Goal: Task Accomplishment & Management: Use online tool/utility

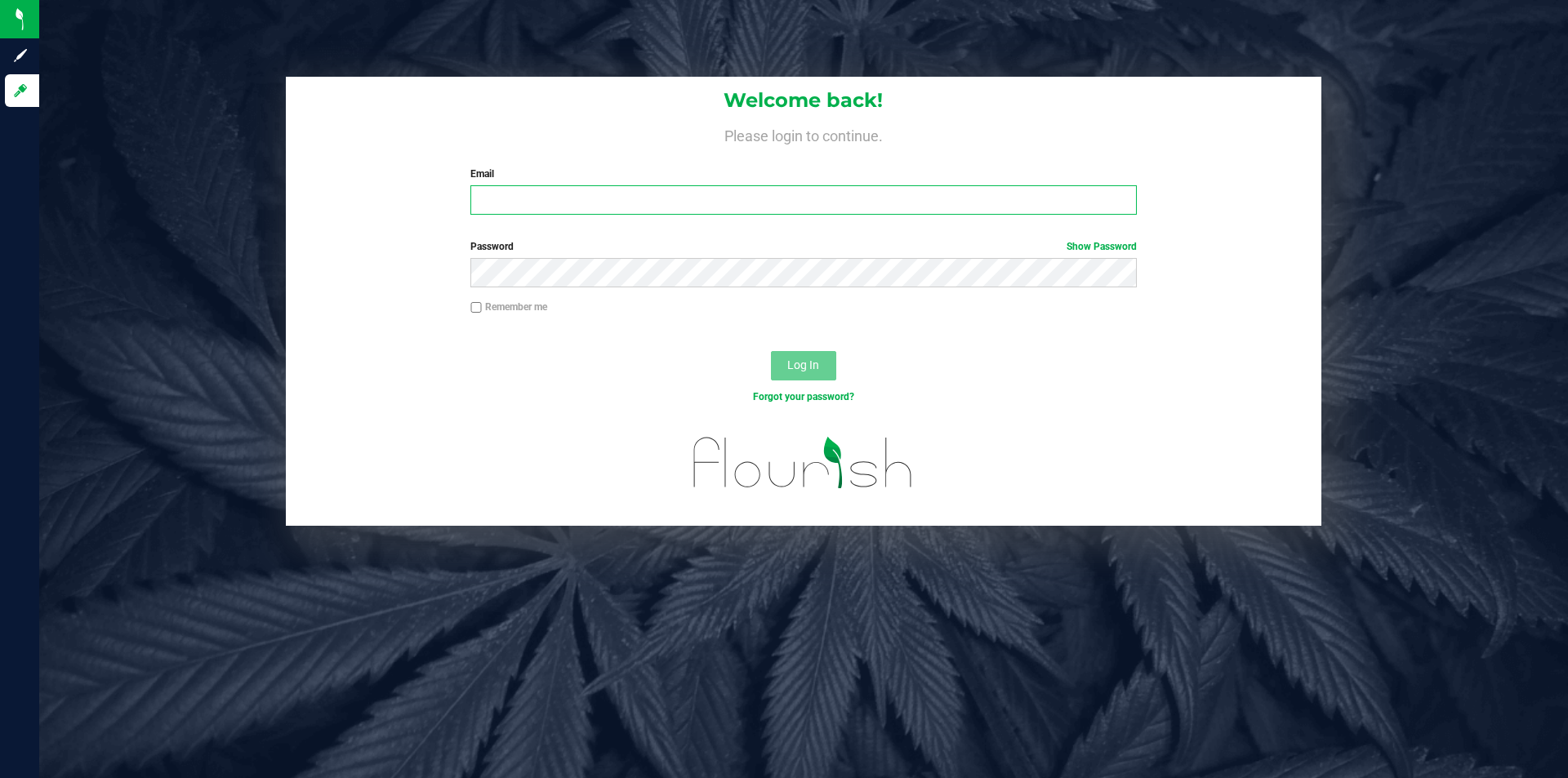
click at [636, 192] on input "Email" at bounding box center [803, 200] width 666 height 29
type input "[EMAIL_ADDRESS][DOMAIN_NAME]"
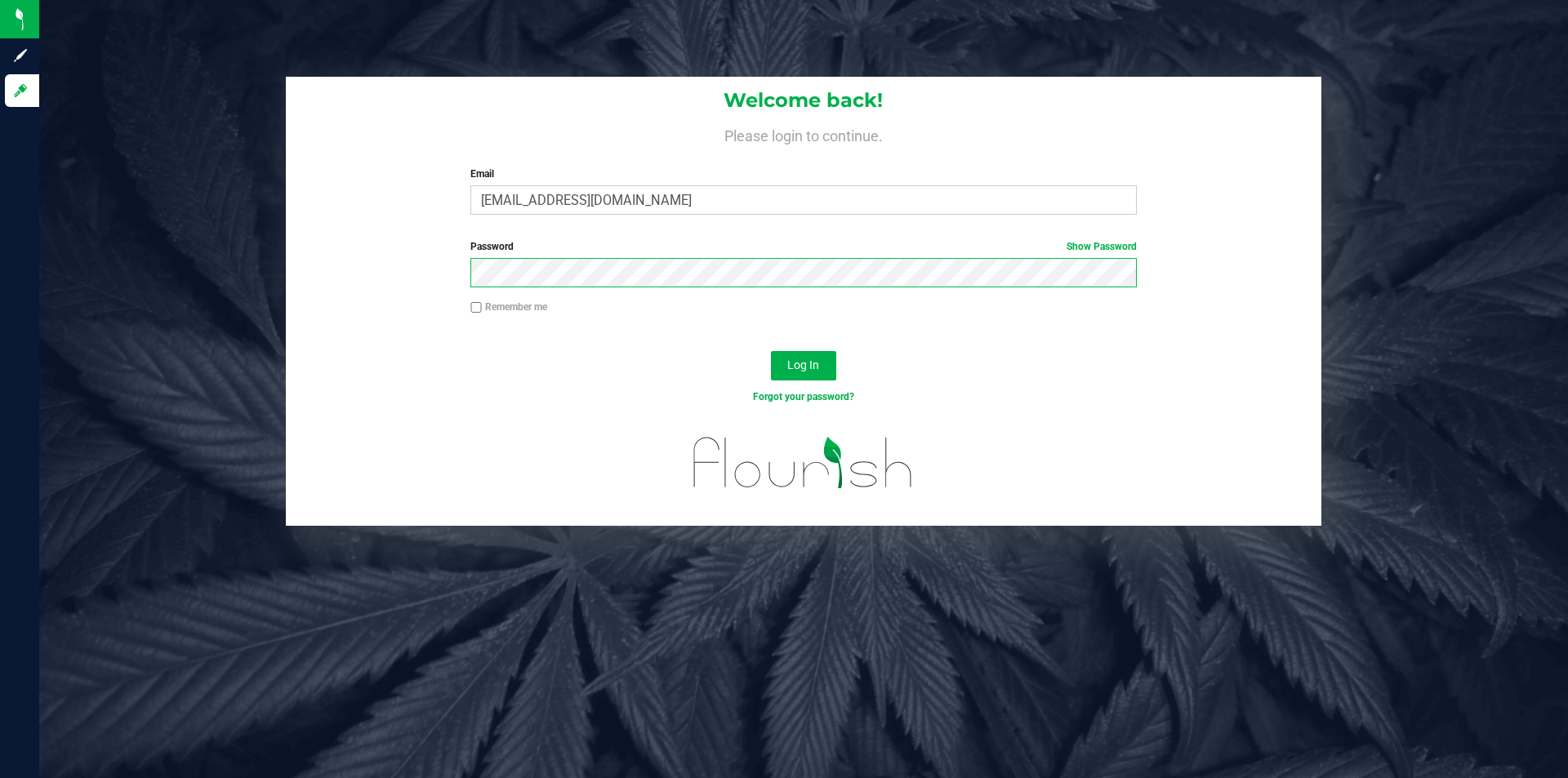
click at [771, 351] on button "Log In" at bounding box center [803, 366] width 65 height 29
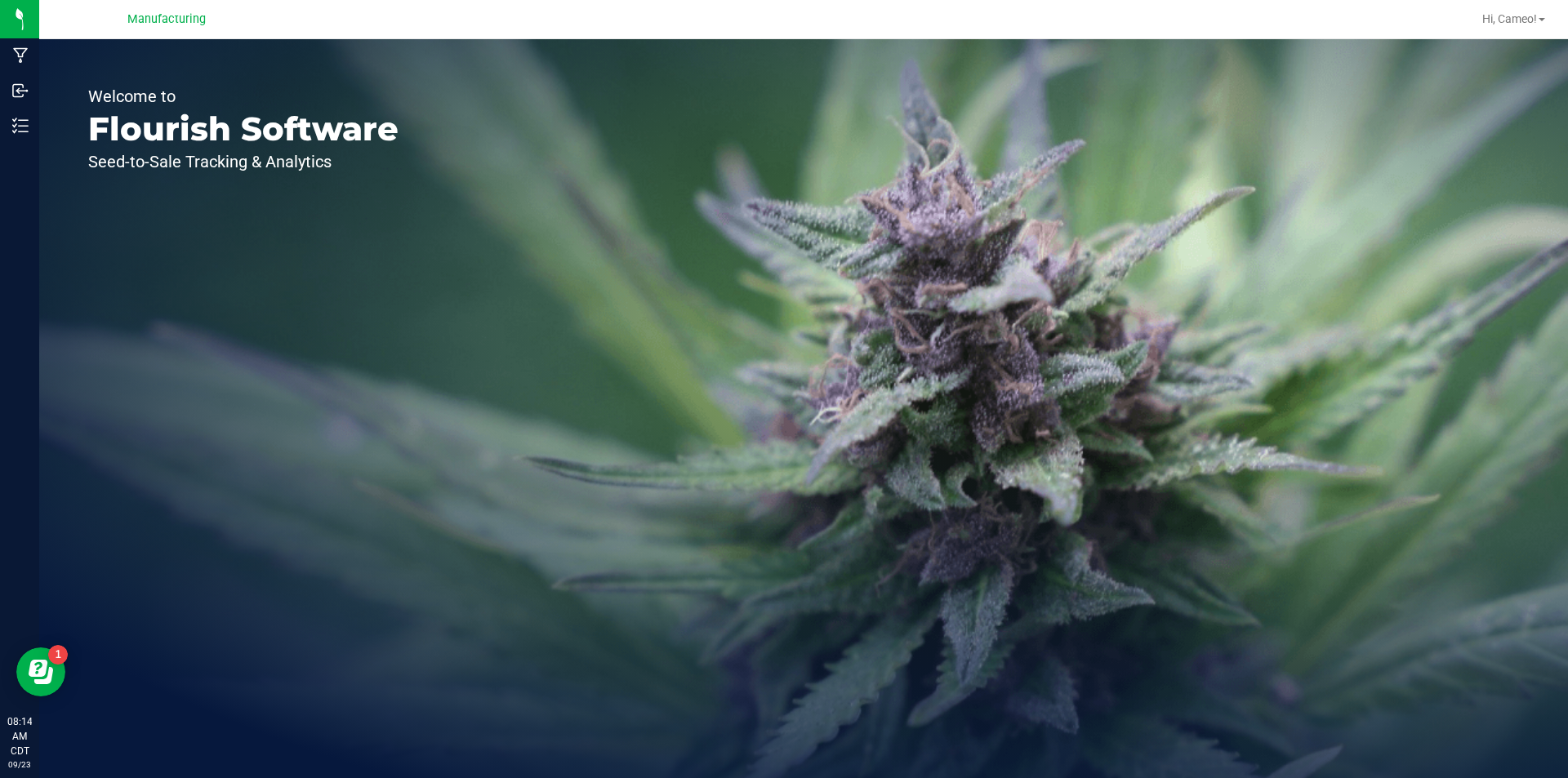
click at [39, 124] on div "Welcome to Flourish Software Seed-to-Sale Tracking & Analytics" at bounding box center [243, 408] width 408 height 739
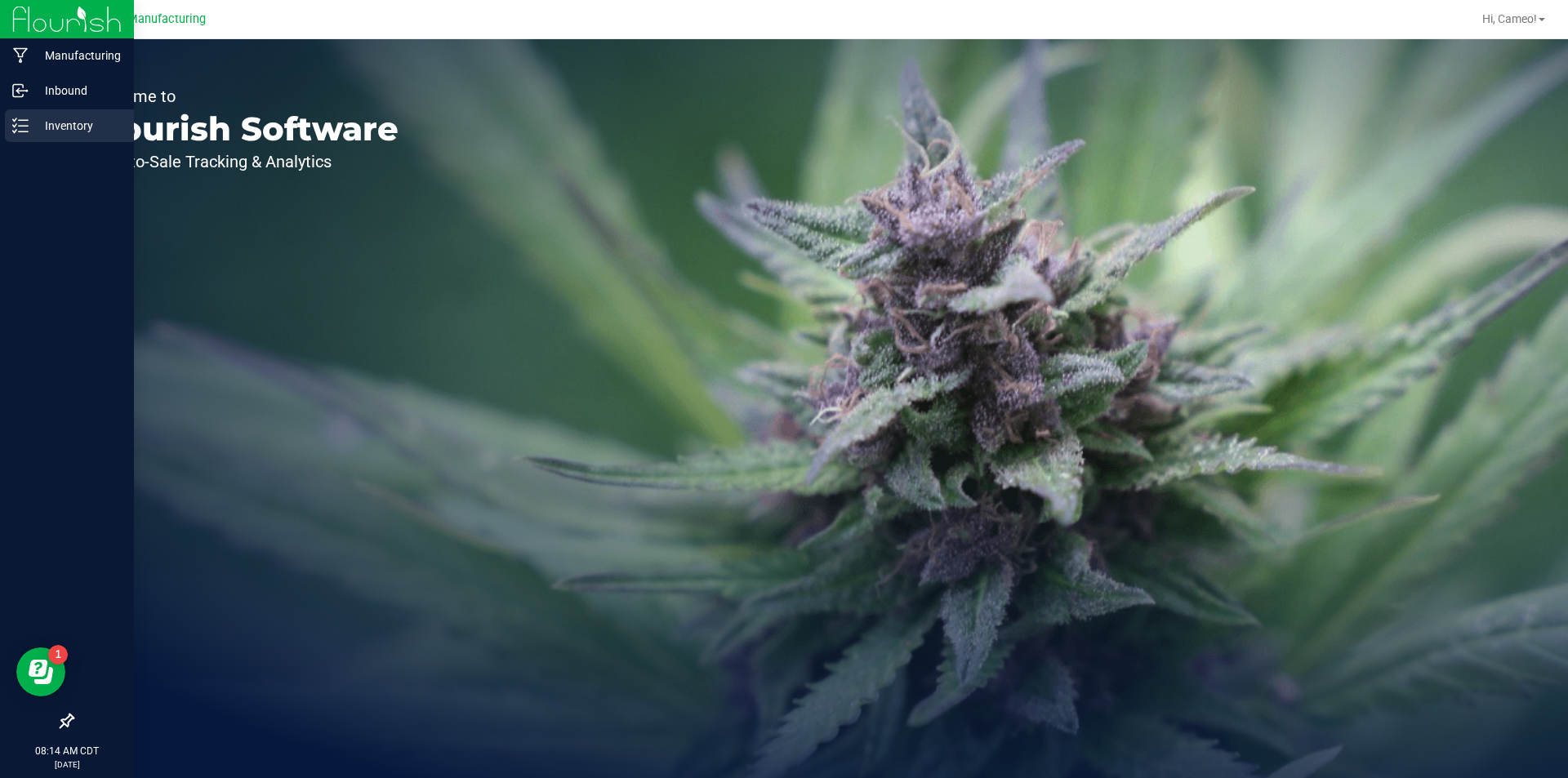
click at [28, 124] on icon at bounding box center [20, 126] width 16 height 16
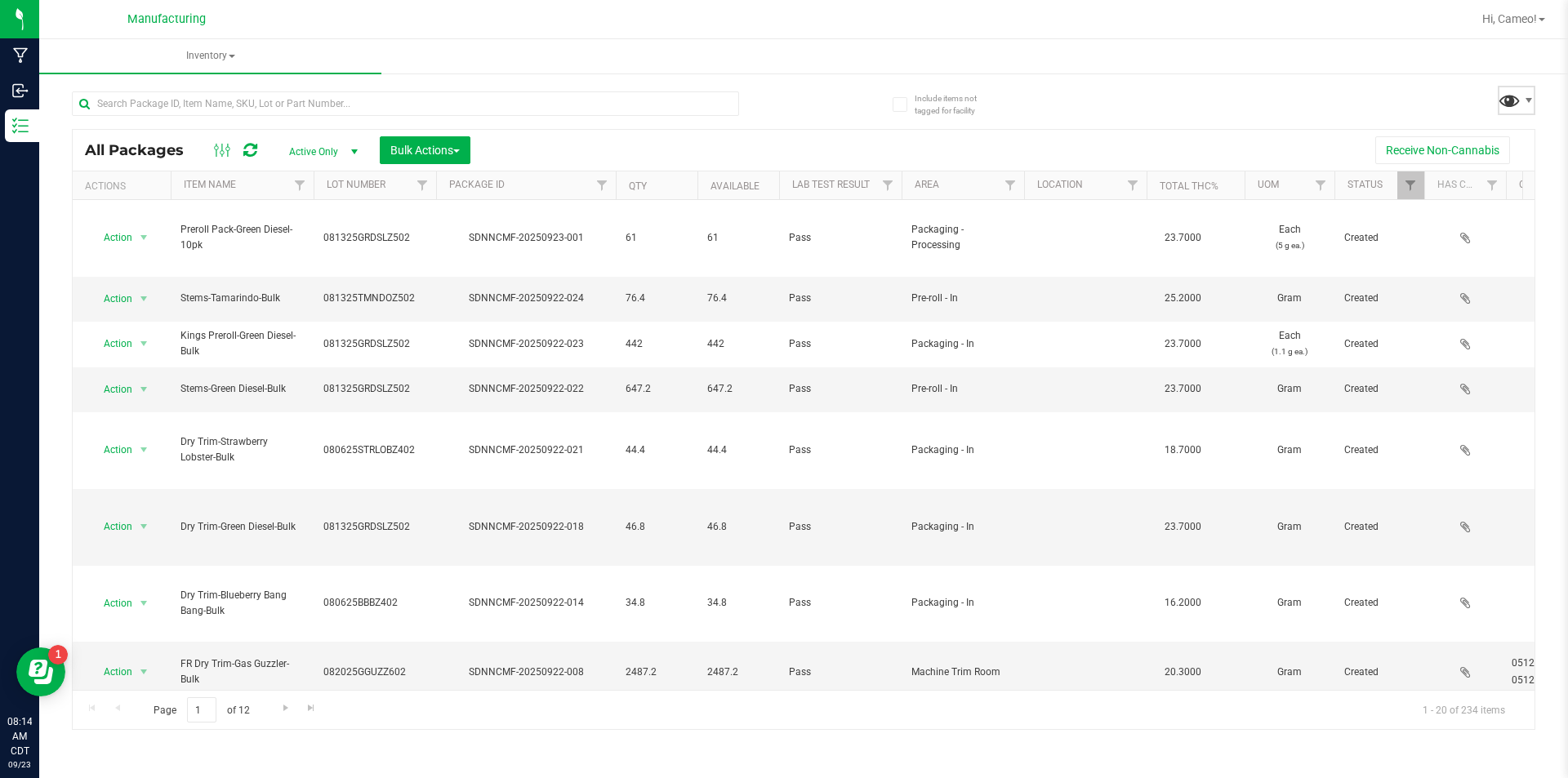
click at [1518, 101] on span at bounding box center [1509, 100] width 24 height 24
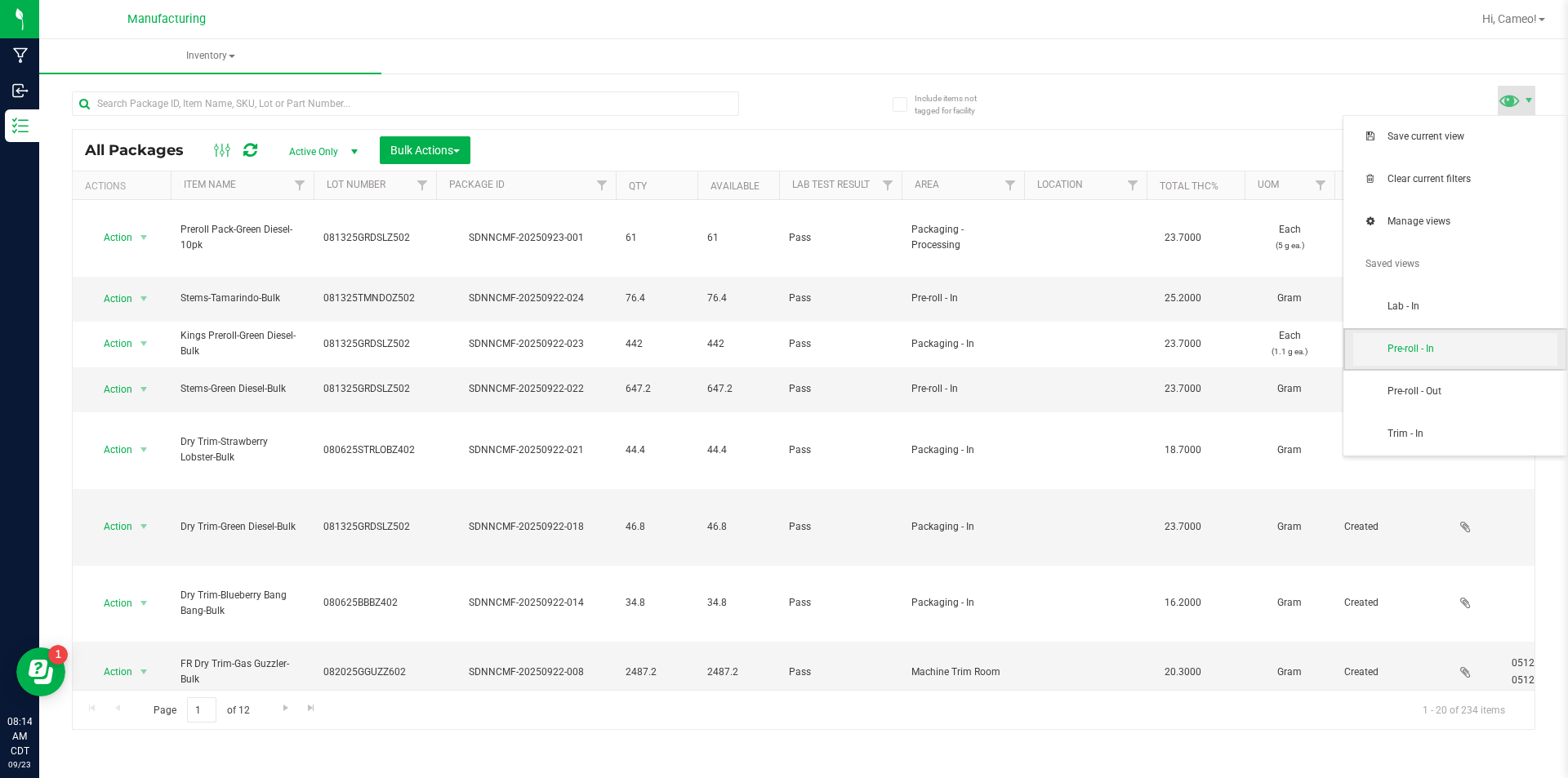
click at [1430, 345] on span "Pre-roll - In" at bounding box center [1472, 349] width 170 height 14
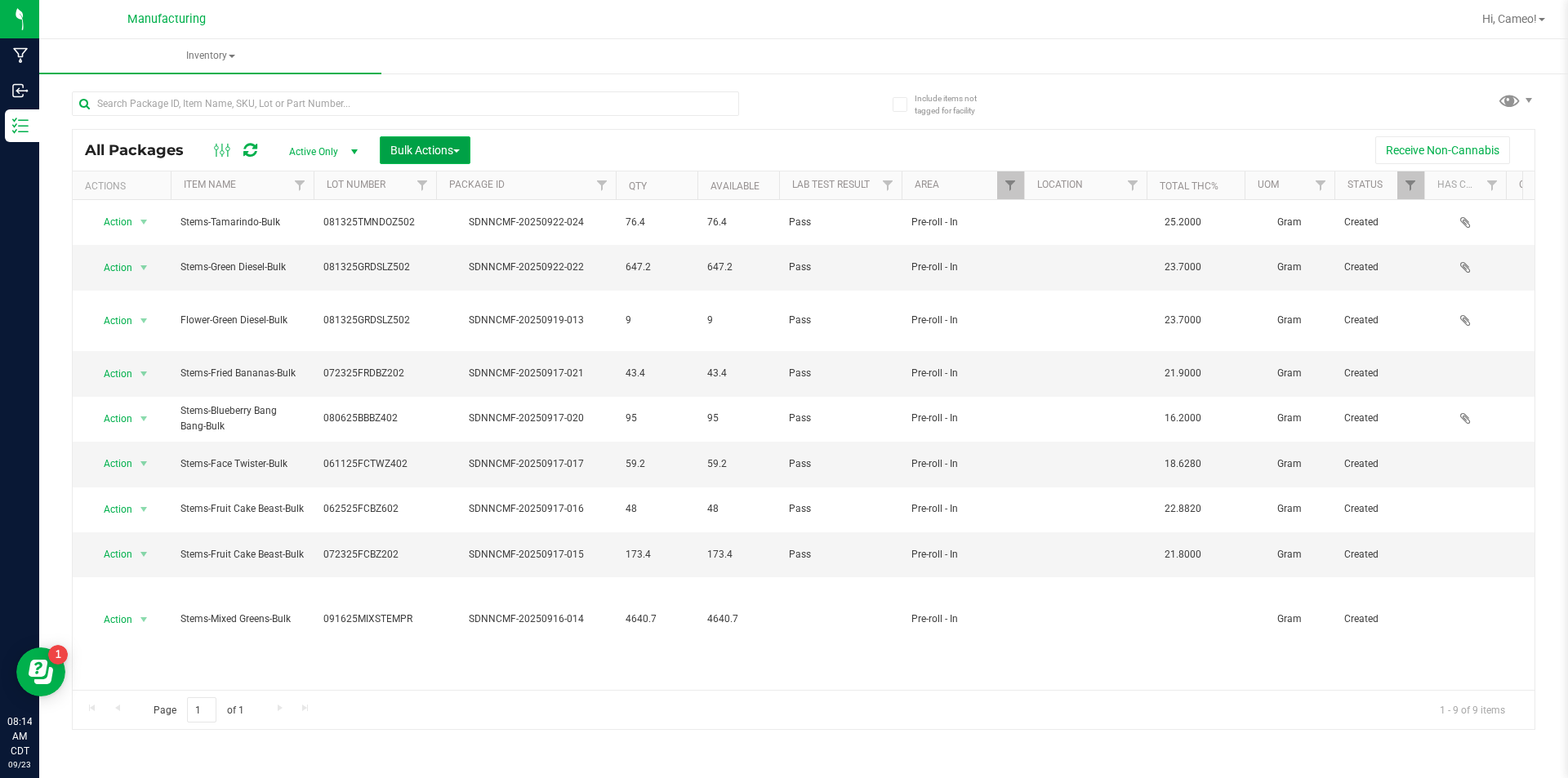
click at [457, 158] on button "Bulk Actions" at bounding box center [425, 151] width 91 height 28
click at [465, 189] on span "Add to manufacturing run" at bounding box center [451, 187] width 124 height 13
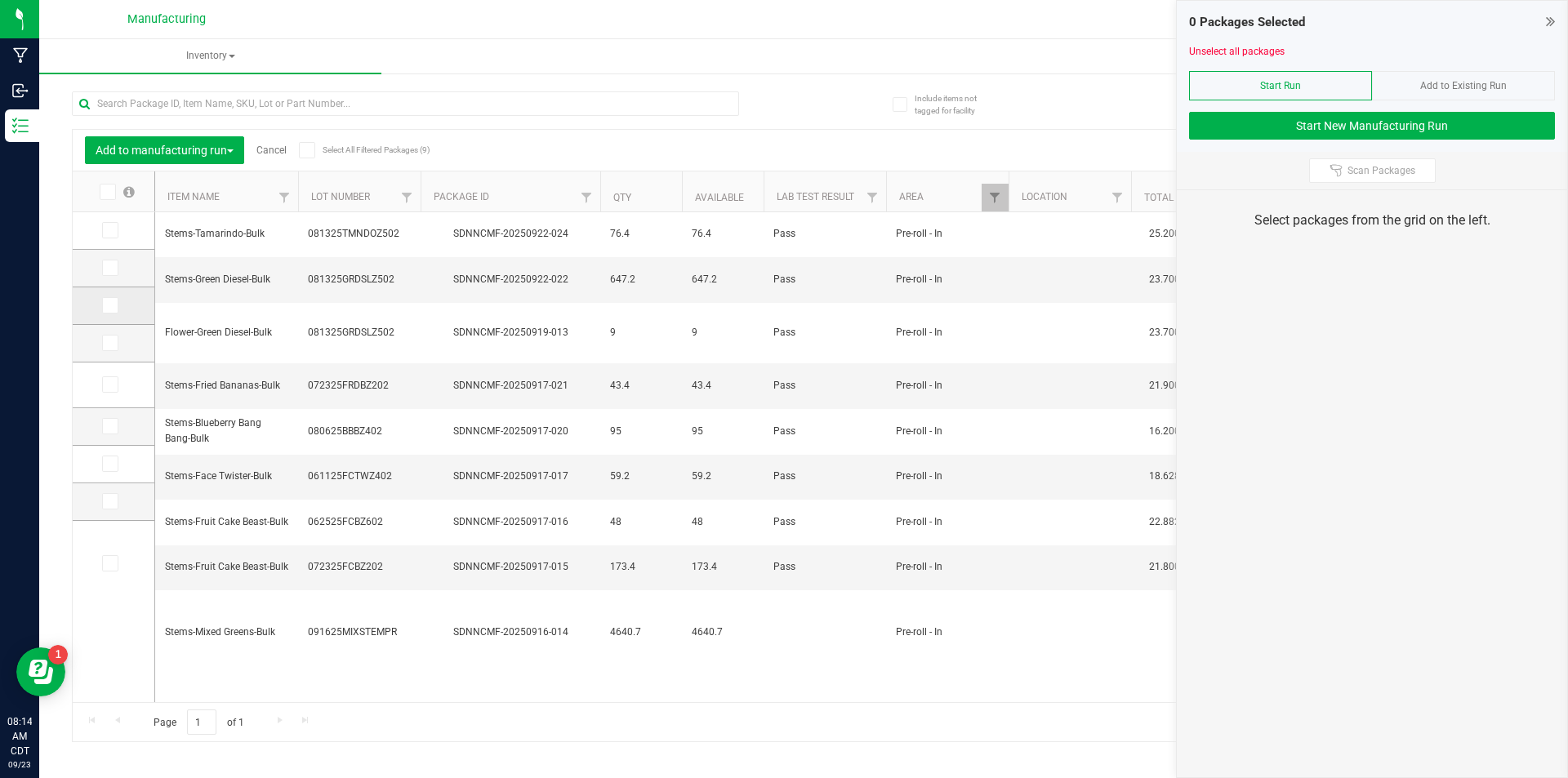
click at [115, 309] on span at bounding box center [110, 305] width 16 height 16
click at [0, 0] on input "checkbox" at bounding box center [0, 0] width 0 height 0
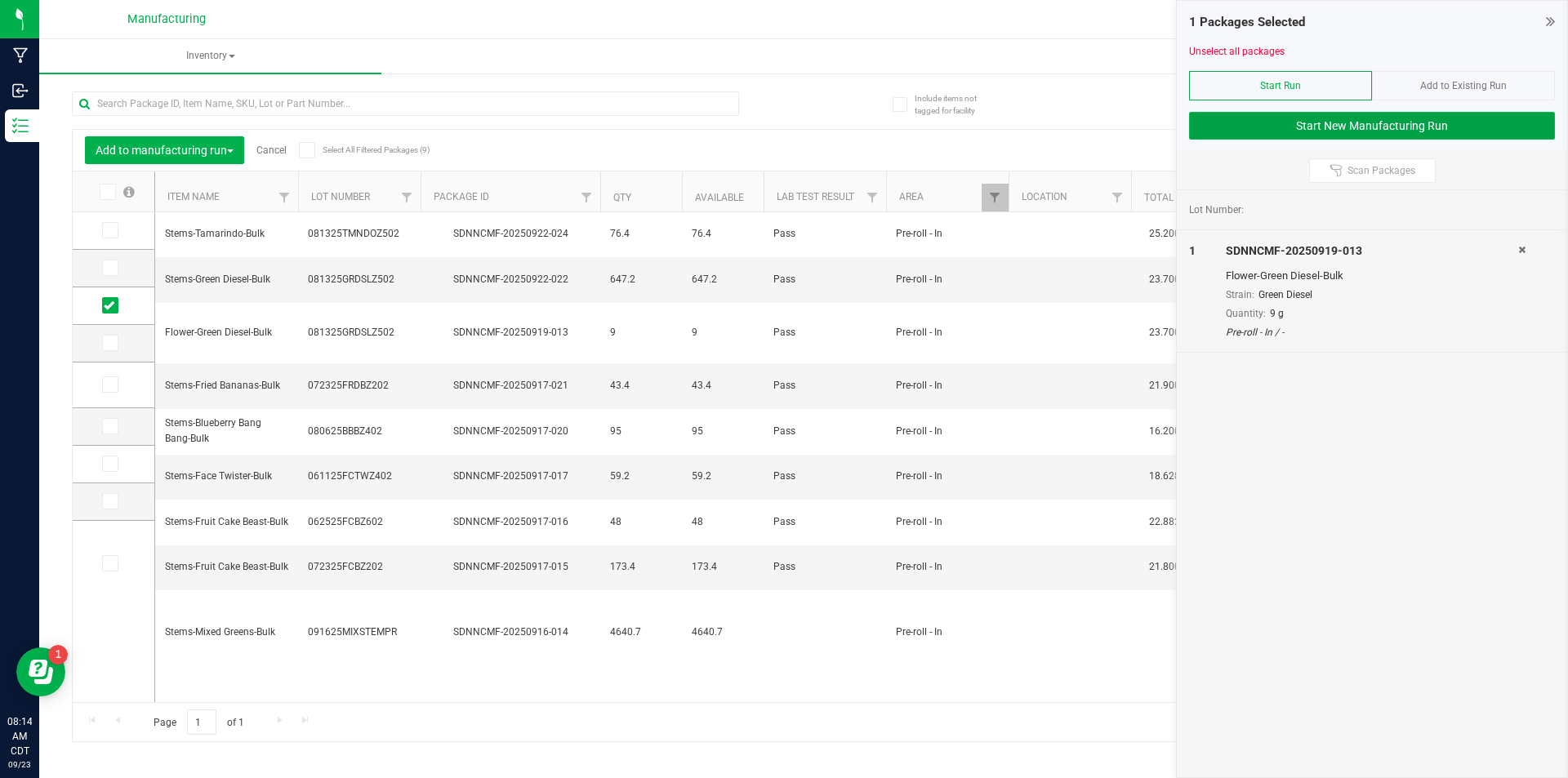
click at [1395, 125] on button "Start New Manufacturing Run" at bounding box center [1372, 126] width 366 height 28
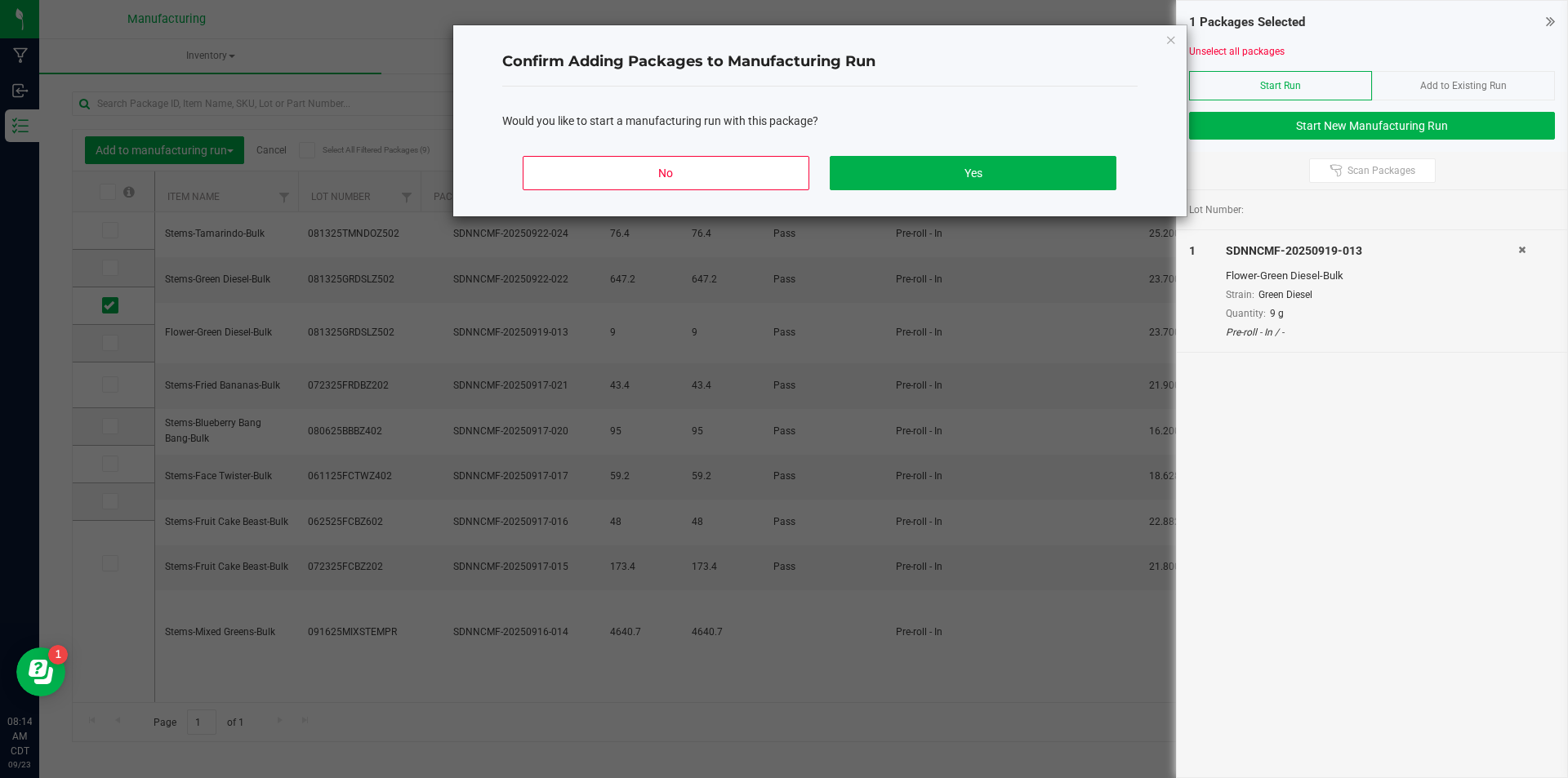
click at [874, 191] on div "No Yes" at bounding box center [820, 180] width 636 height 74
click at [931, 170] on button "Yes" at bounding box center [972, 173] width 285 height 34
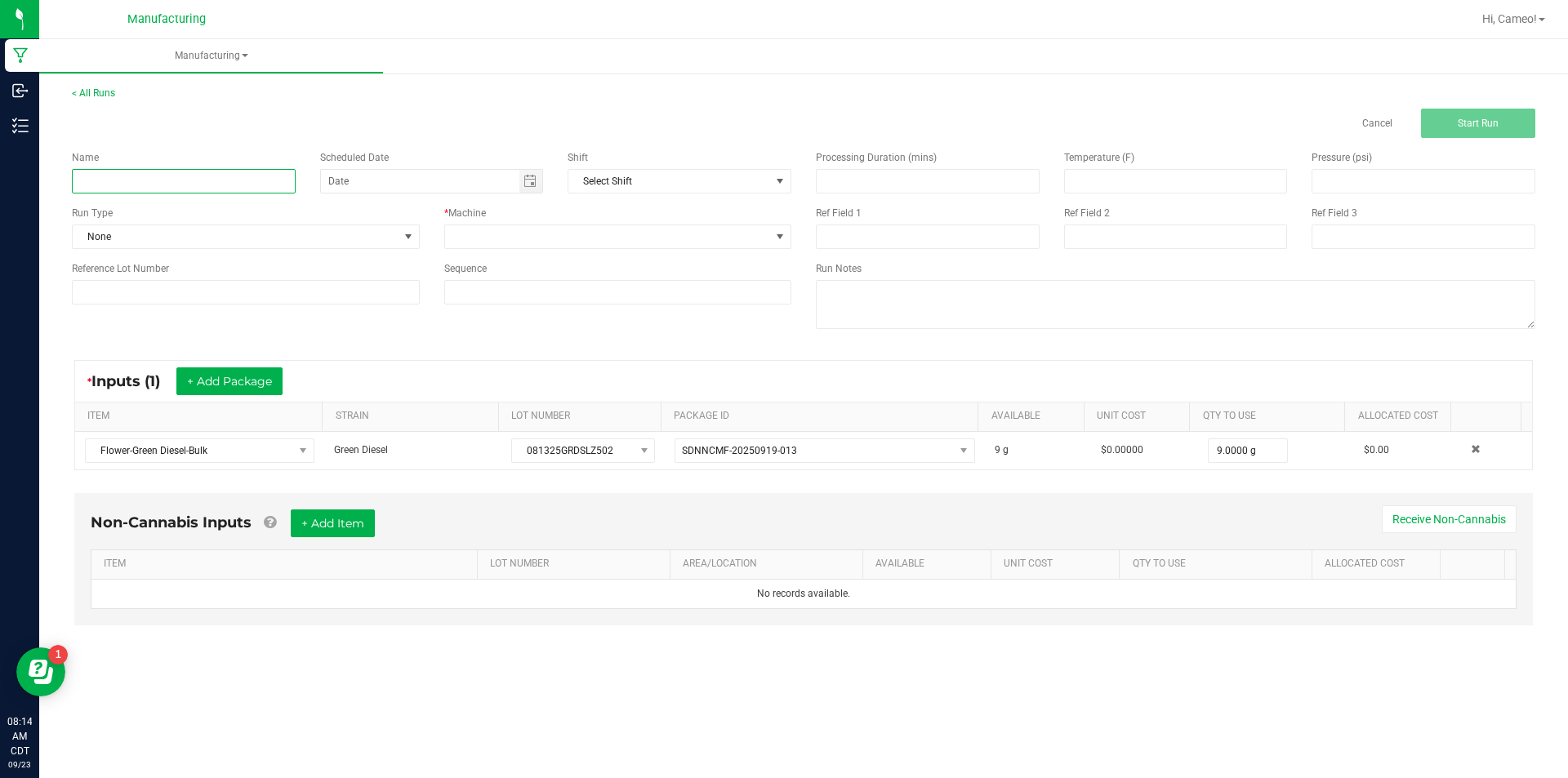
click at [246, 182] on input at bounding box center [184, 182] width 224 height 25
click at [535, 185] on span "Toggle calendar" at bounding box center [530, 182] width 13 height 13
type input "092325 - Green Diesel"
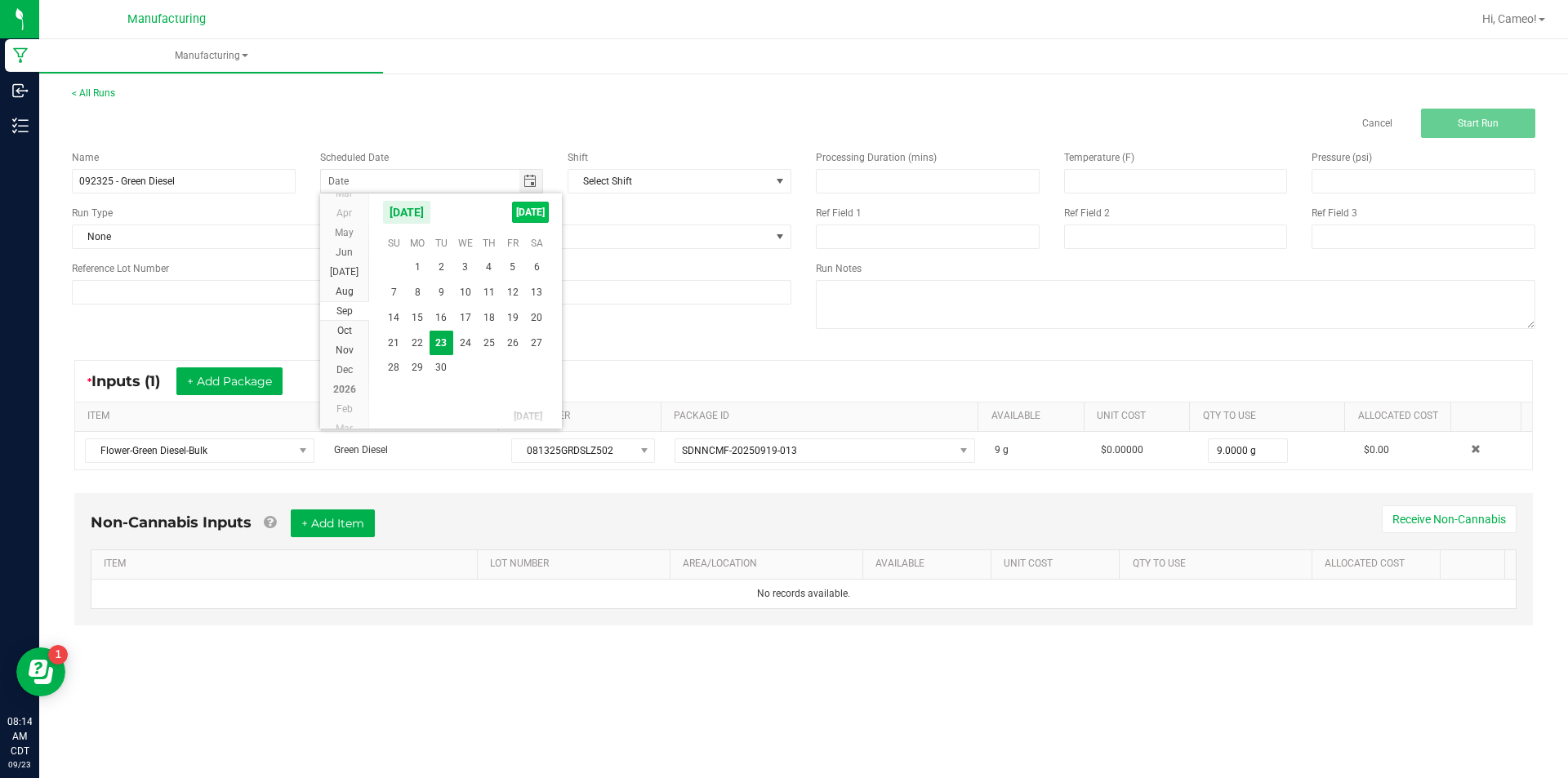
click at [536, 213] on span "[DATE]" at bounding box center [530, 213] width 37 height 21
type input "[DATE]"
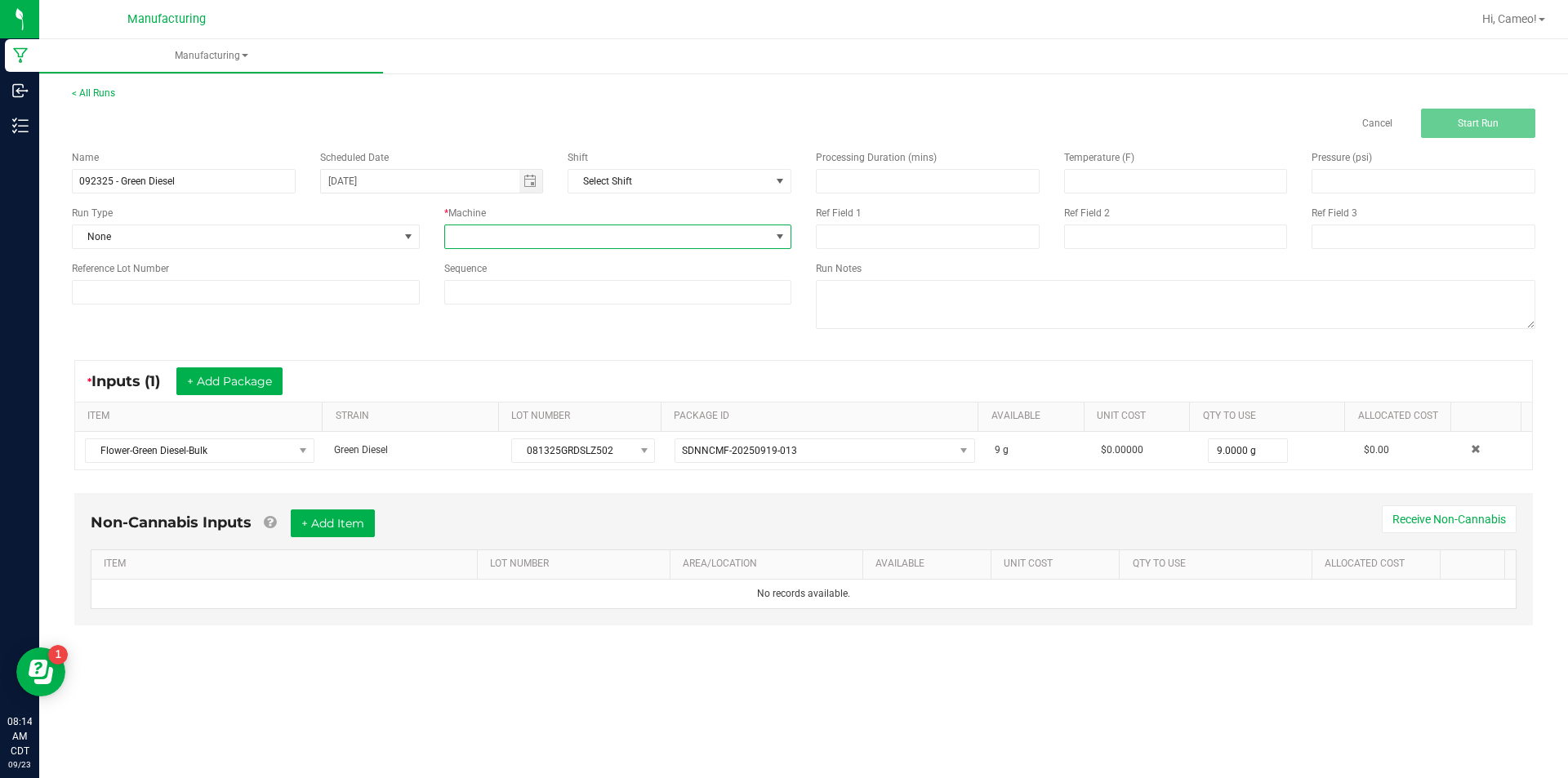
click at [523, 232] on span at bounding box center [608, 237] width 326 height 23
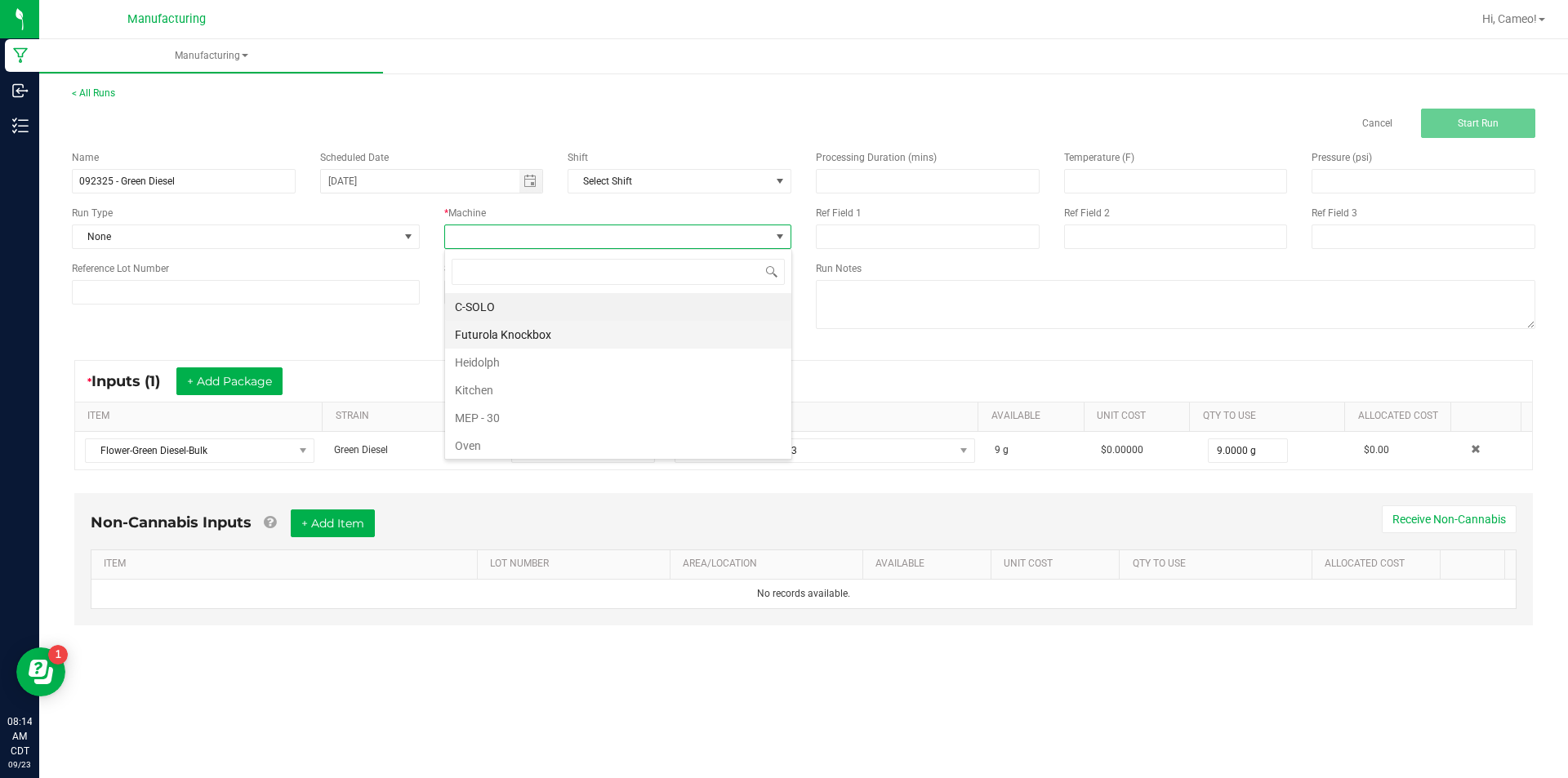
click at [486, 330] on li "Futurola Knockbox" at bounding box center [618, 335] width 346 height 28
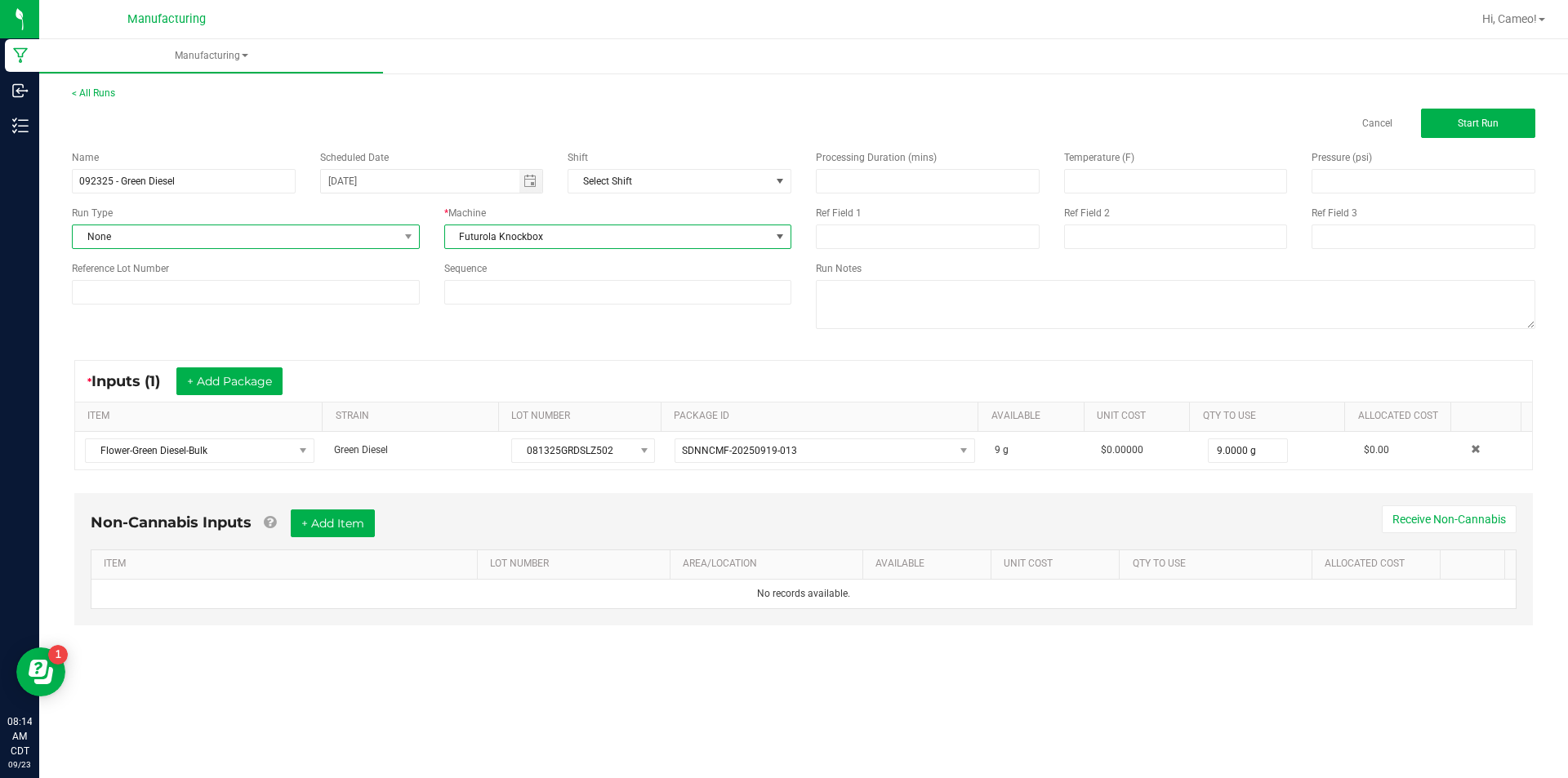
click at [247, 234] on span "None" at bounding box center [236, 237] width 326 height 23
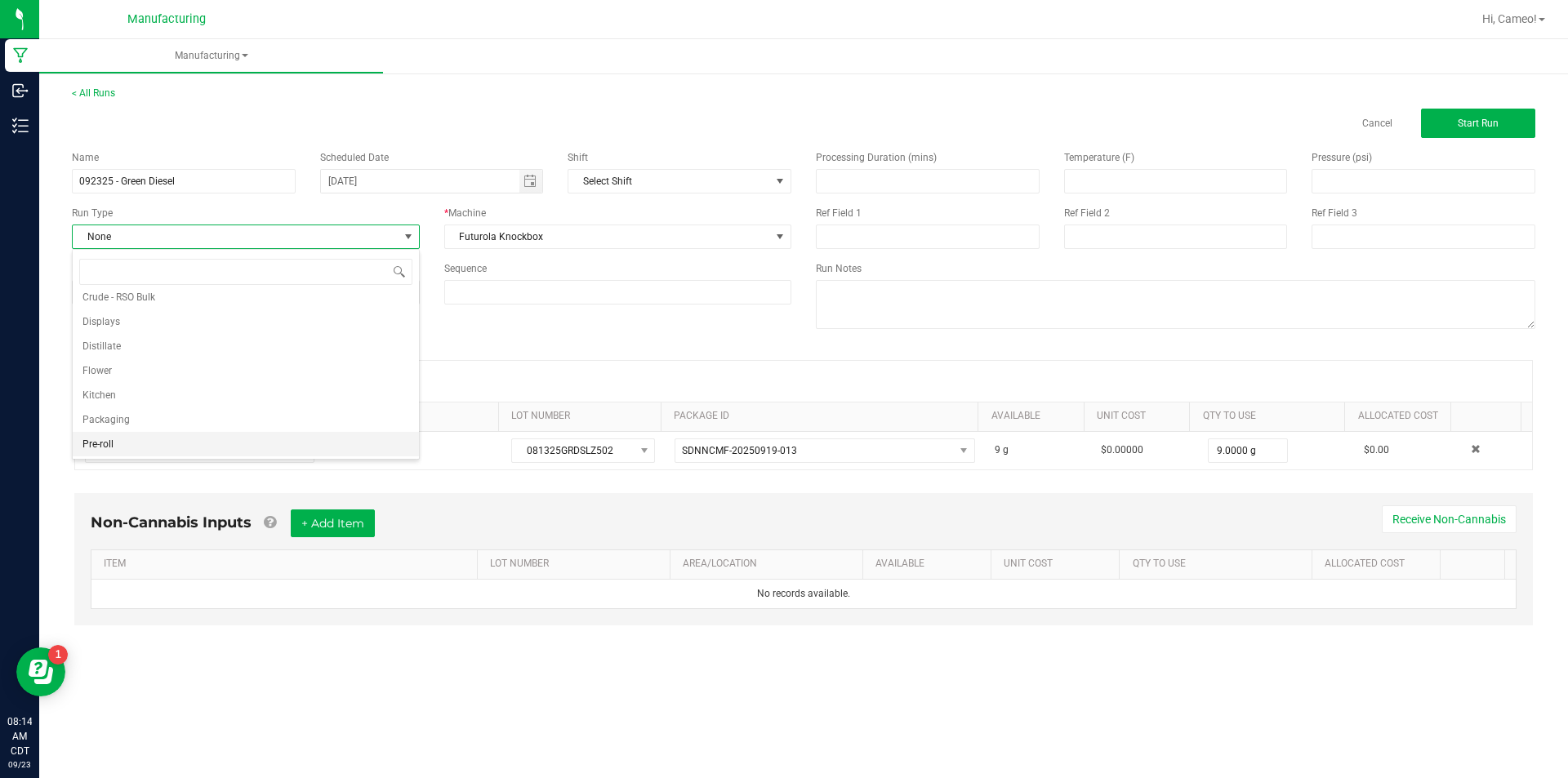
click at [154, 443] on li "Pre-roll" at bounding box center [245, 444] width 346 height 25
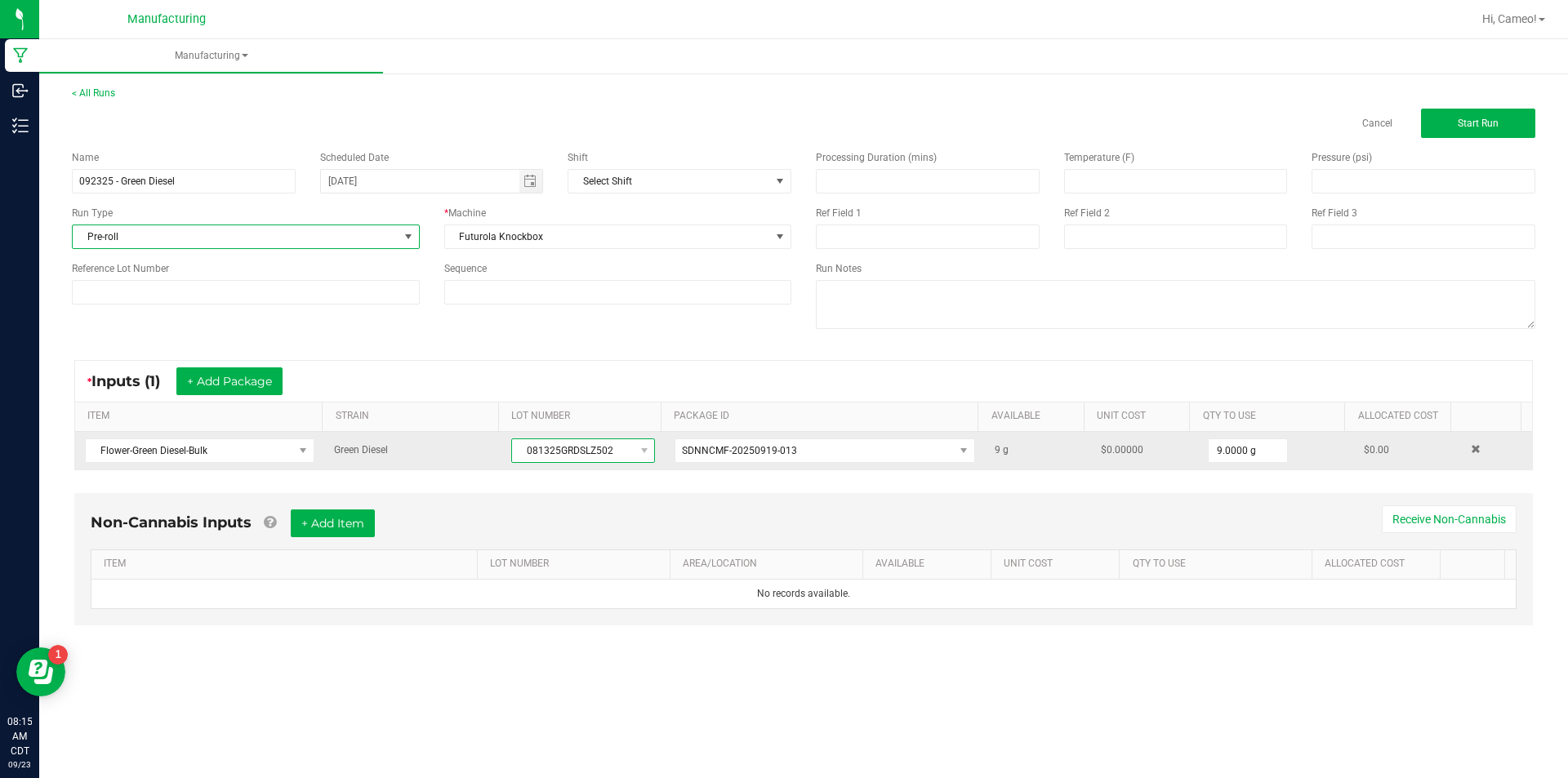
click at [590, 457] on span "081325GRDSLZ502" at bounding box center [573, 451] width 122 height 23
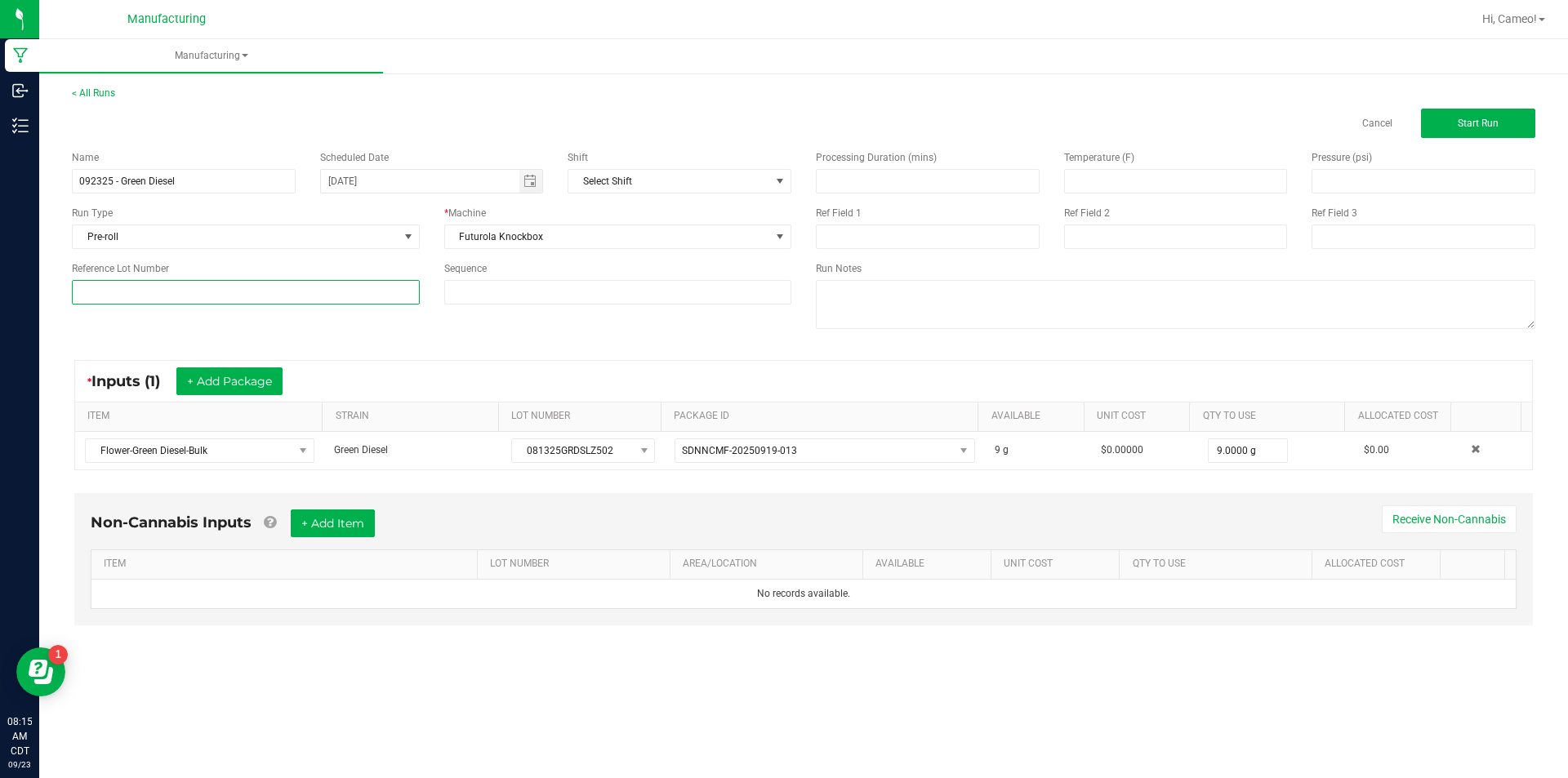
click at [260, 295] on input at bounding box center [245, 292] width 348 height 25
paste input "081325GRDSLZ502"
type input "081325GRDSLZ502"
click at [1512, 120] on button "Start Run" at bounding box center [1478, 124] width 115 height 29
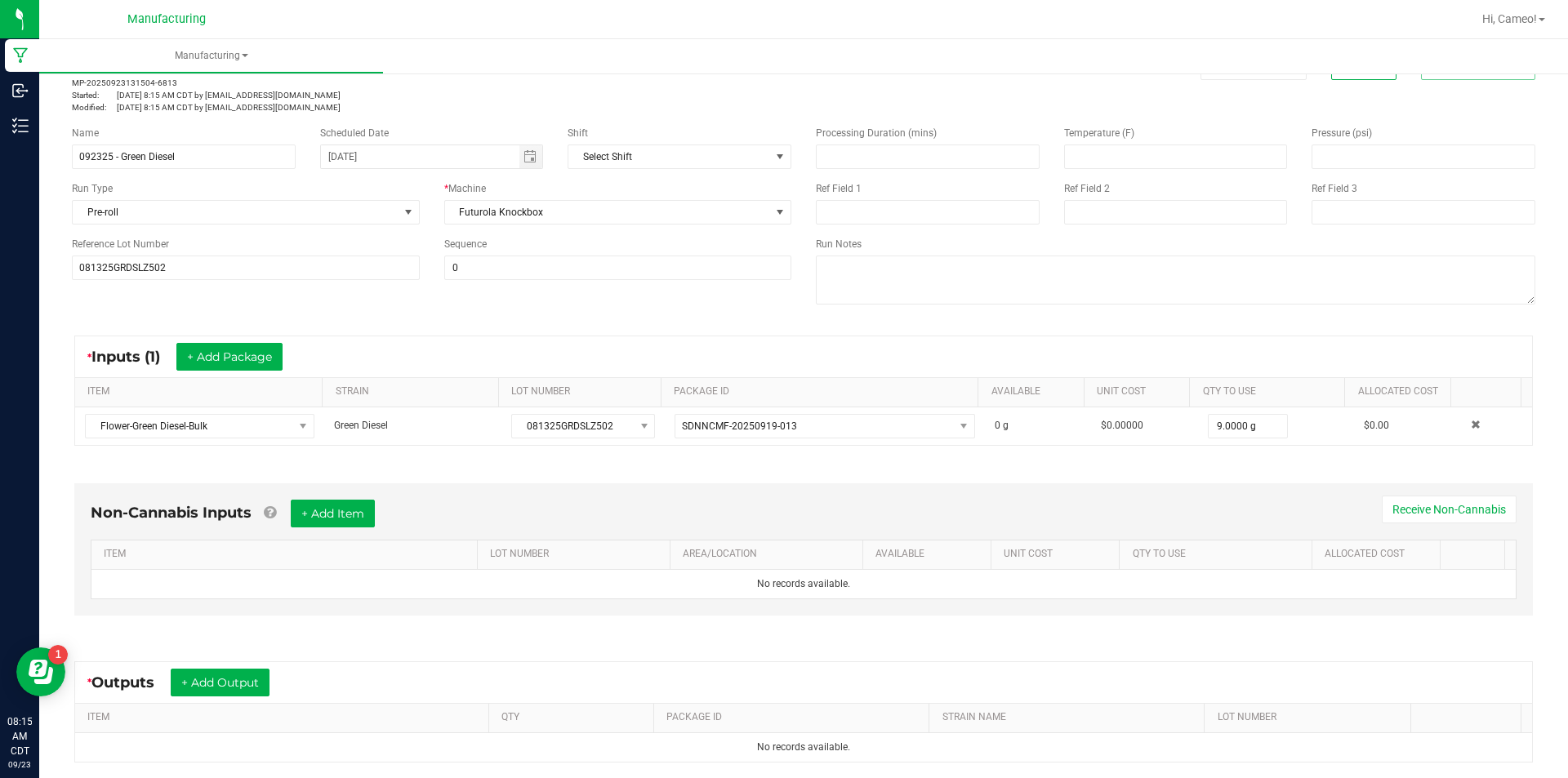
scroll to position [229, 0]
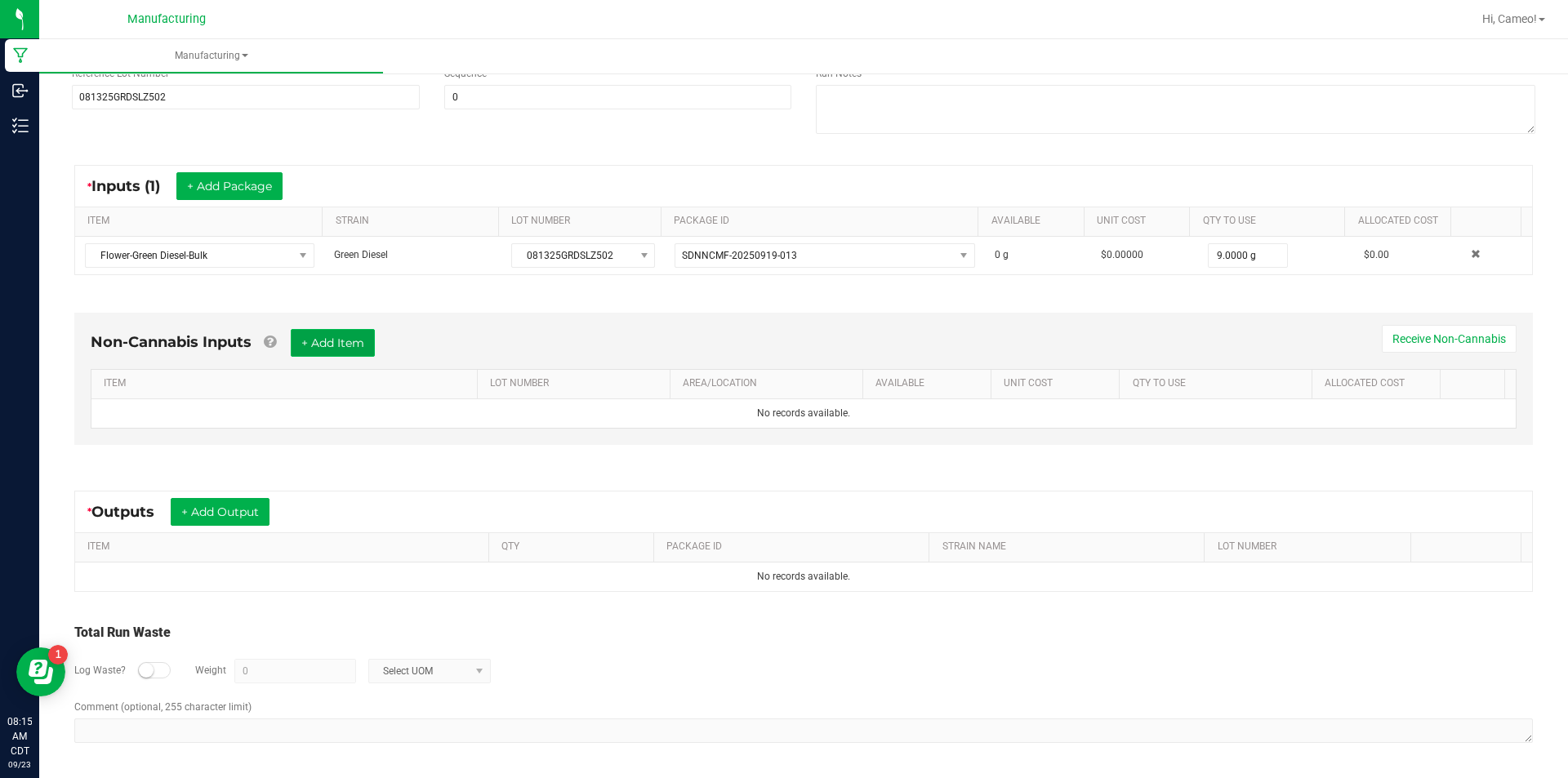
click at [336, 340] on button "+ Add Item" at bounding box center [332, 343] width 84 height 28
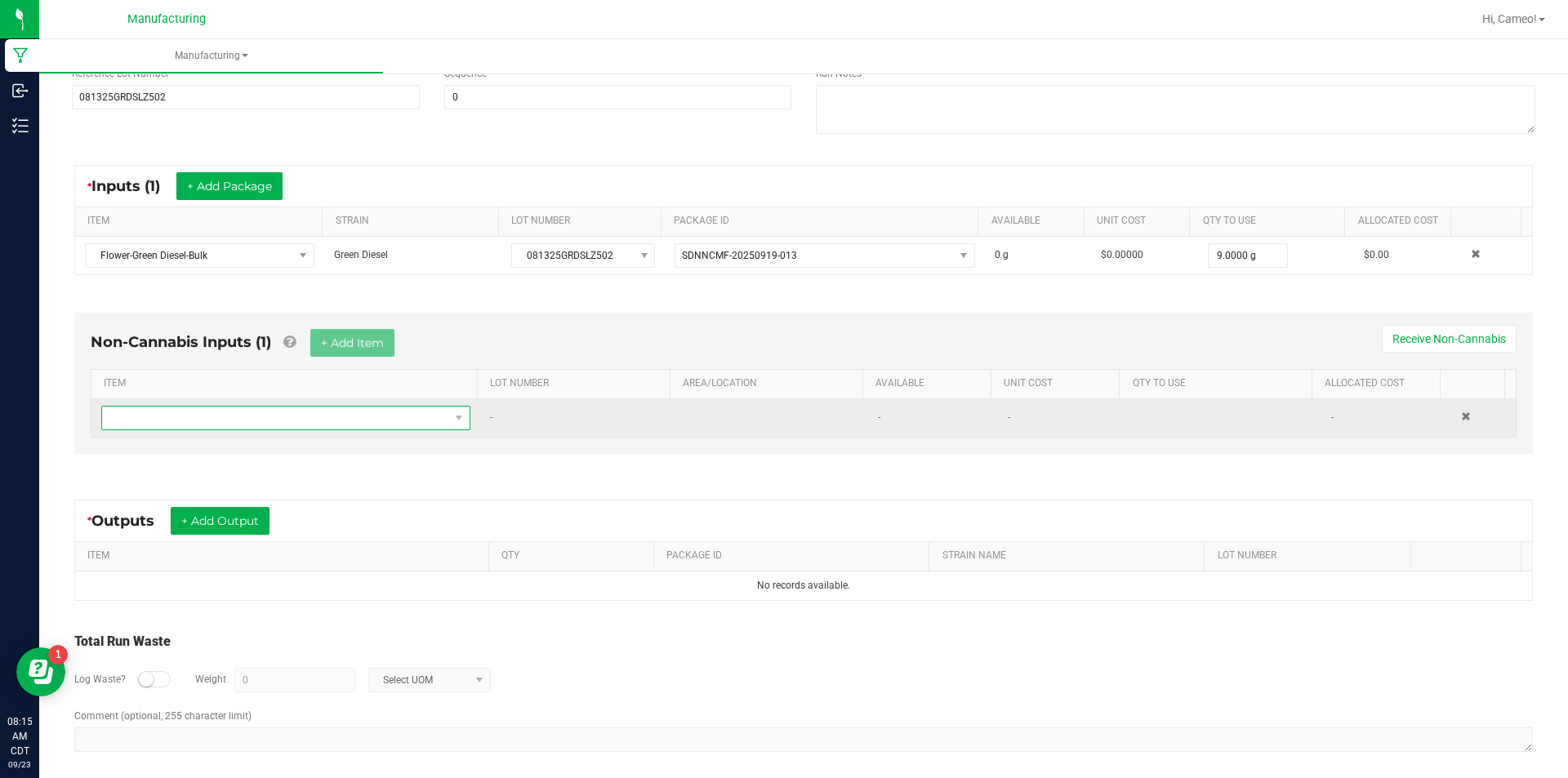
click at [308, 425] on span "NO DATA FOUND" at bounding box center [276, 418] width 347 height 23
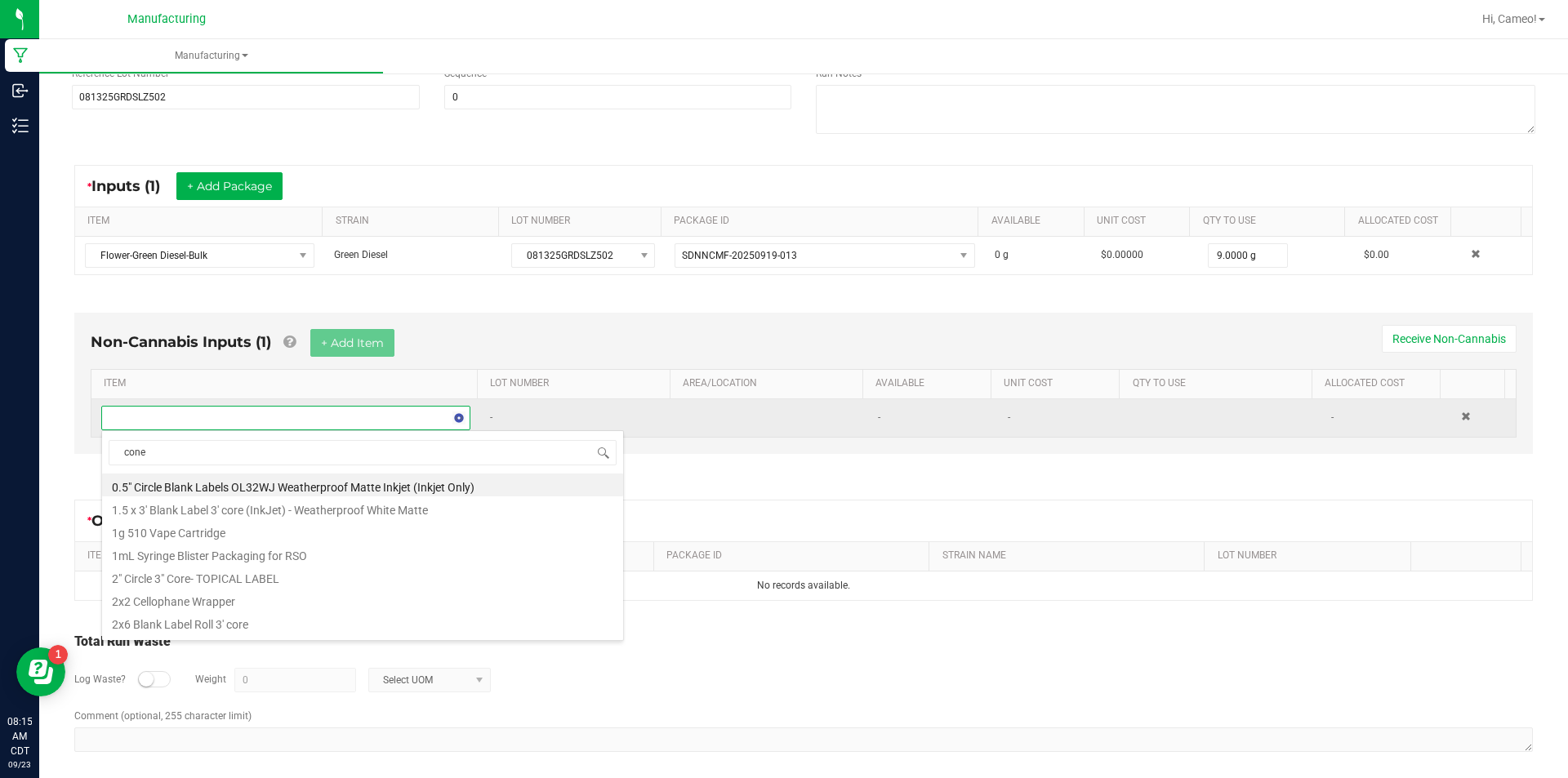
type input "cones"
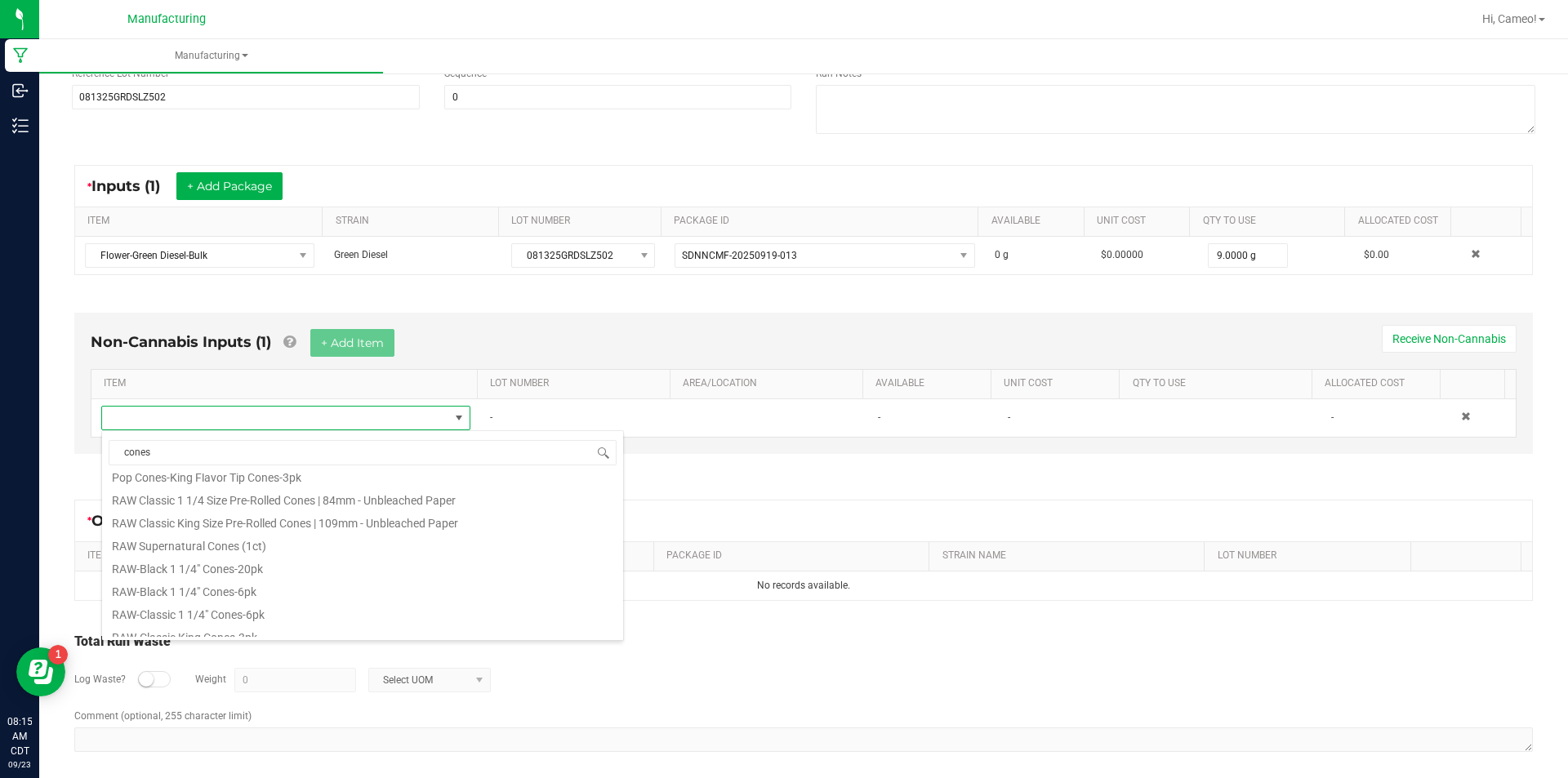
scroll to position [816, 0]
click at [384, 495] on li "RAW Classic King Size Pre-Rolled Cones | 109mm - Unbleached Paper" at bounding box center [362, 492] width 521 height 23
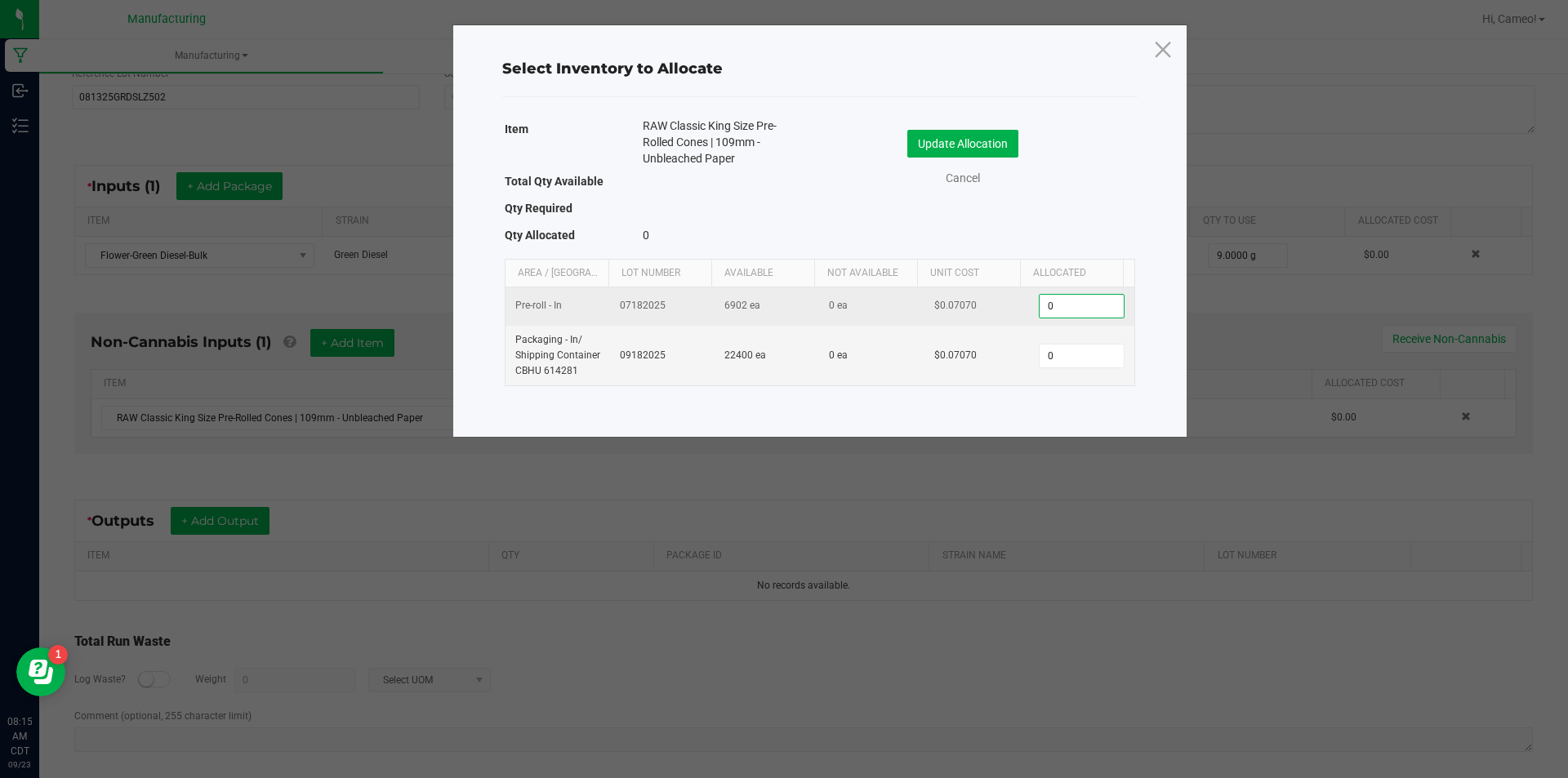
click at [1061, 297] on input "0" at bounding box center [1081, 306] width 83 height 23
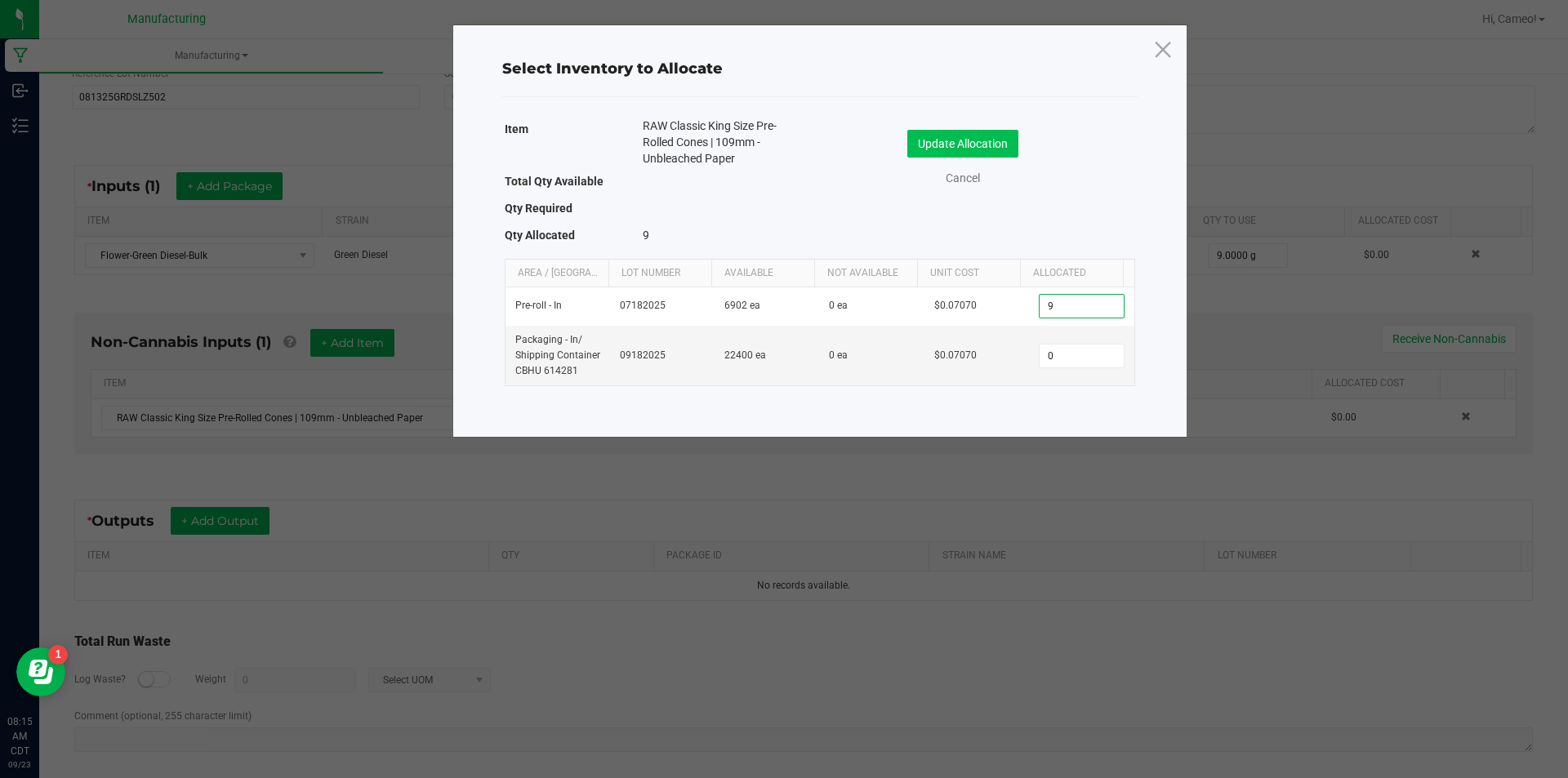
type input "9"
click at [991, 154] on button "Update Allocation" at bounding box center [963, 144] width 111 height 28
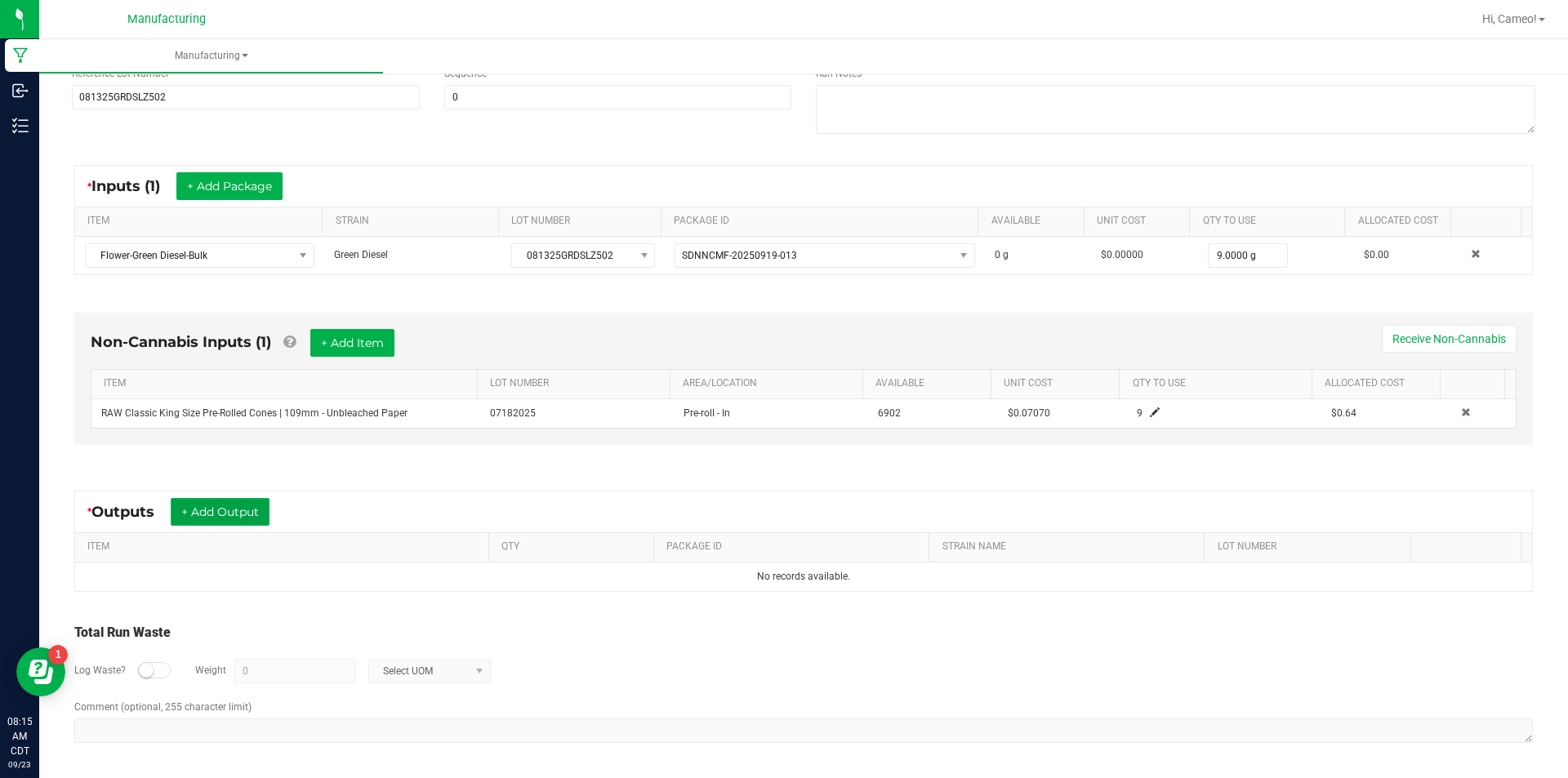
click at [183, 503] on button "+ Add Output" at bounding box center [220, 512] width 99 height 28
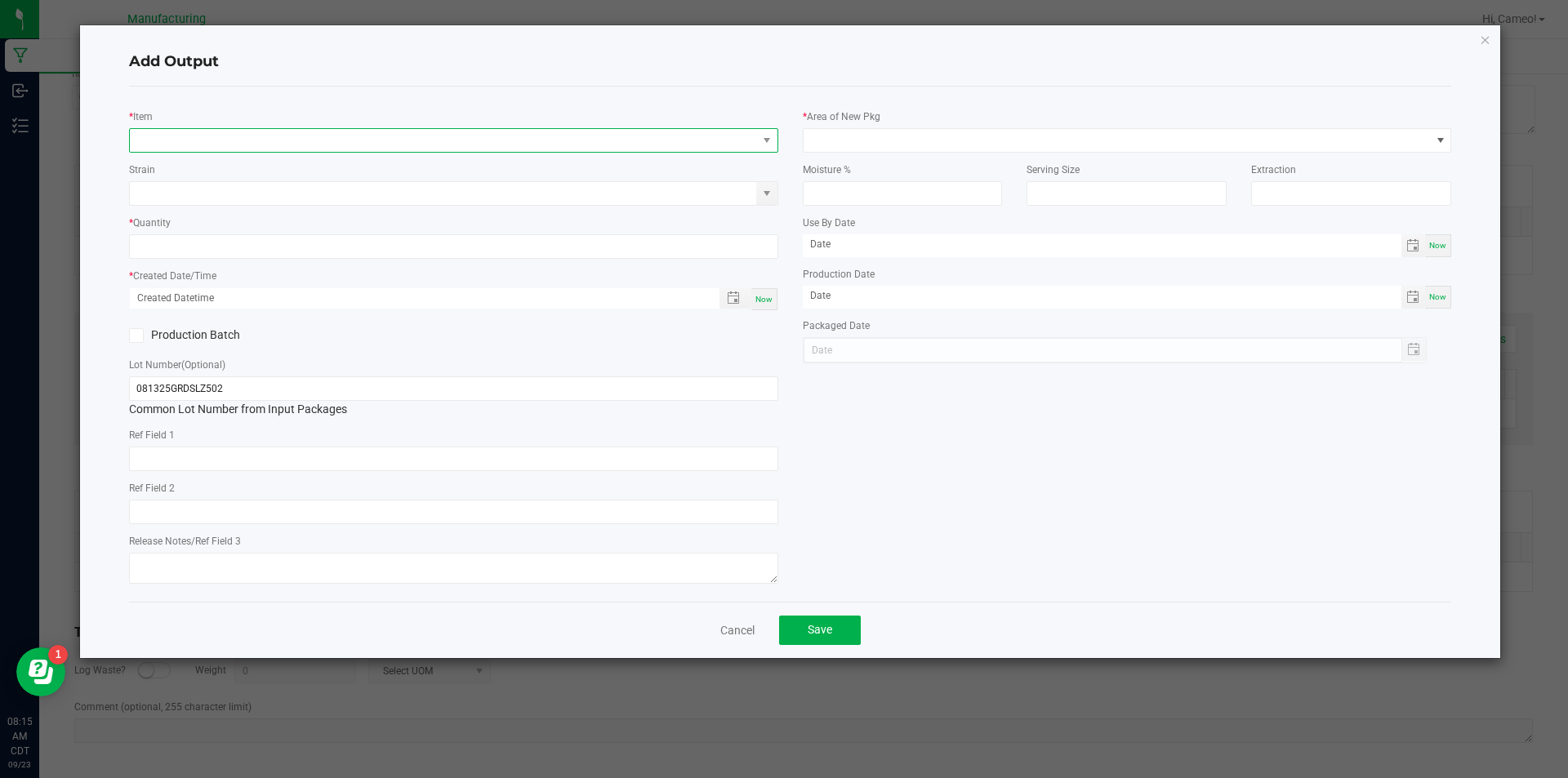
click at [380, 131] on span "NO DATA FOUND" at bounding box center [443, 141] width 627 height 23
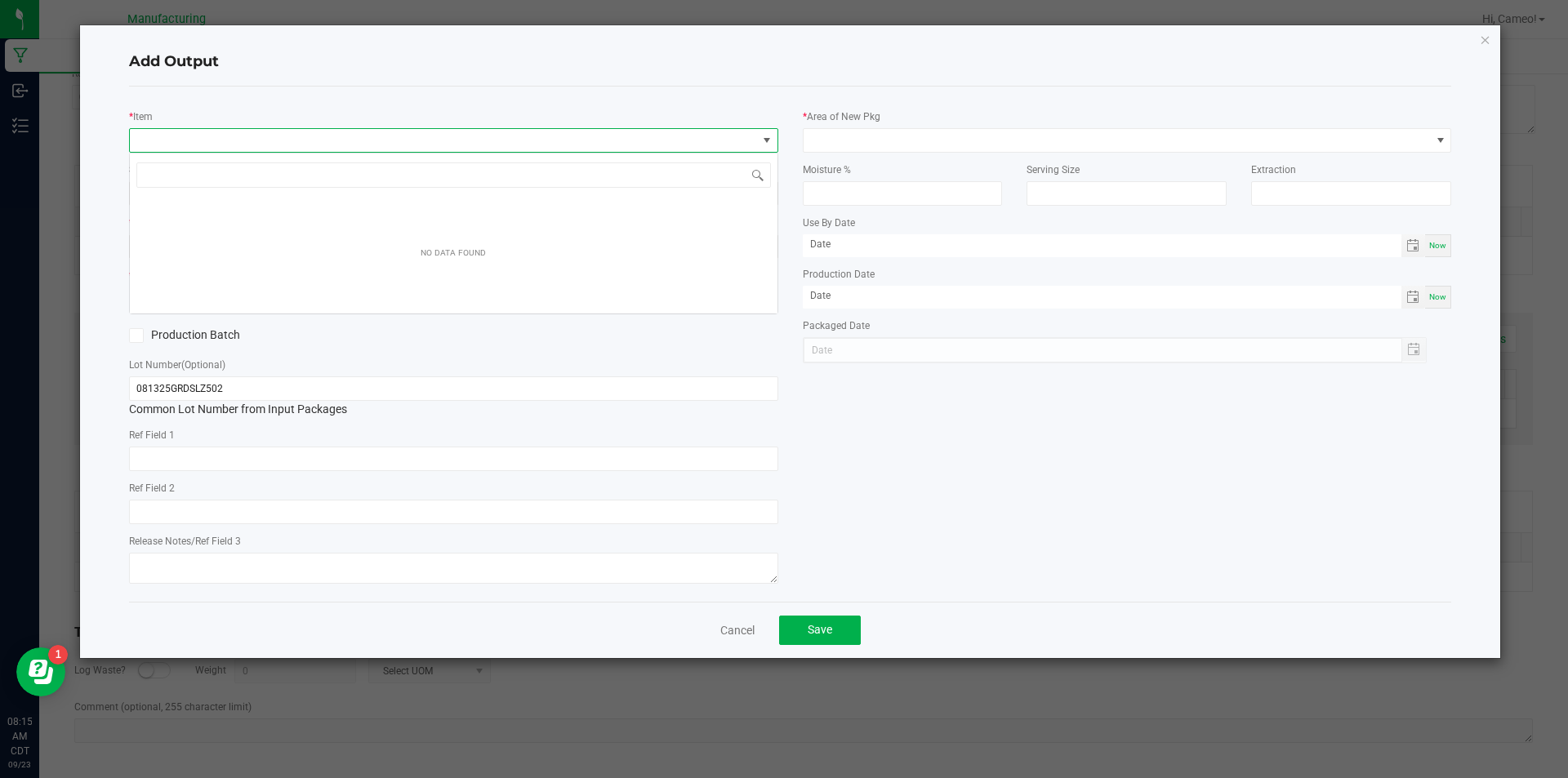
scroll to position [25, 649]
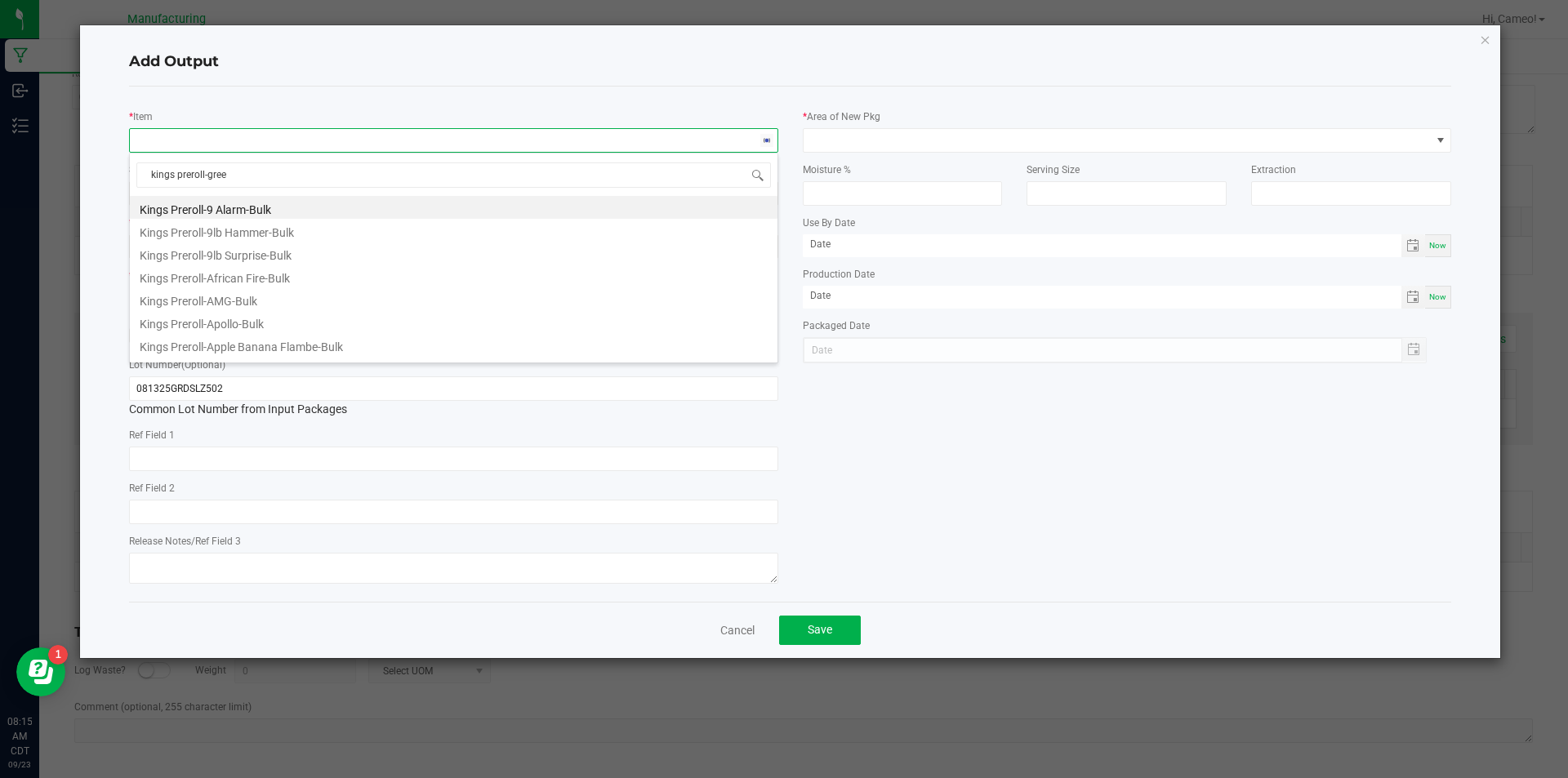
type input "kings preroll-green"
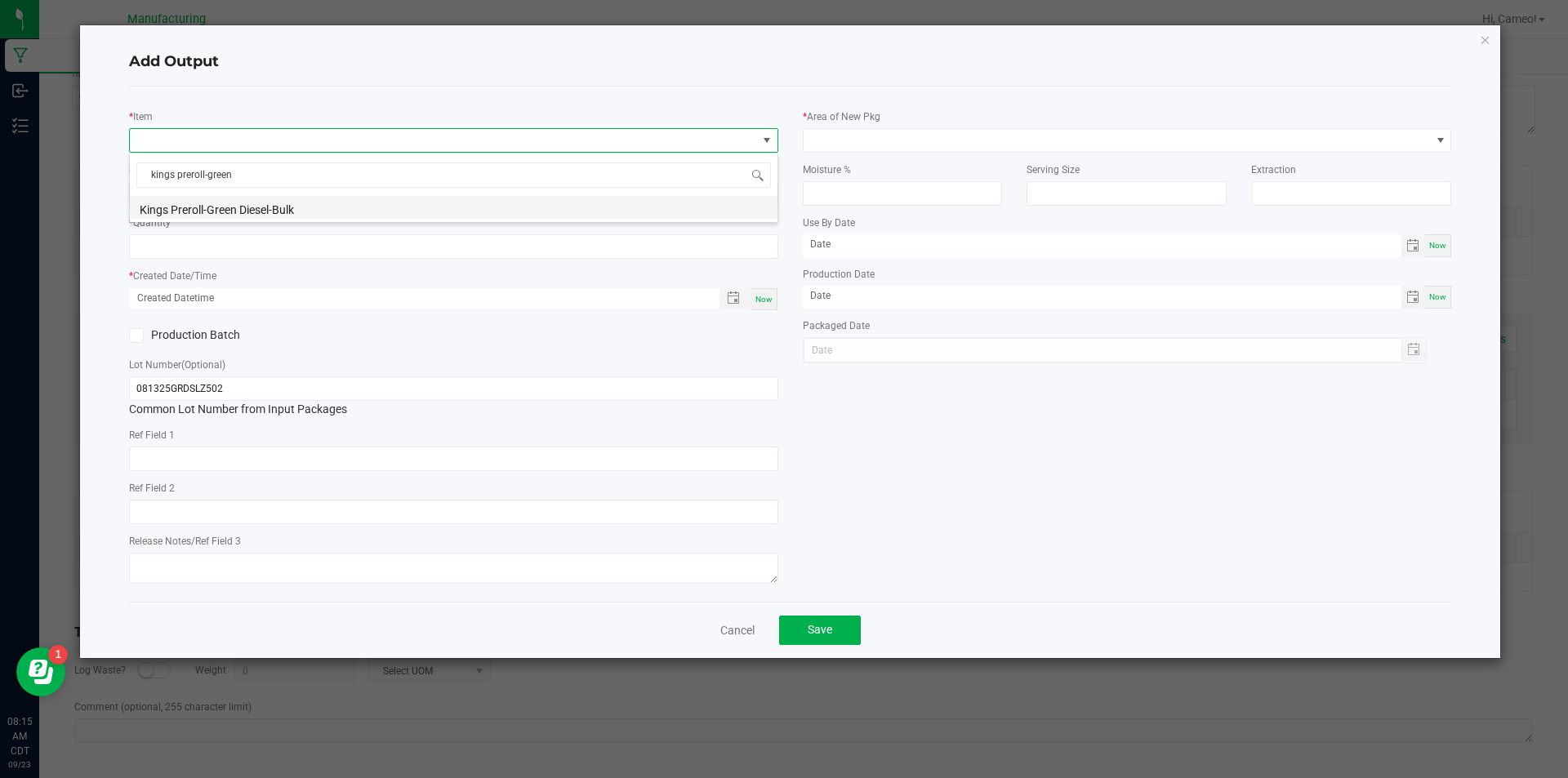
click at [329, 217] on li "Kings Preroll-Green Diesel-Bulk" at bounding box center [454, 208] width 648 height 23
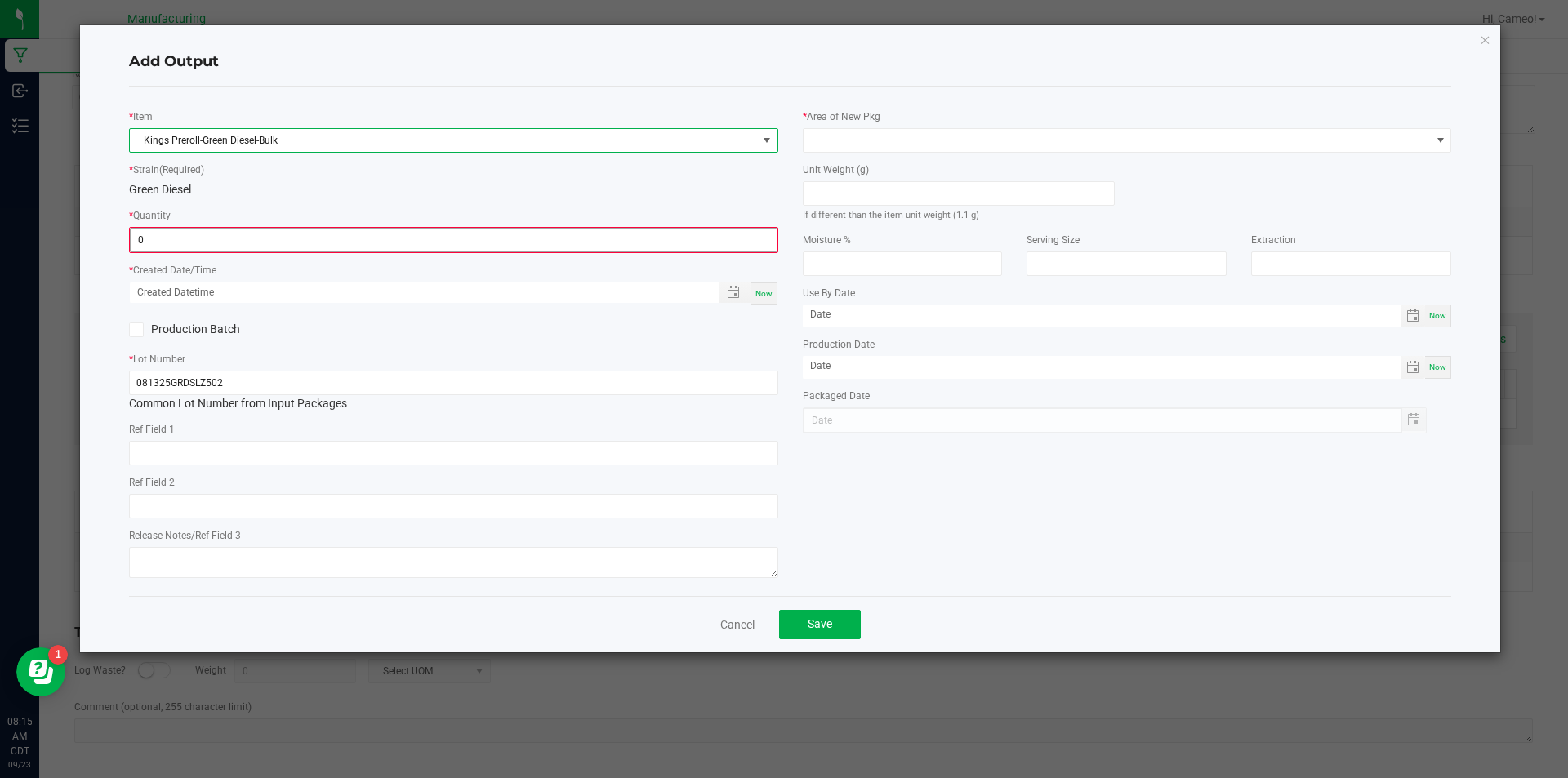
click at [320, 236] on input "0" at bounding box center [454, 241] width 646 height 23
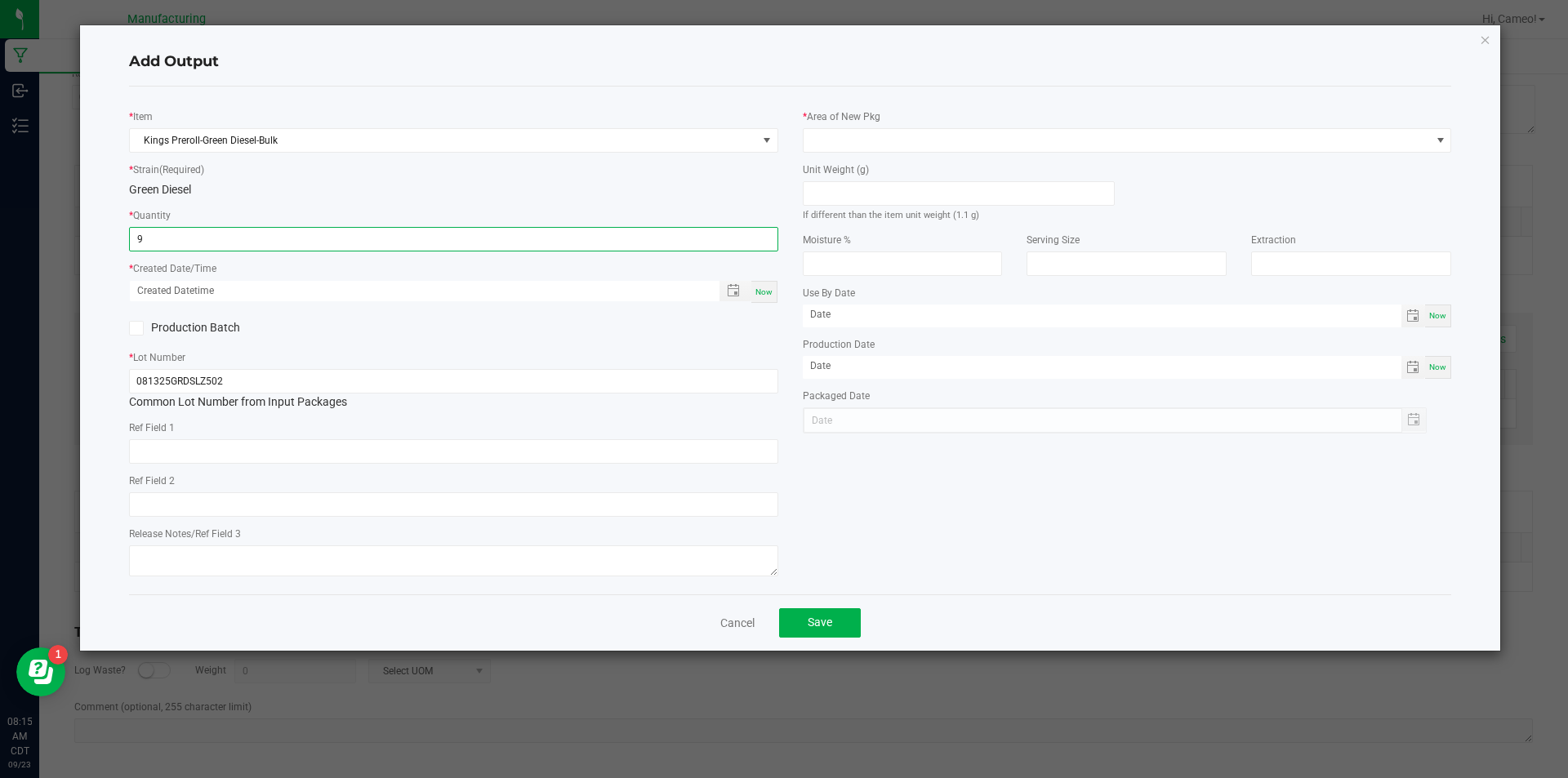
type input "9 ea"
click at [762, 291] on span "Now" at bounding box center [763, 291] width 17 height 9
type input "[DATE] 8:15 AM"
type input "[DATE]"
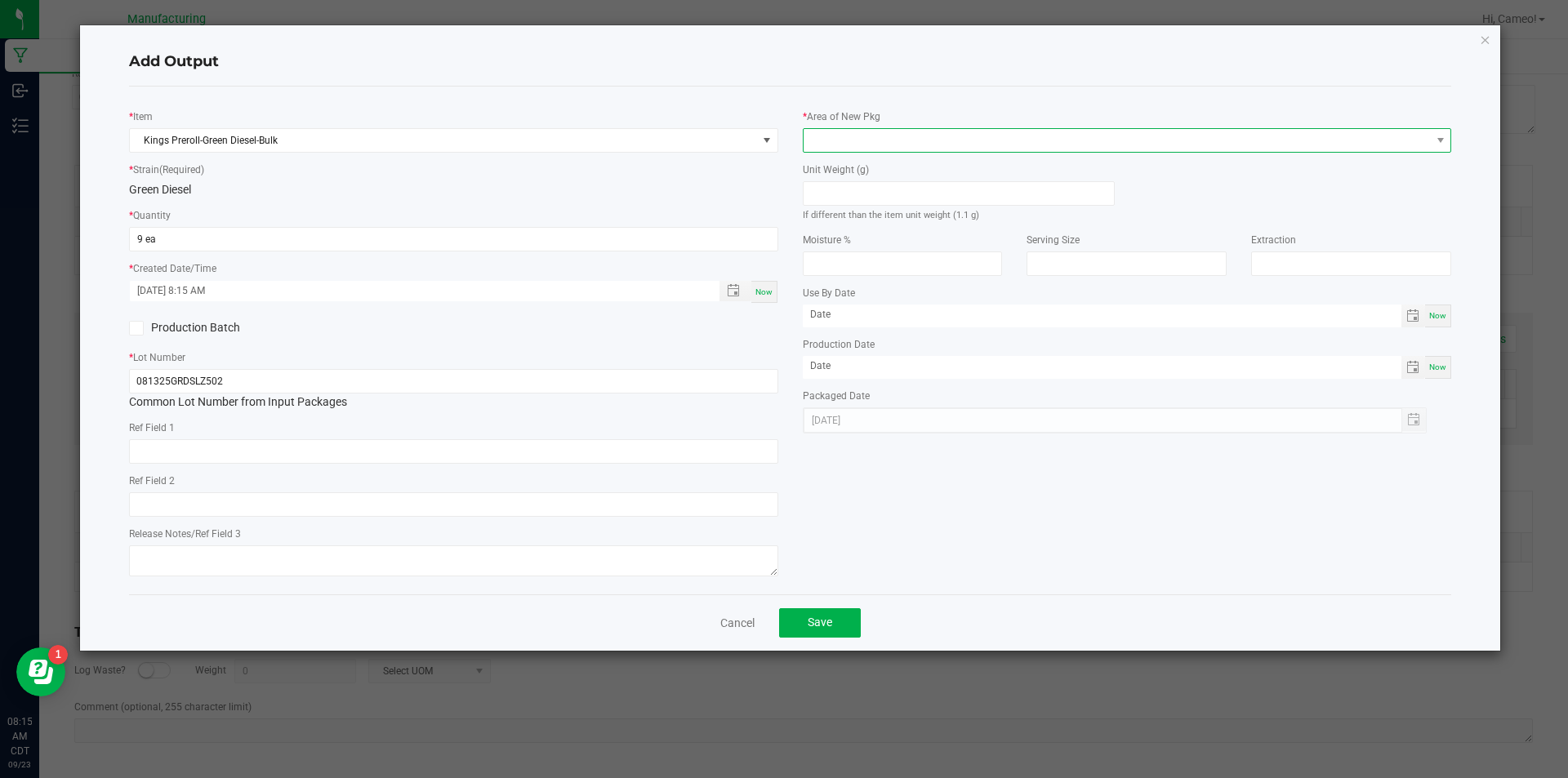
click at [917, 136] on span at bounding box center [1116, 141] width 627 height 23
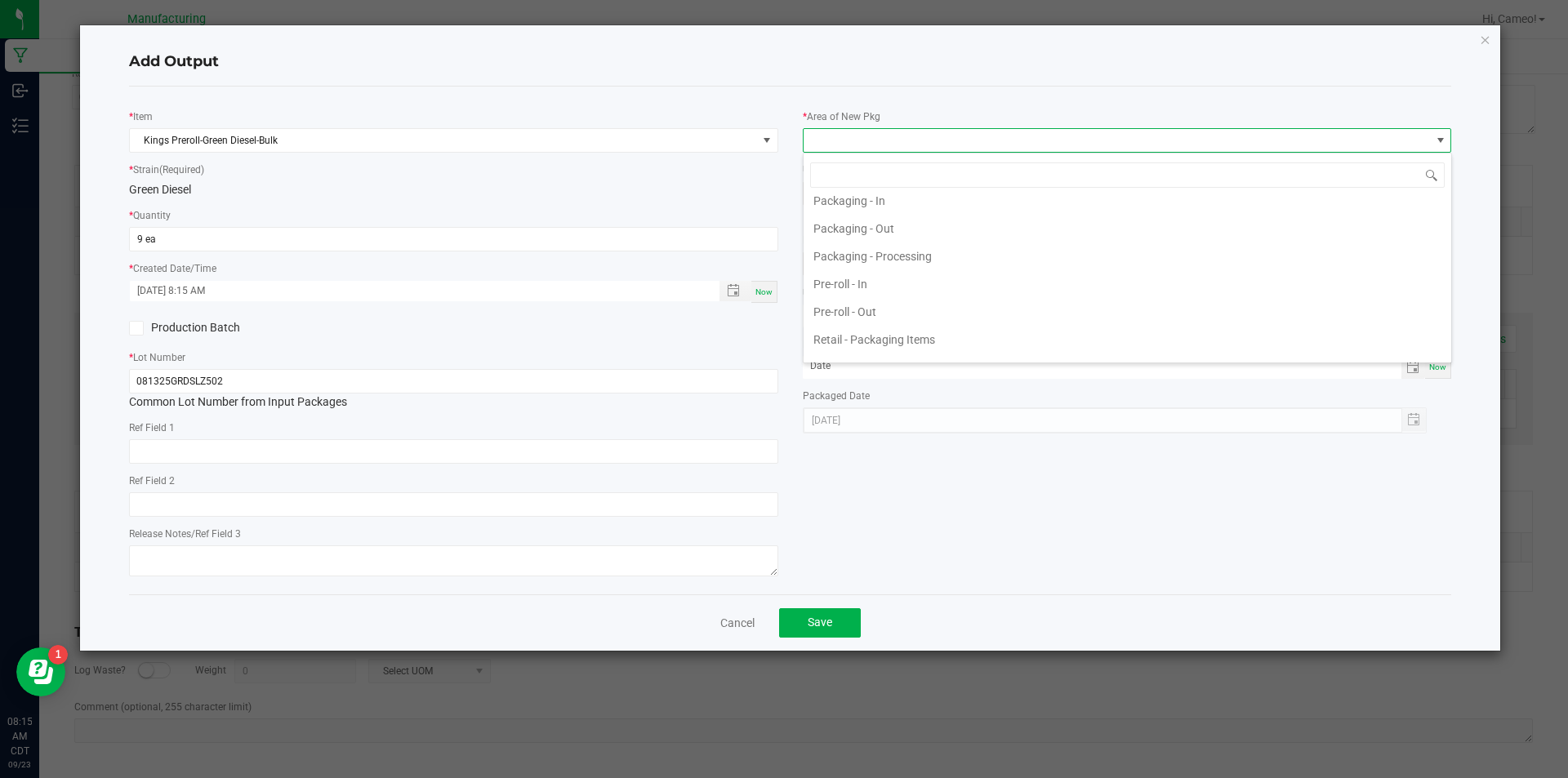
scroll to position [479, 0]
click at [876, 341] on li "Pre-roll - Out" at bounding box center [1127, 342] width 648 height 28
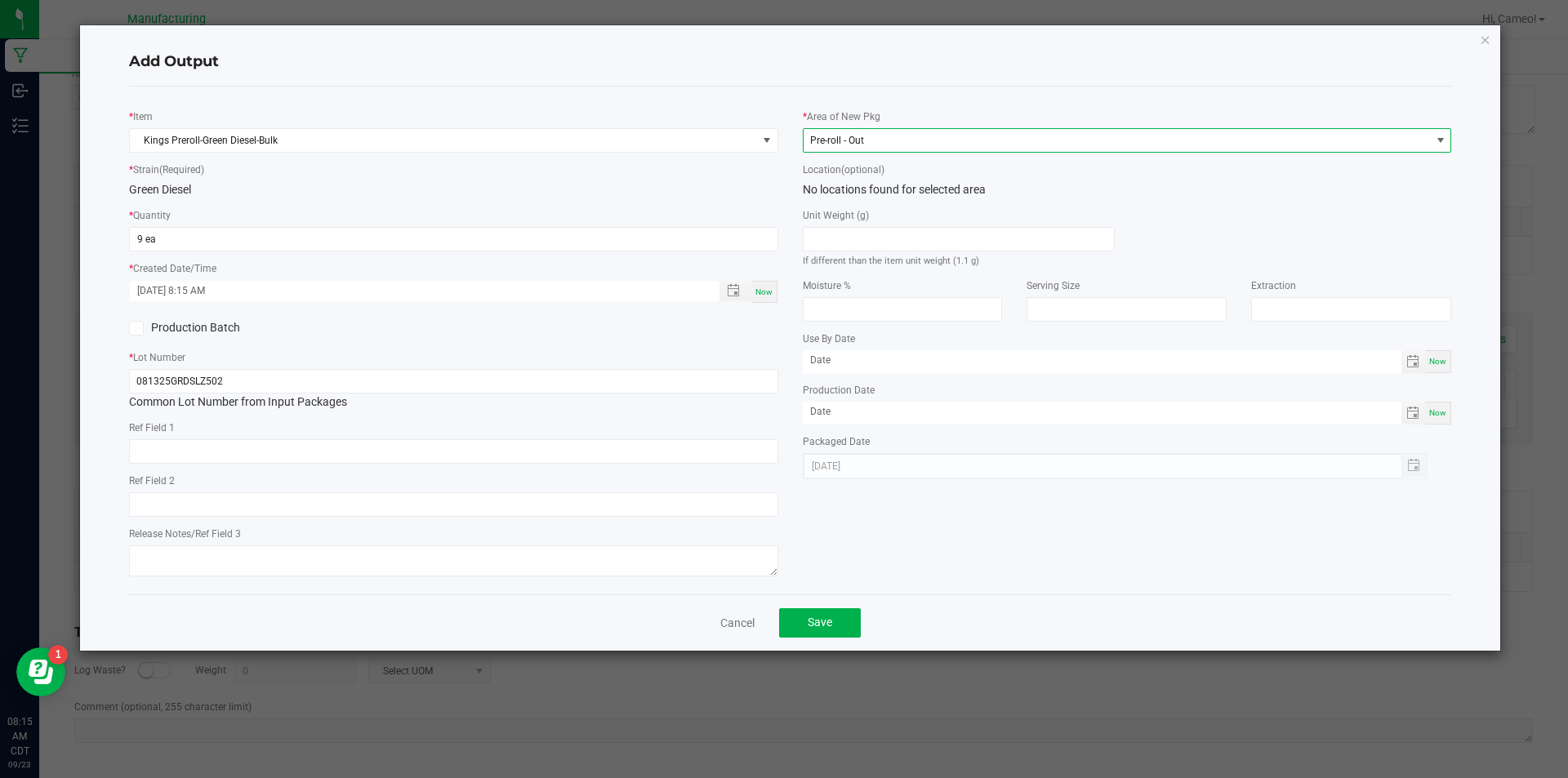
click at [937, 137] on span "Pre-roll - Out" at bounding box center [1116, 141] width 627 height 23
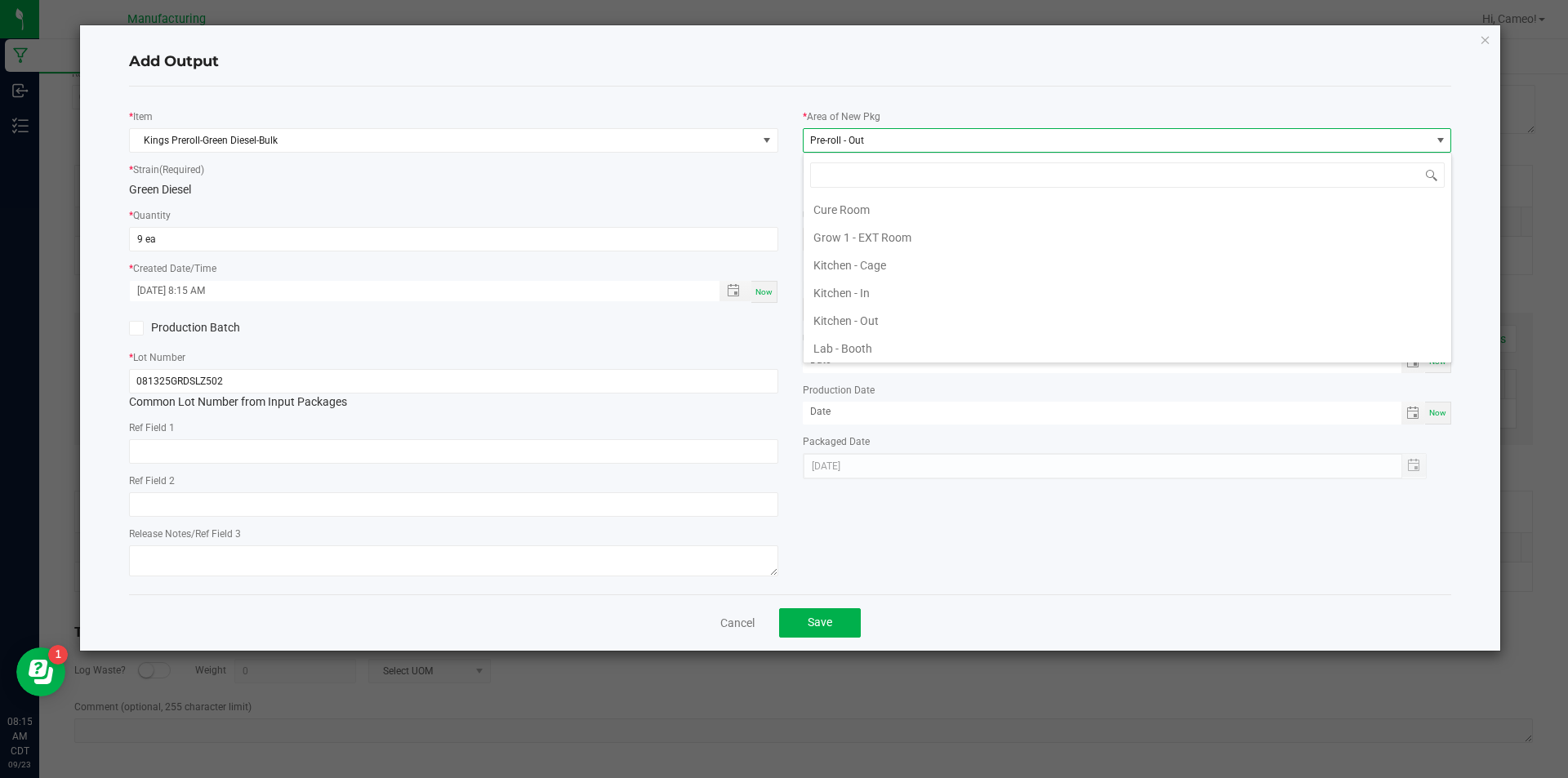
scroll to position [25, 649]
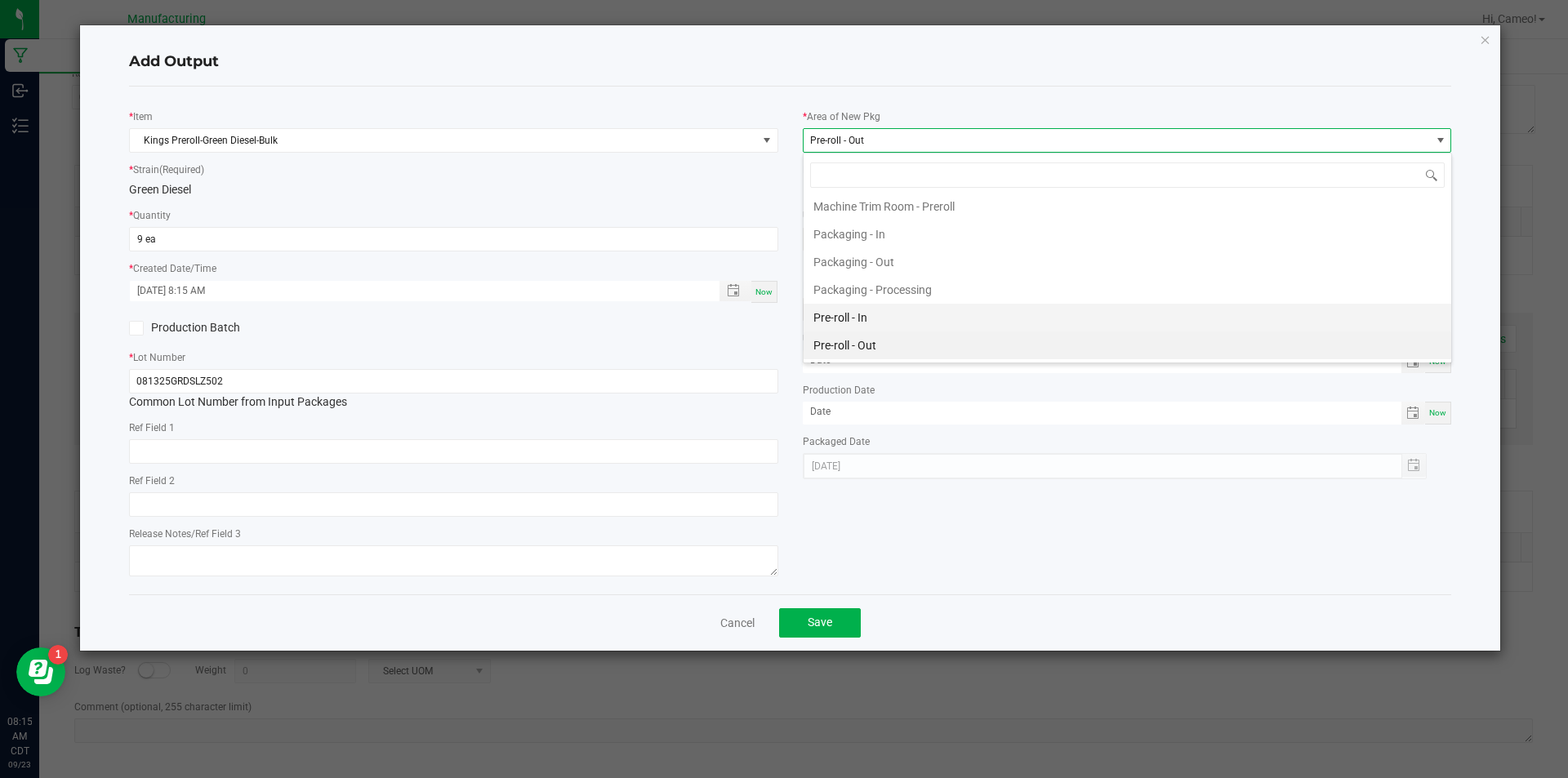
click at [865, 313] on li "Pre-roll - In" at bounding box center [1127, 317] width 648 height 28
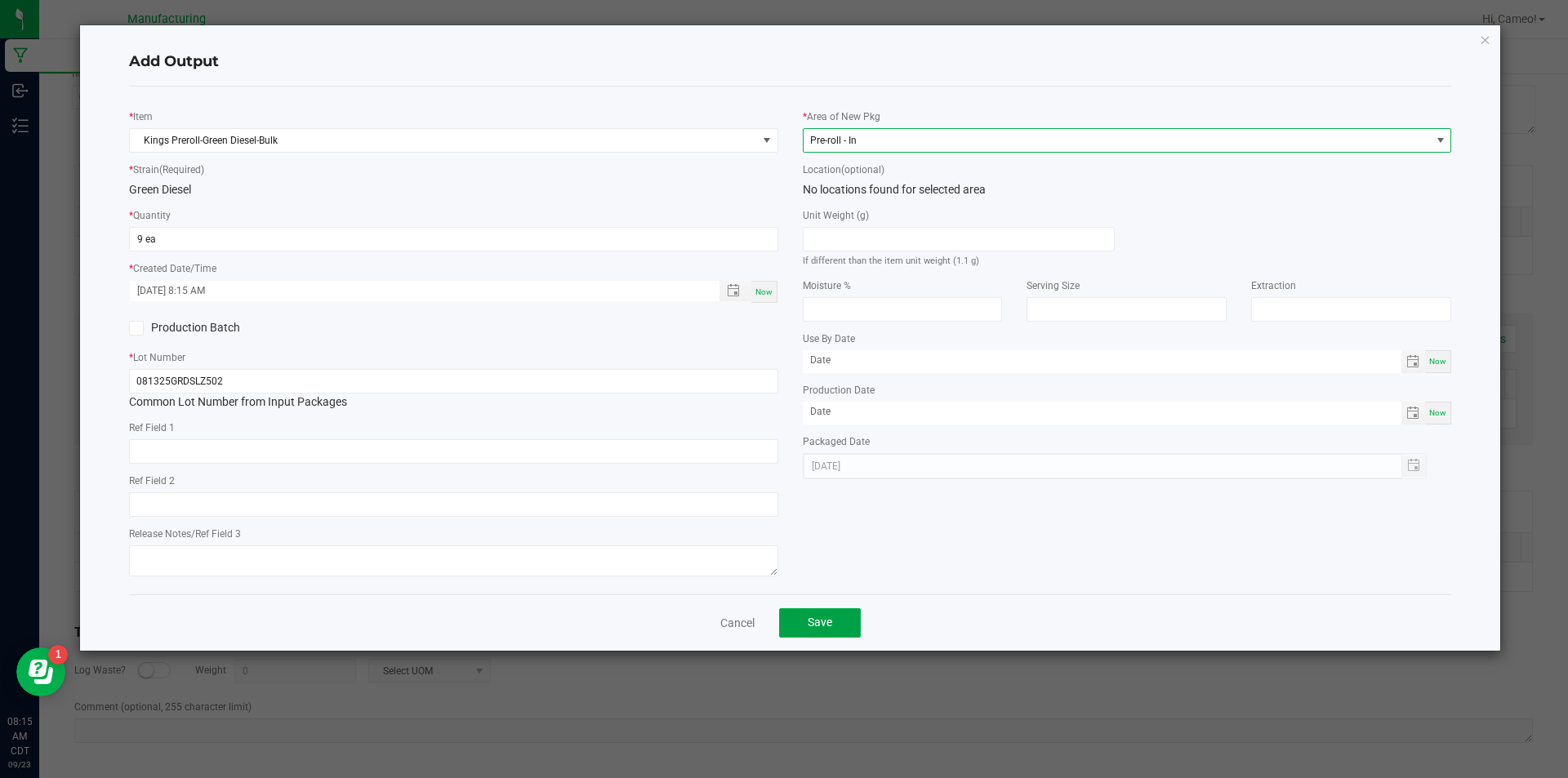
click at [817, 632] on button "Save" at bounding box center [820, 623] width 82 height 29
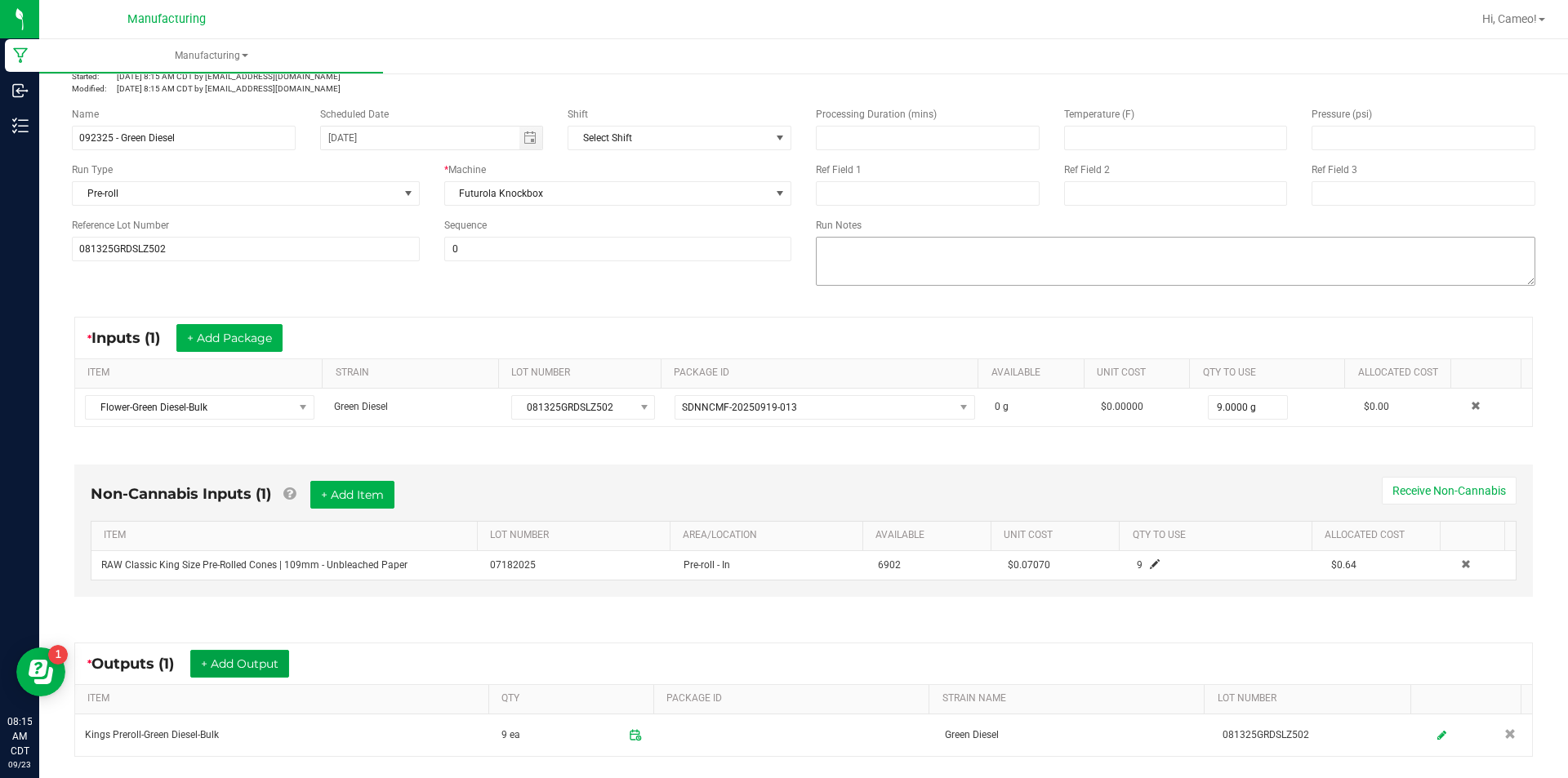
scroll to position [0, 0]
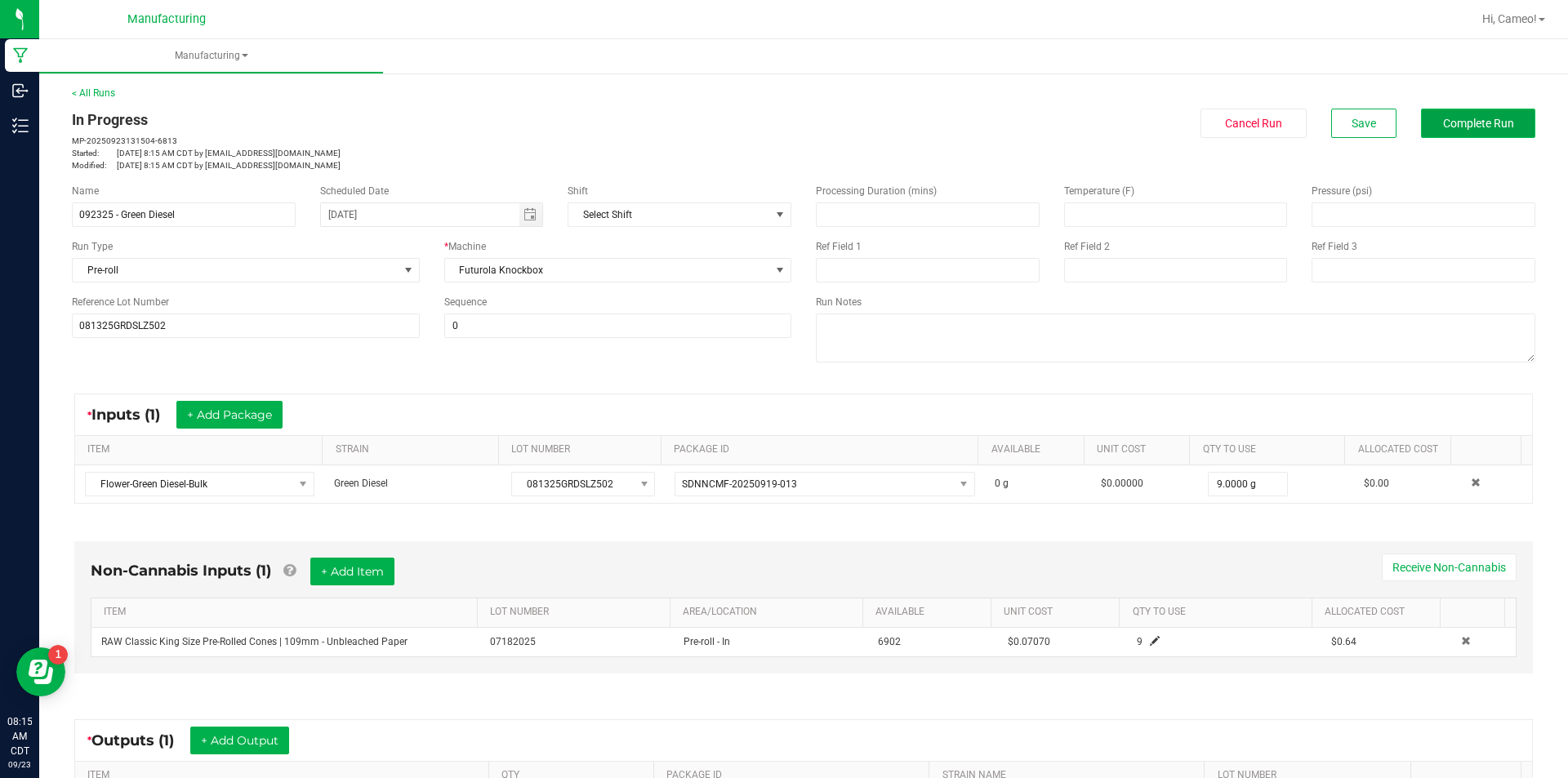
click at [1467, 133] on button "Complete Run" at bounding box center [1478, 124] width 115 height 29
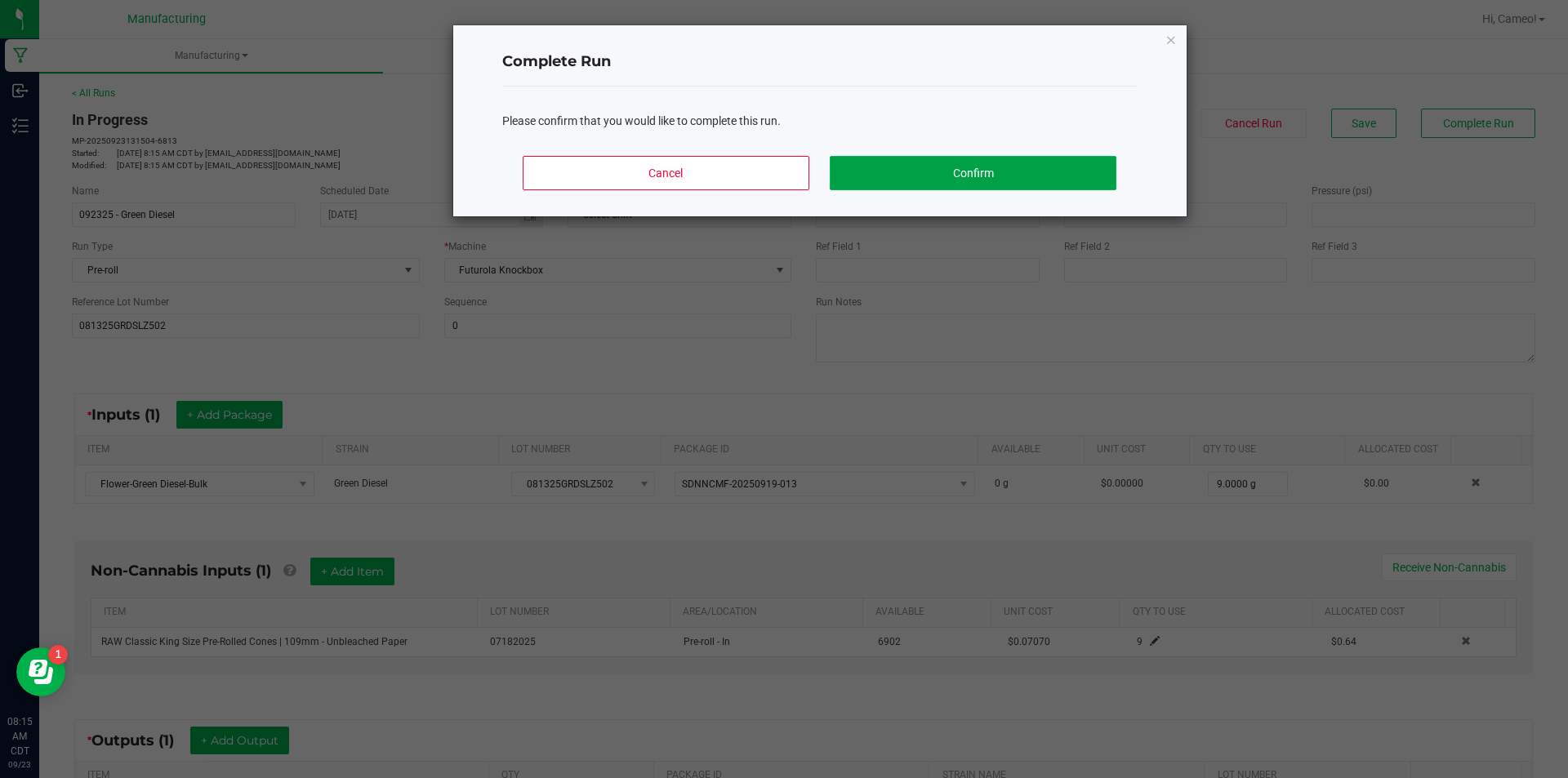
click at [921, 159] on button "Confirm" at bounding box center [972, 173] width 285 height 34
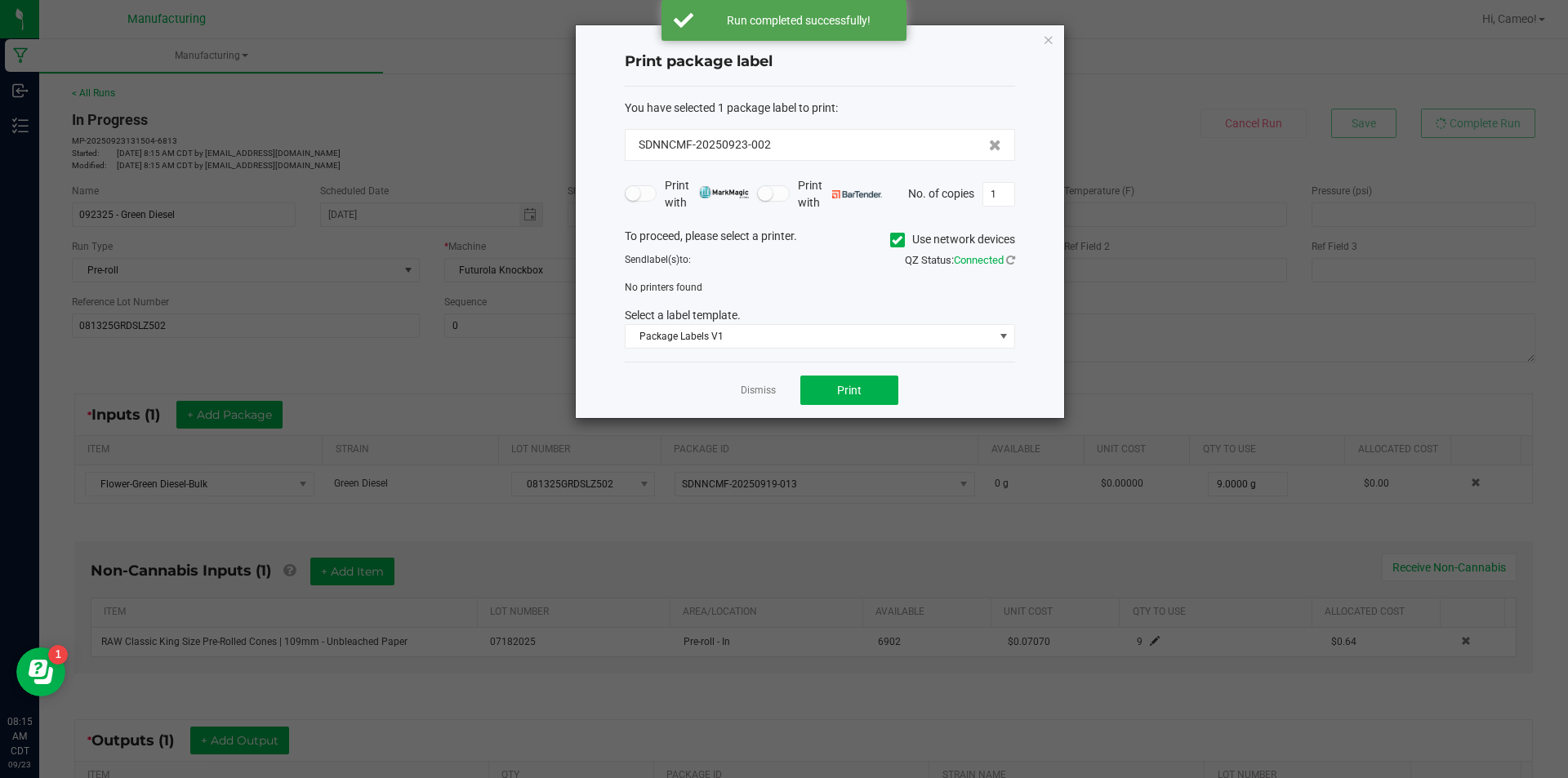
click at [896, 240] on icon at bounding box center [896, 240] width 11 height 0
click at [0, 0] on input "Use network devices" at bounding box center [0, 0] width 0 height 0
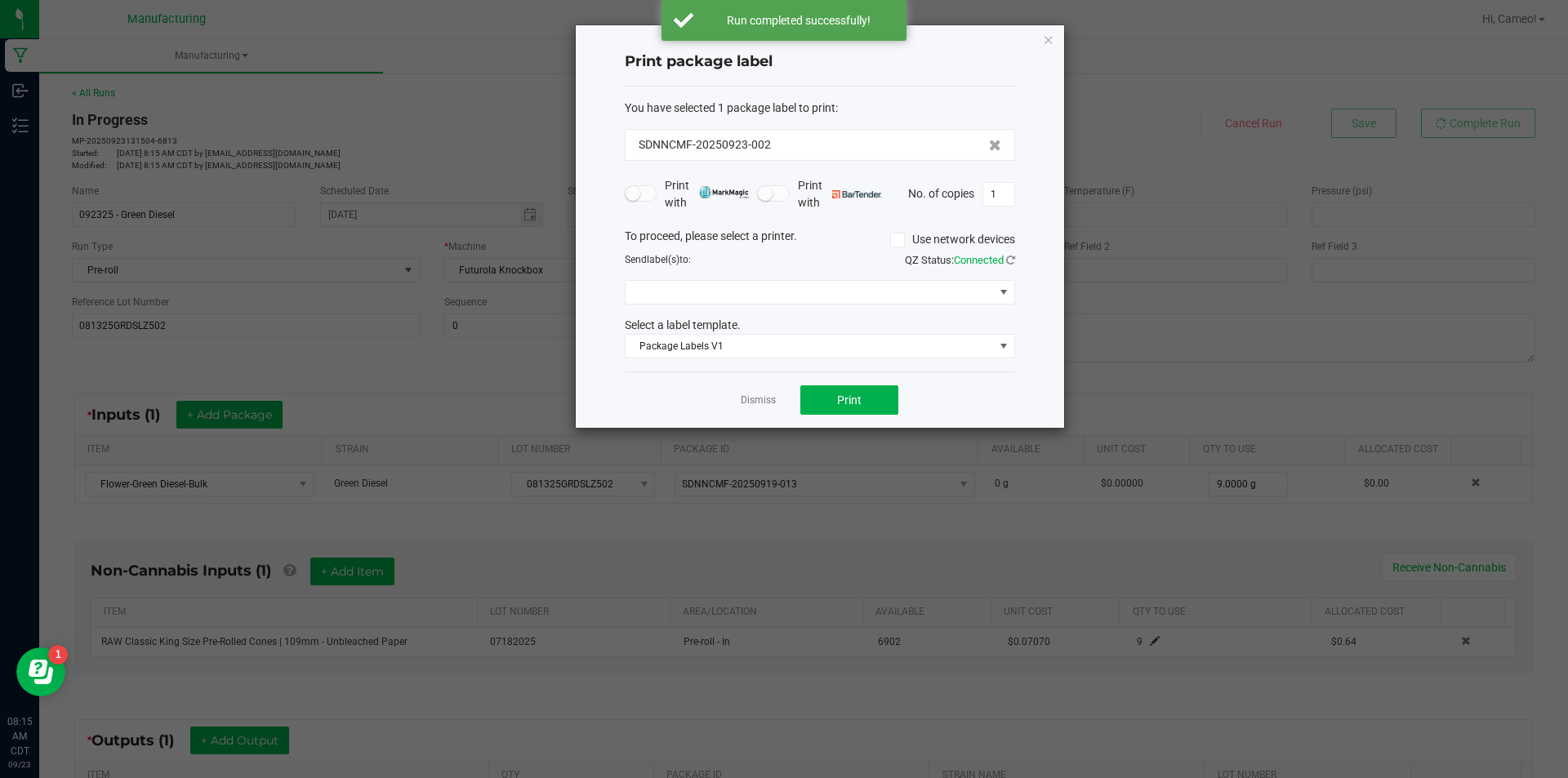
click at [875, 306] on div "To proceed, please select a printer. Use network devices Send label(s) to: QZ S…" at bounding box center [820, 294] width 390 height 132
click at [869, 290] on span at bounding box center [810, 292] width 368 height 23
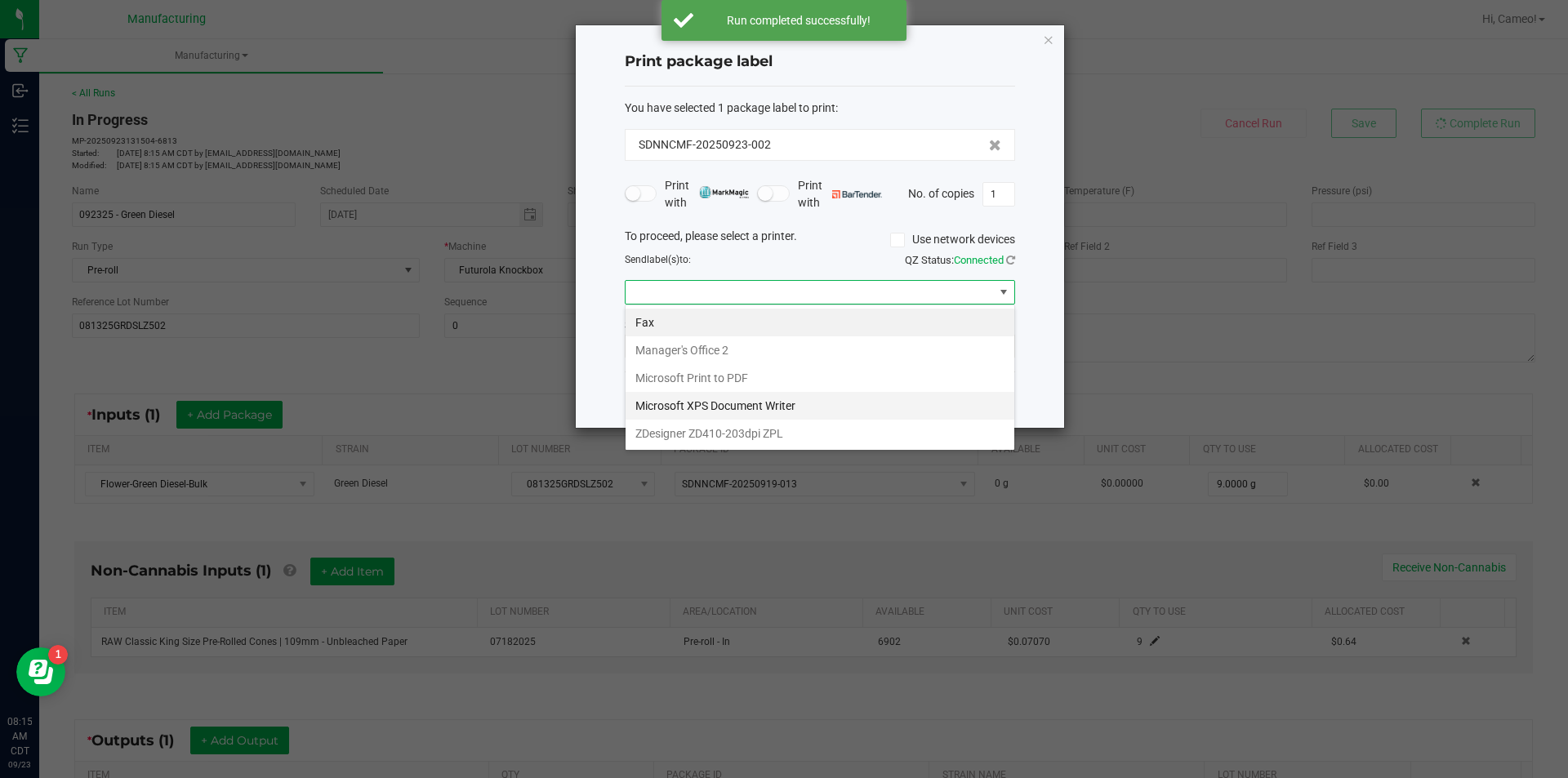
scroll to position [25, 390]
click at [788, 428] on ZPL "ZDesigner ZD410-203dpi ZPL" at bounding box center [820, 434] width 389 height 28
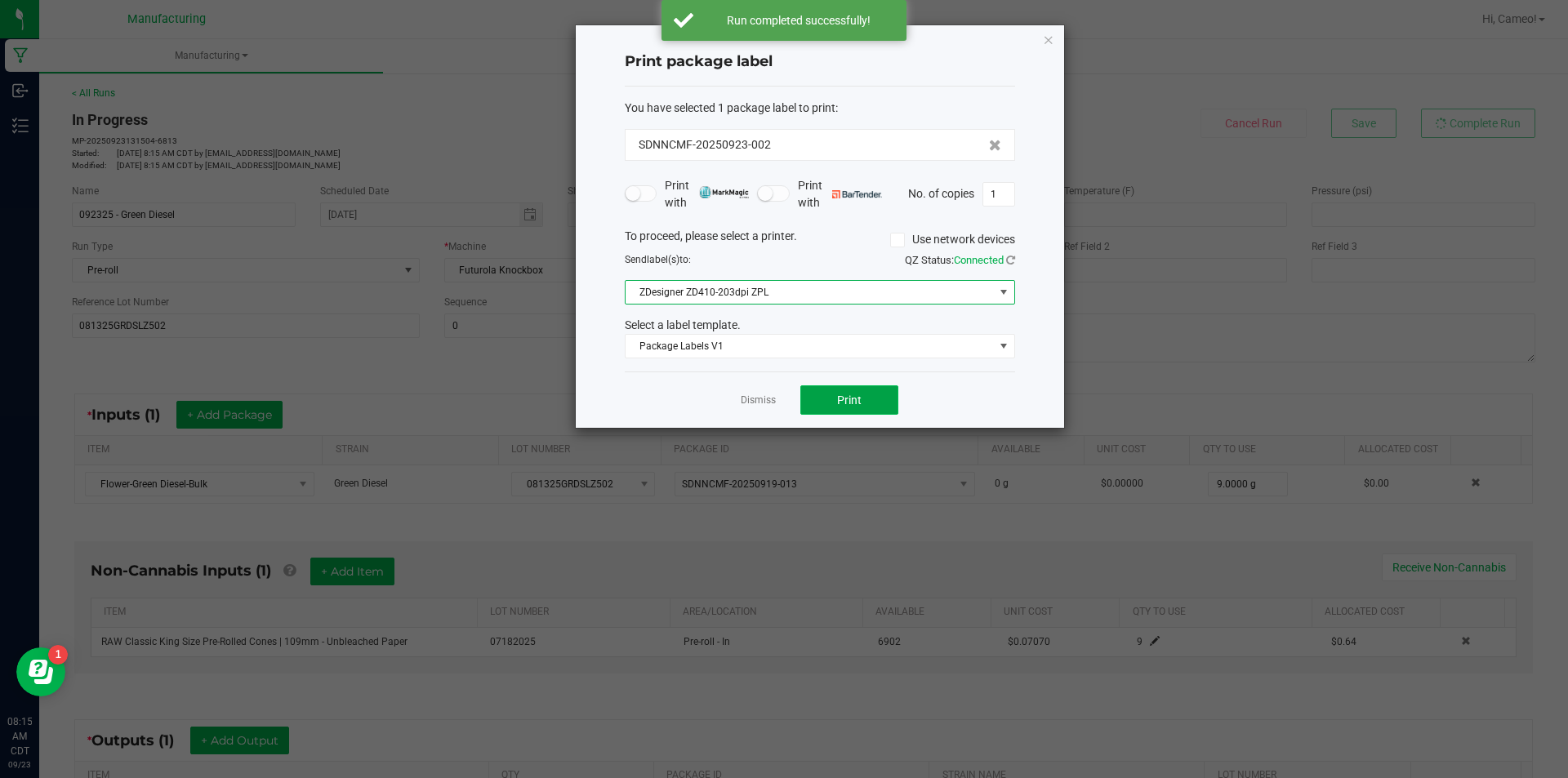
click at [834, 407] on button "Print" at bounding box center [849, 400] width 98 height 29
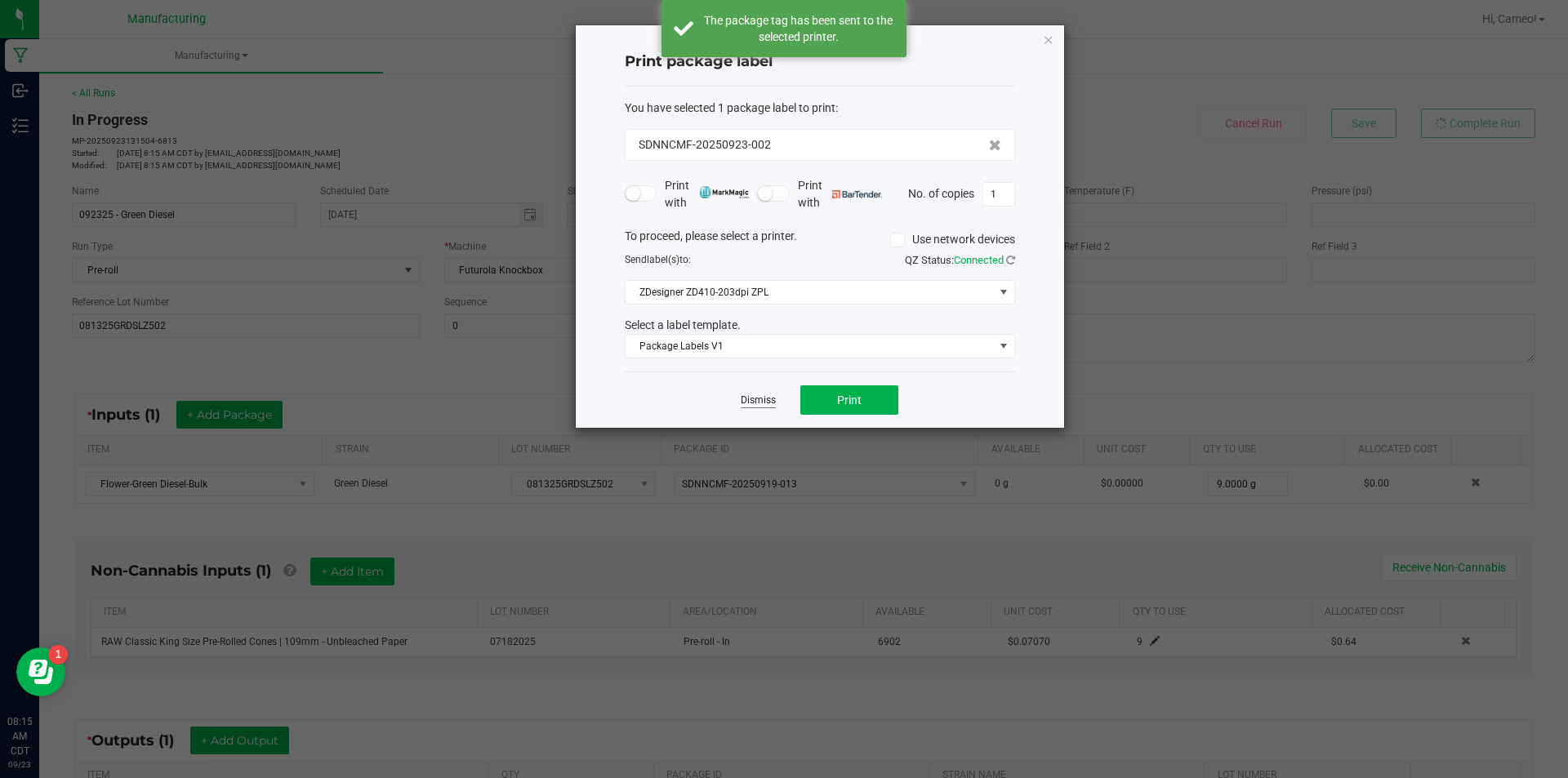
click at [769, 400] on link "Dismiss" at bounding box center [757, 400] width 35 height 14
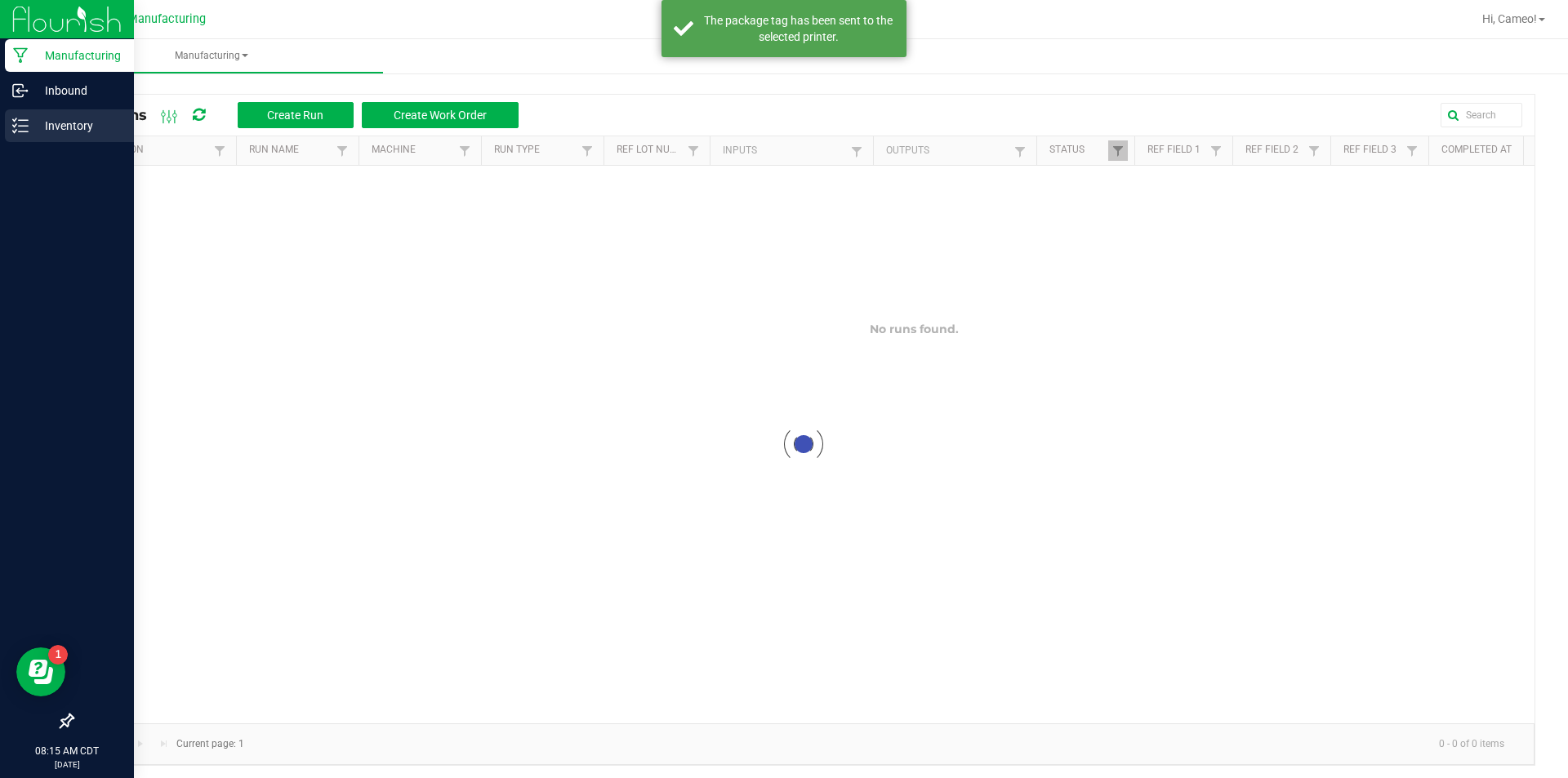
click at [37, 119] on p "Inventory" at bounding box center [78, 126] width 98 height 20
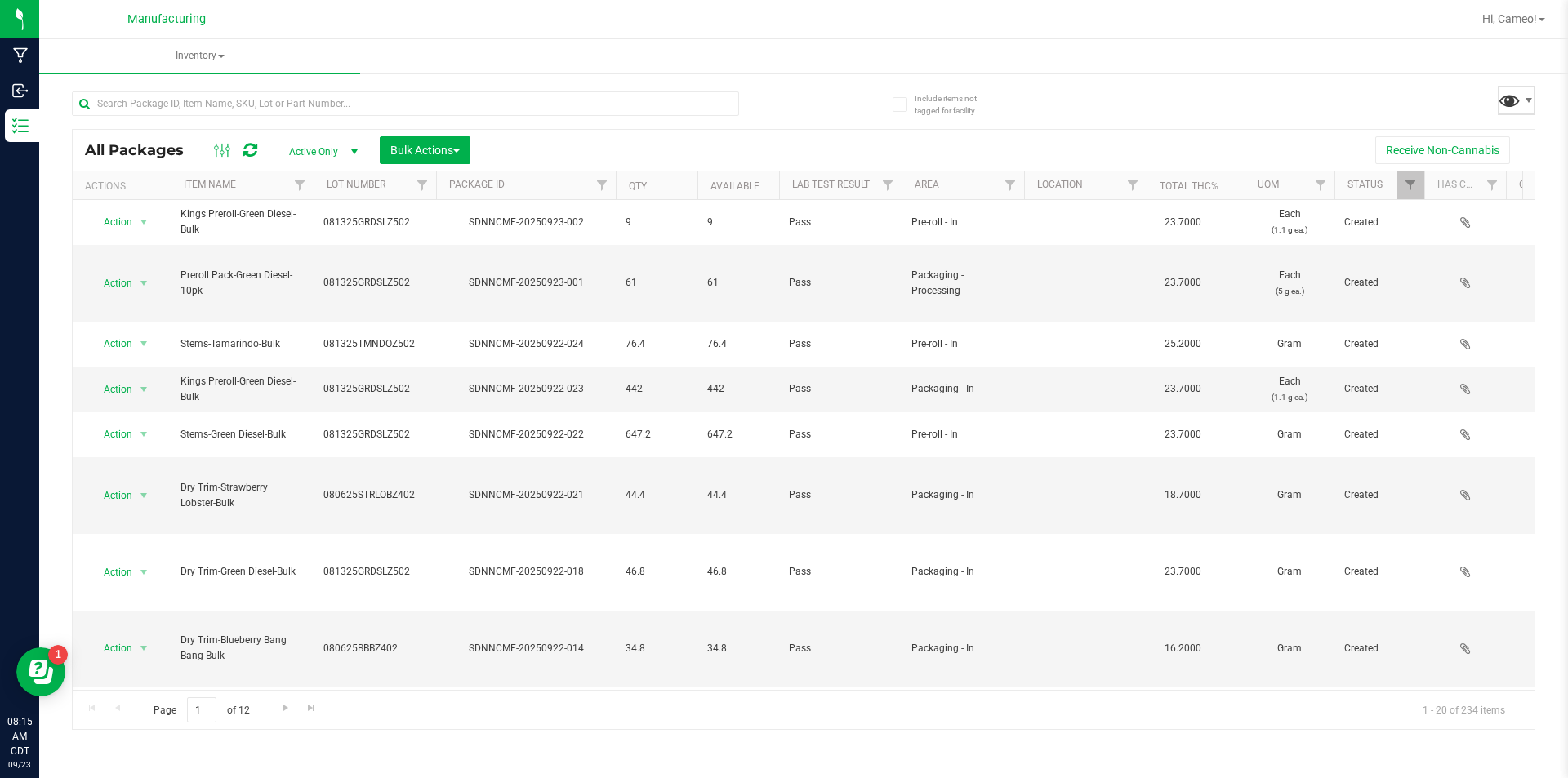
click at [1511, 105] on span at bounding box center [1509, 100] width 24 height 24
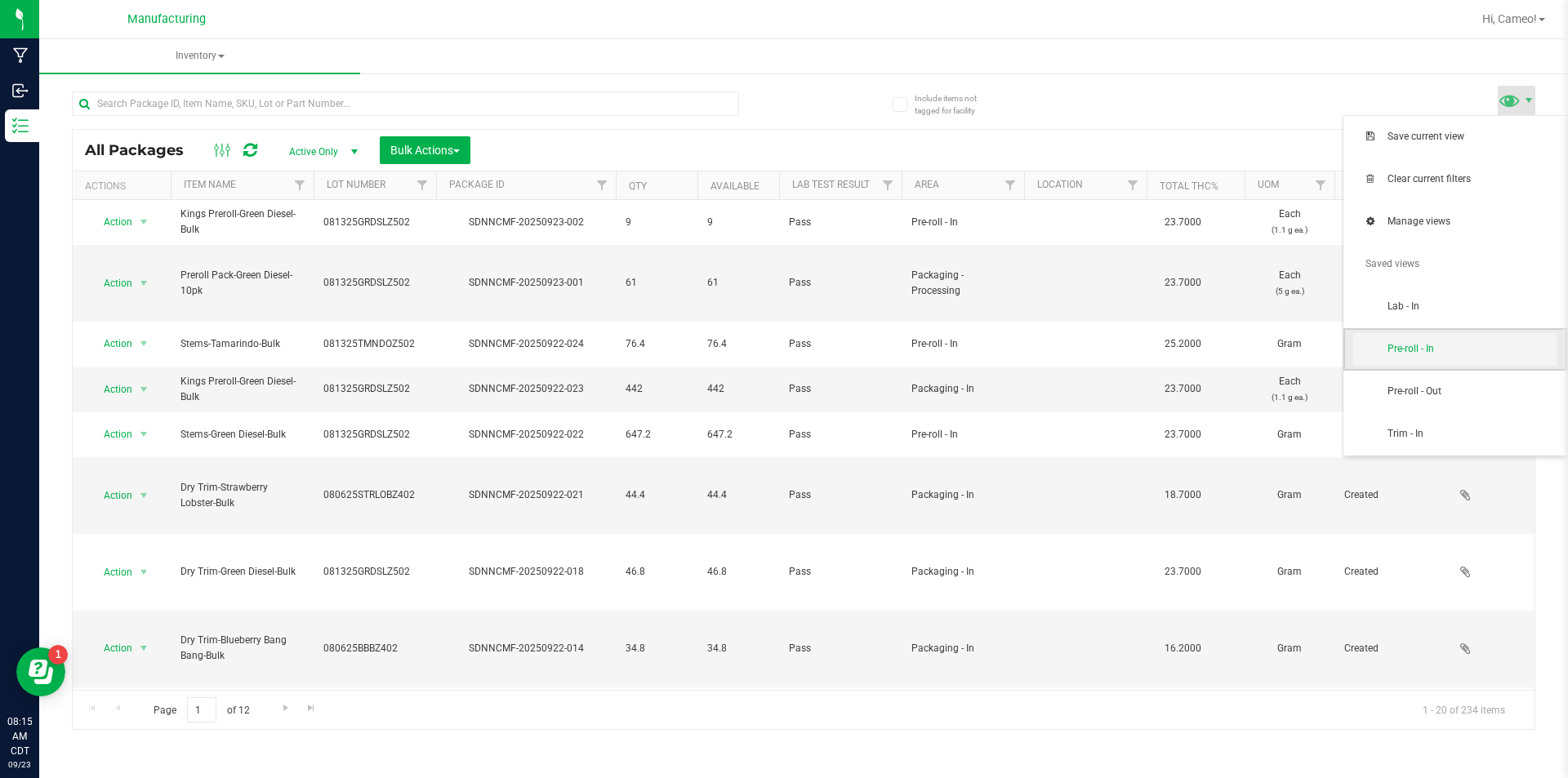
click at [1429, 353] on span "Pre-roll - In" at bounding box center [1472, 349] width 170 height 14
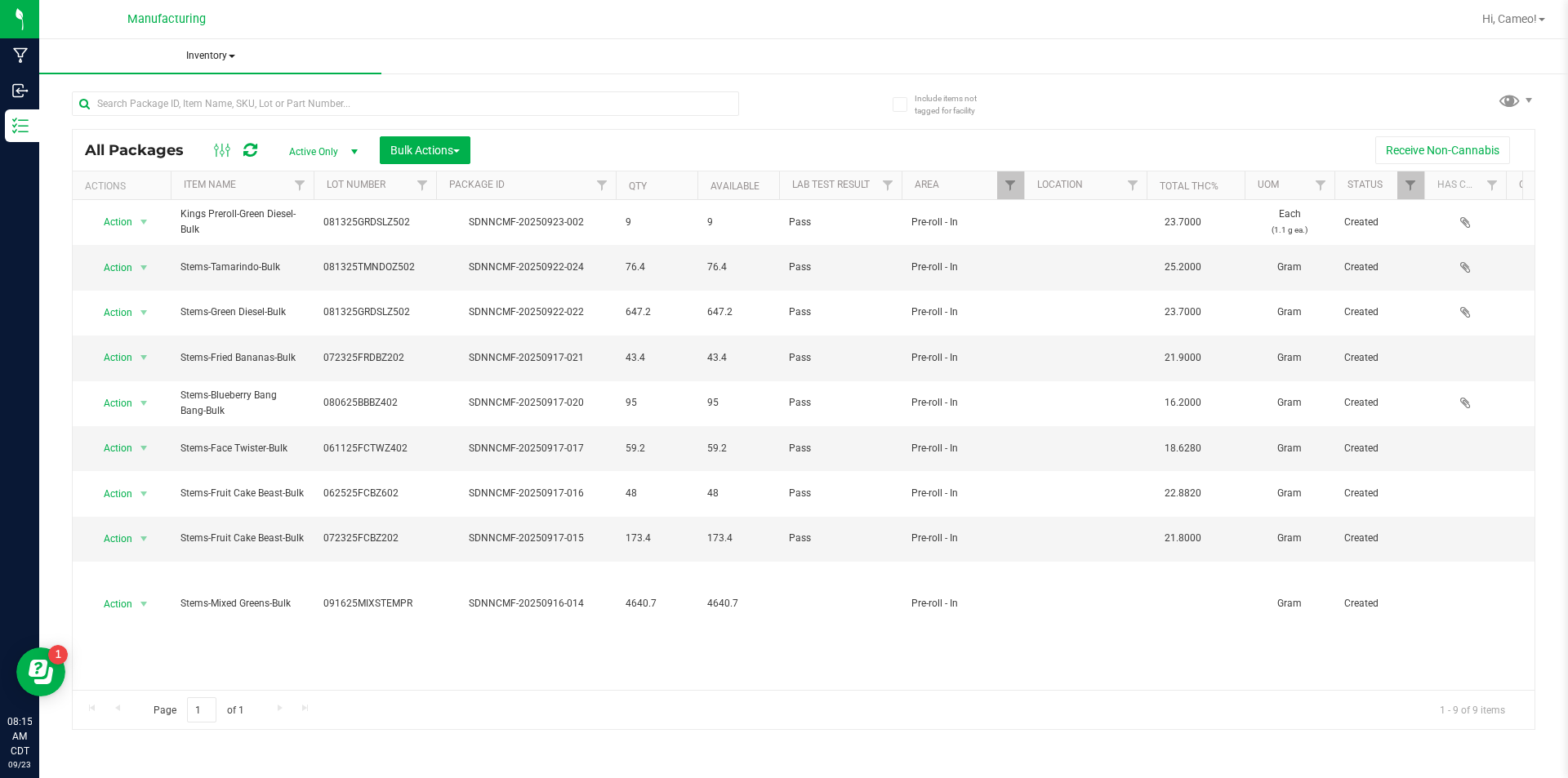
click at [207, 64] on span "Inventory" at bounding box center [210, 56] width 342 height 34
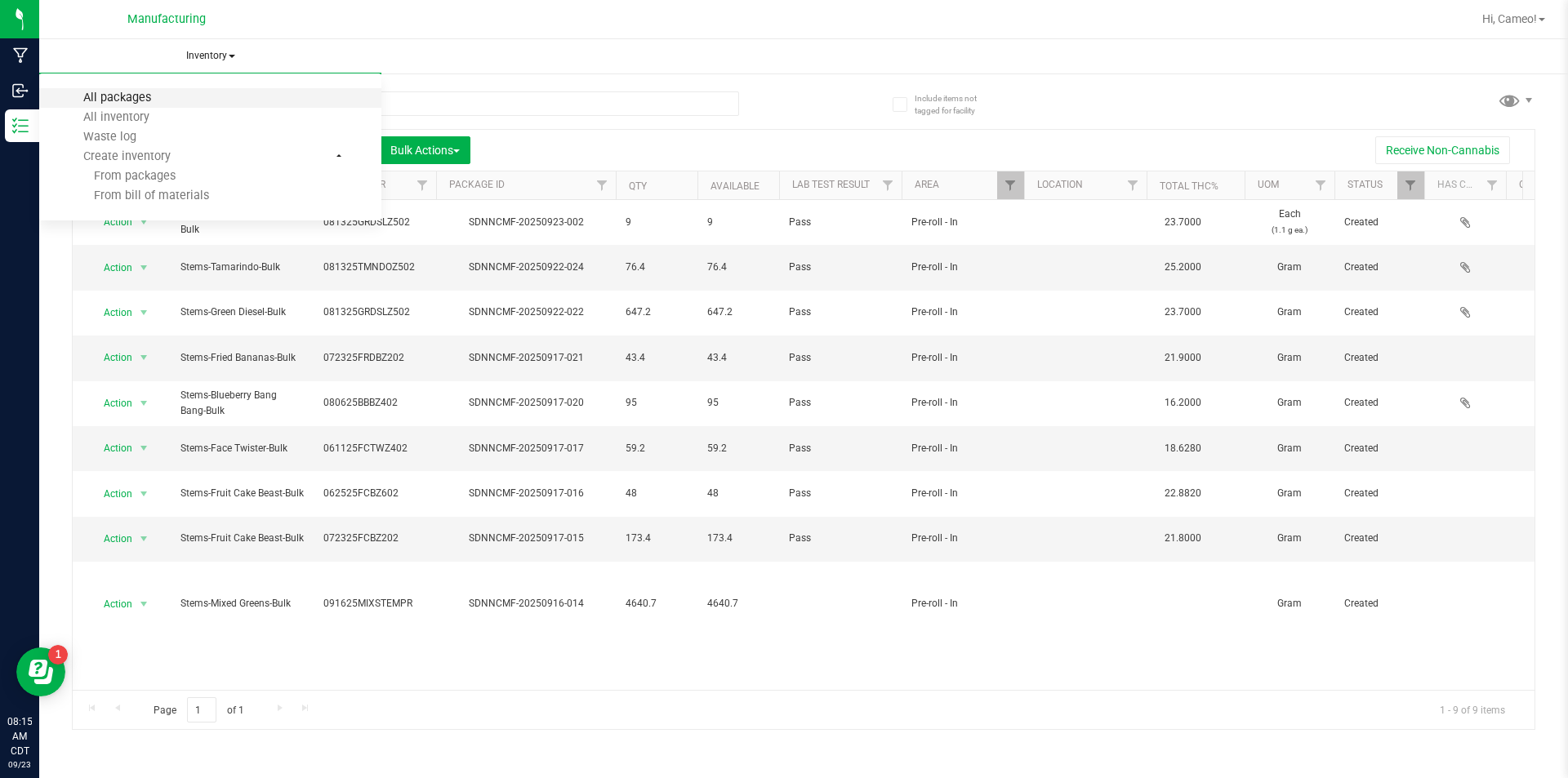
click at [151, 99] on span "All packages" at bounding box center [117, 97] width 112 height 14
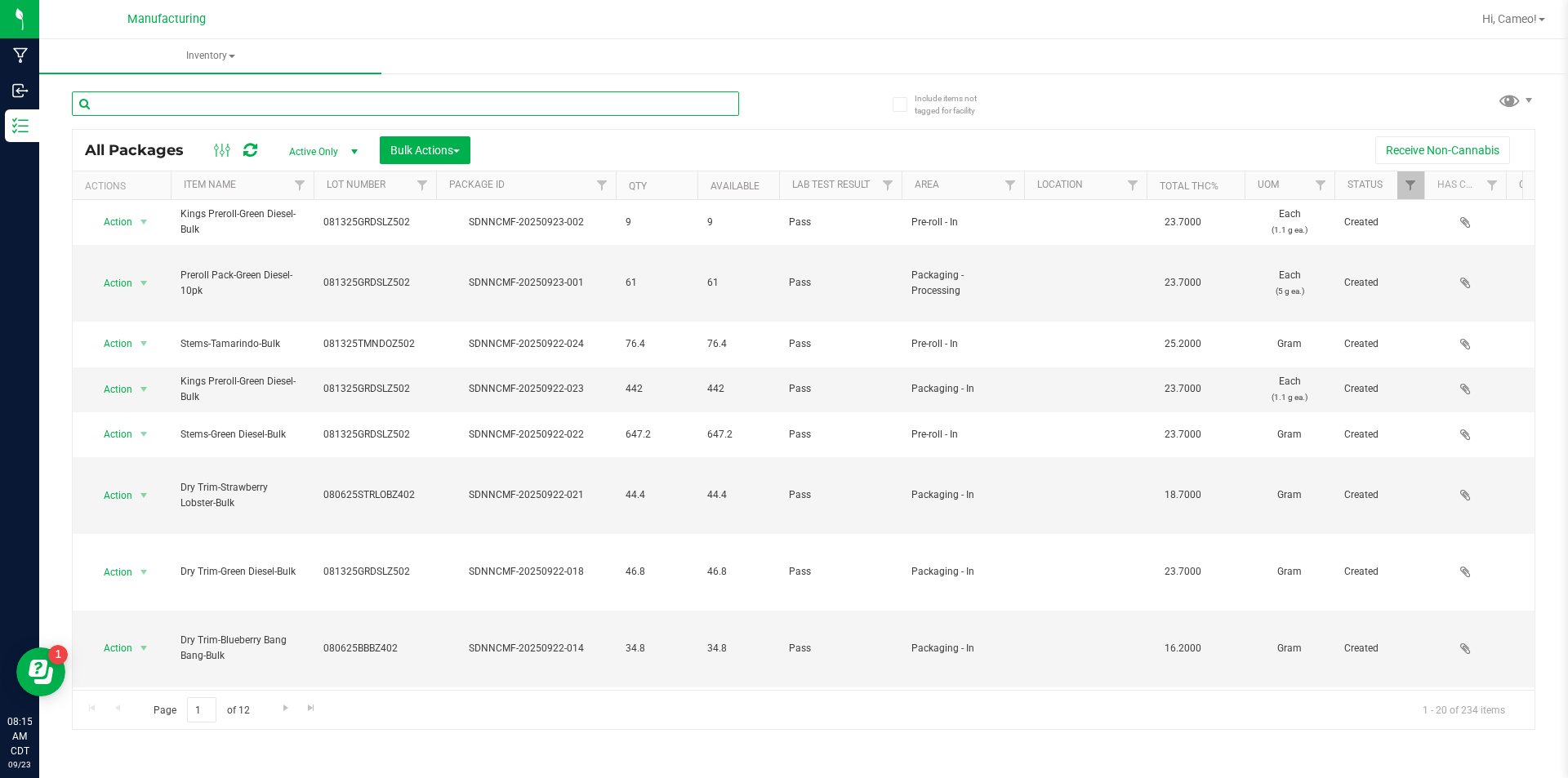
click at [255, 101] on input "text" at bounding box center [406, 104] width 667 height 25
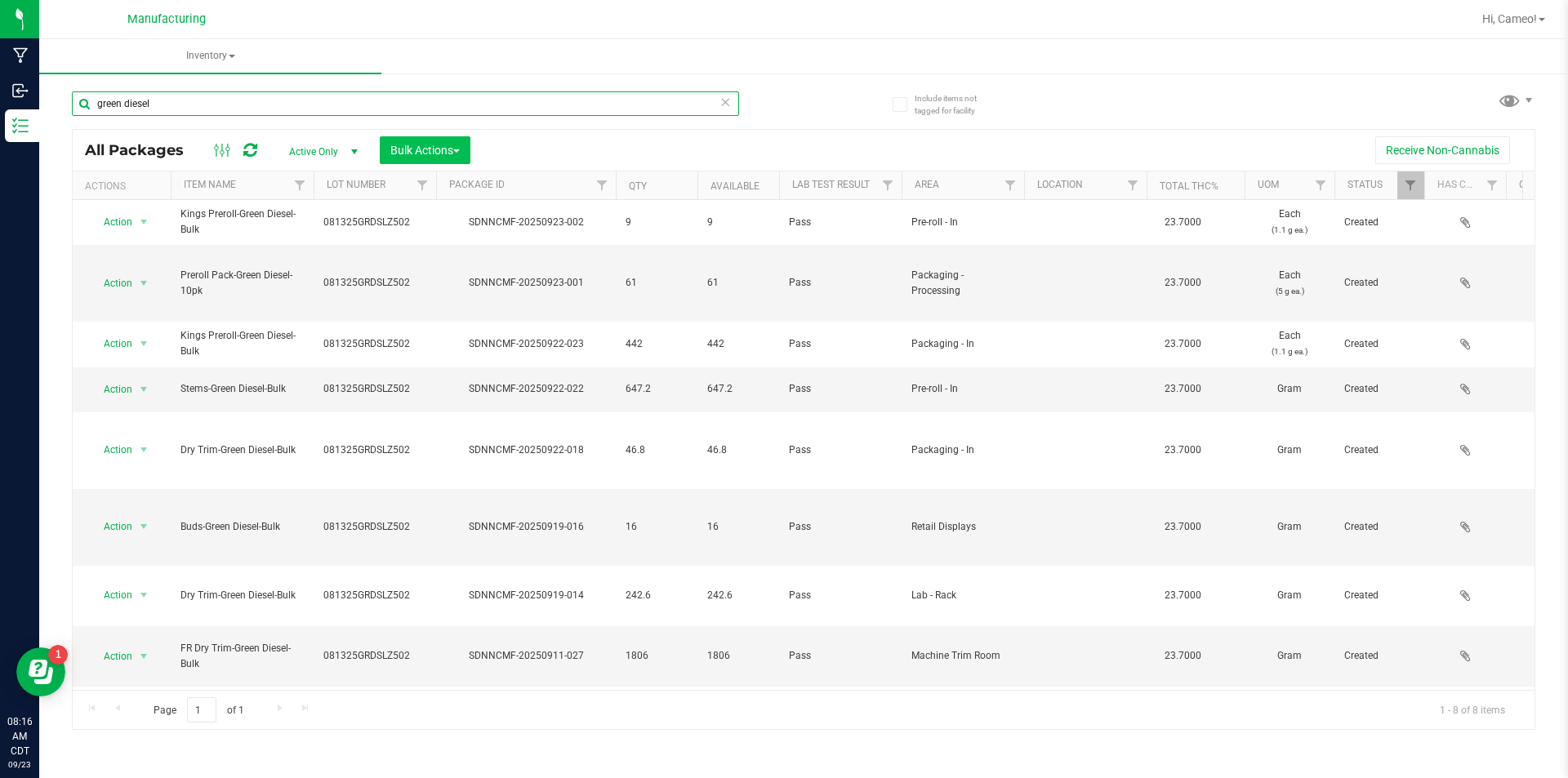
type input "green diesel"
click at [426, 144] on span "Bulk Actions" at bounding box center [425, 151] width 70 height 13
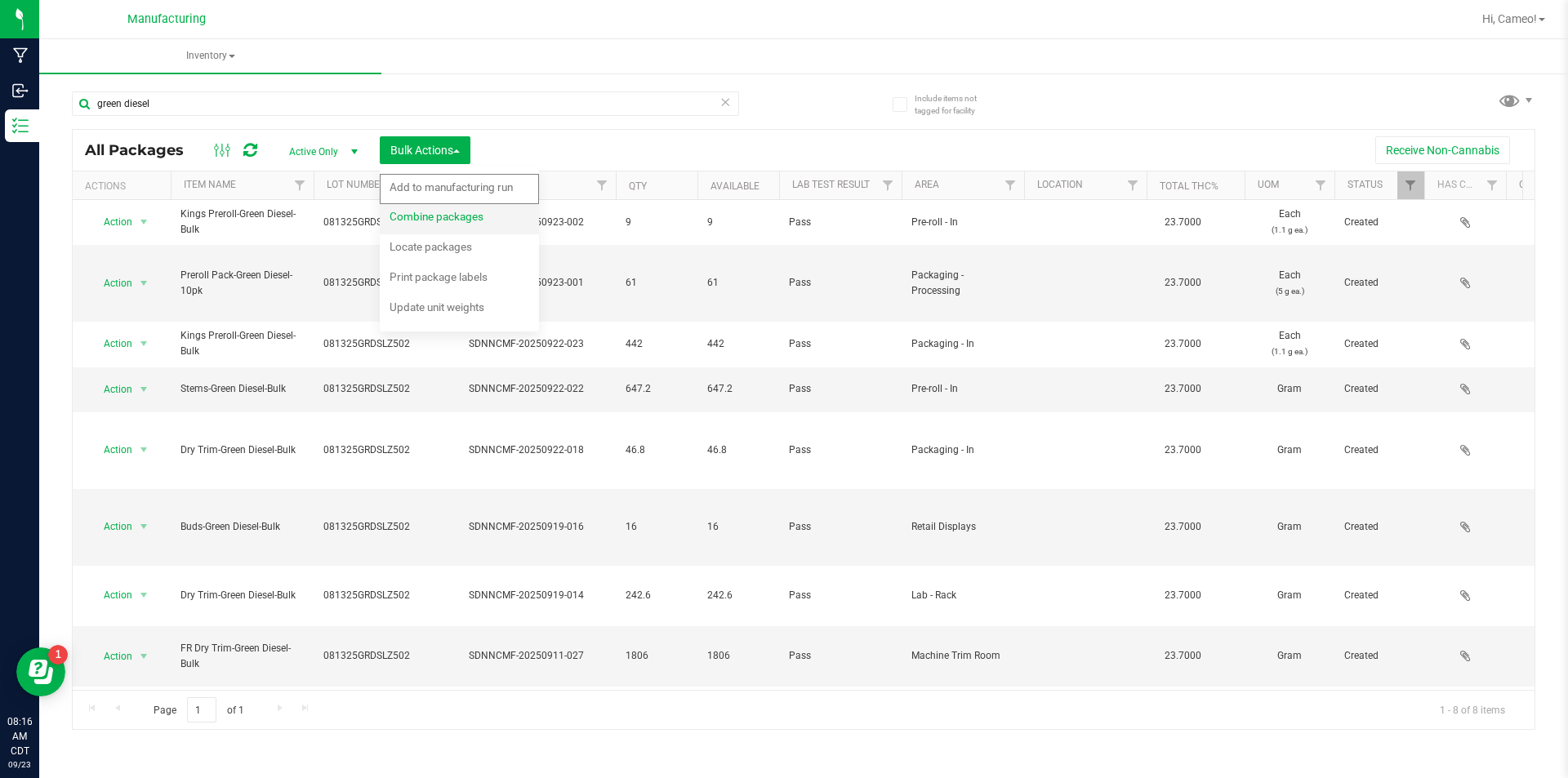
click at [461, 220] on span "Combine packages" at bounding box center [436, 217] width 94 height 13
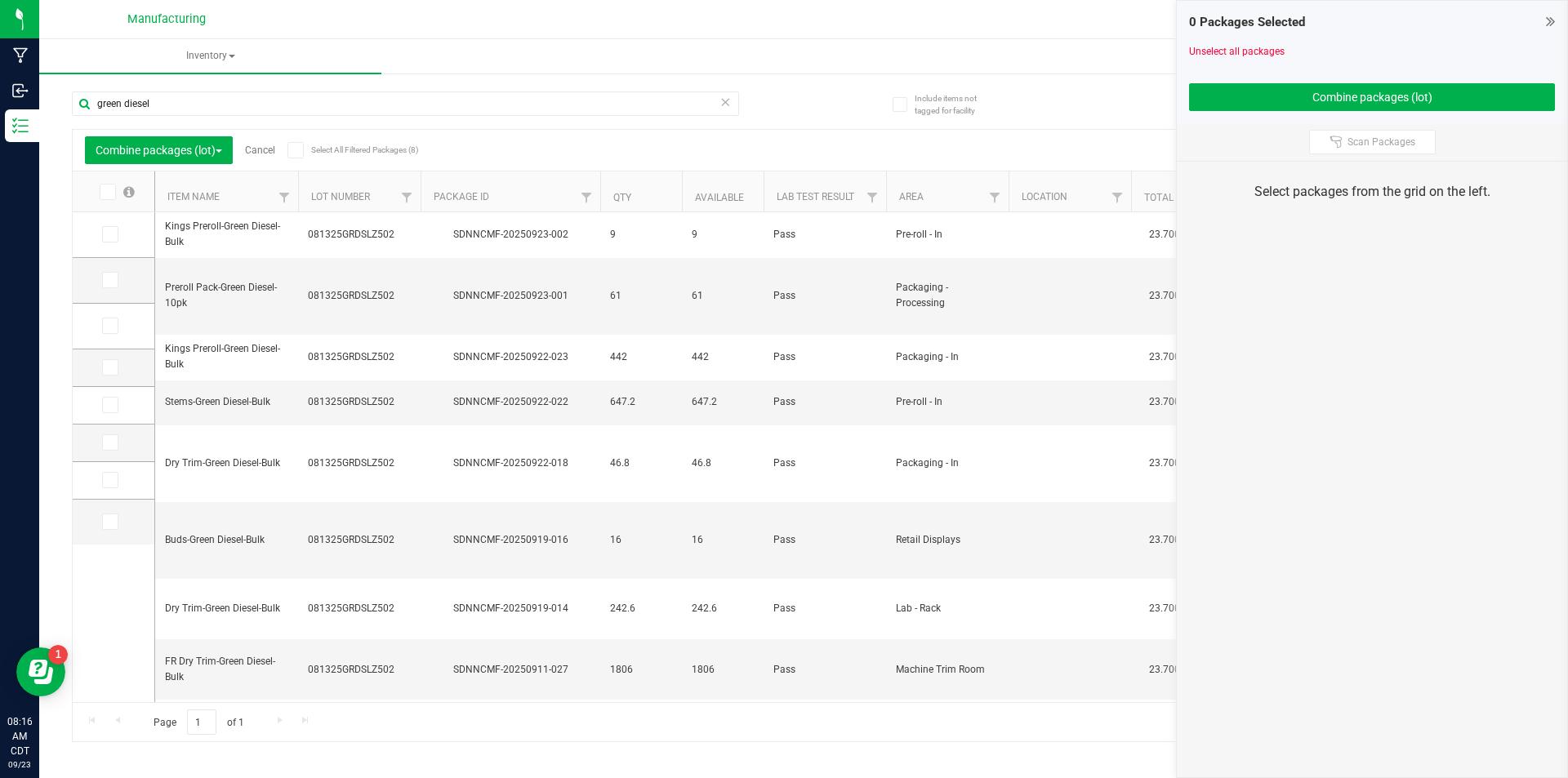
click at [102, 322] on span at bounding box center [110, 326] width 16 height 16
click at [0, 0] on input "checkbox" at bounding box center [0, 0] width 0 height 0
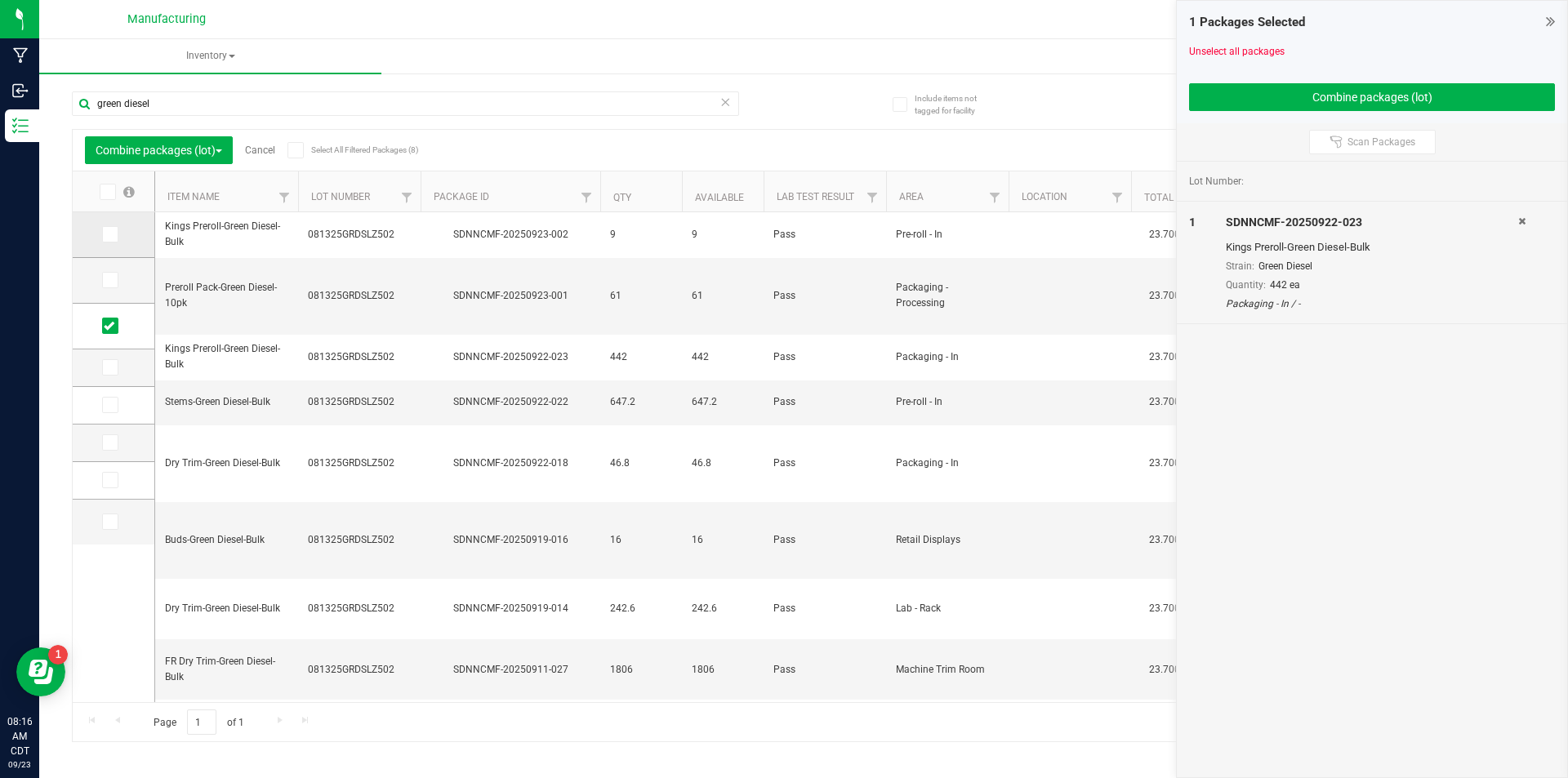
click at [109, 235] on icon at bounding box center [109, 235] width 11 height 0
click at [0, 0] on input "checkbox" at bounding box center [0, 0] width 0 height 0
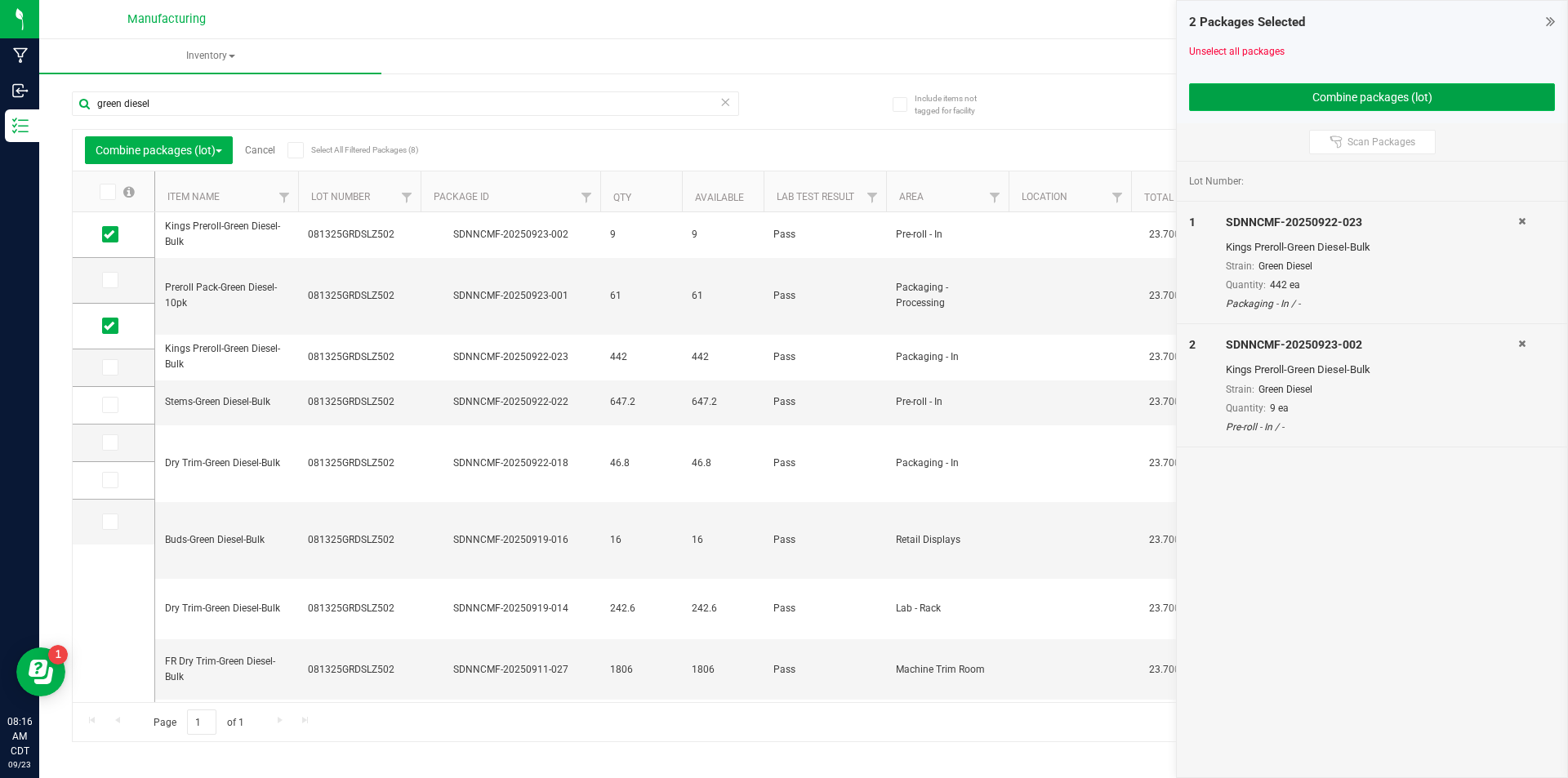
click at [1385, 100] on button "Combine packages (lot)" at bounding box center [1372, 97] width 366 height 28
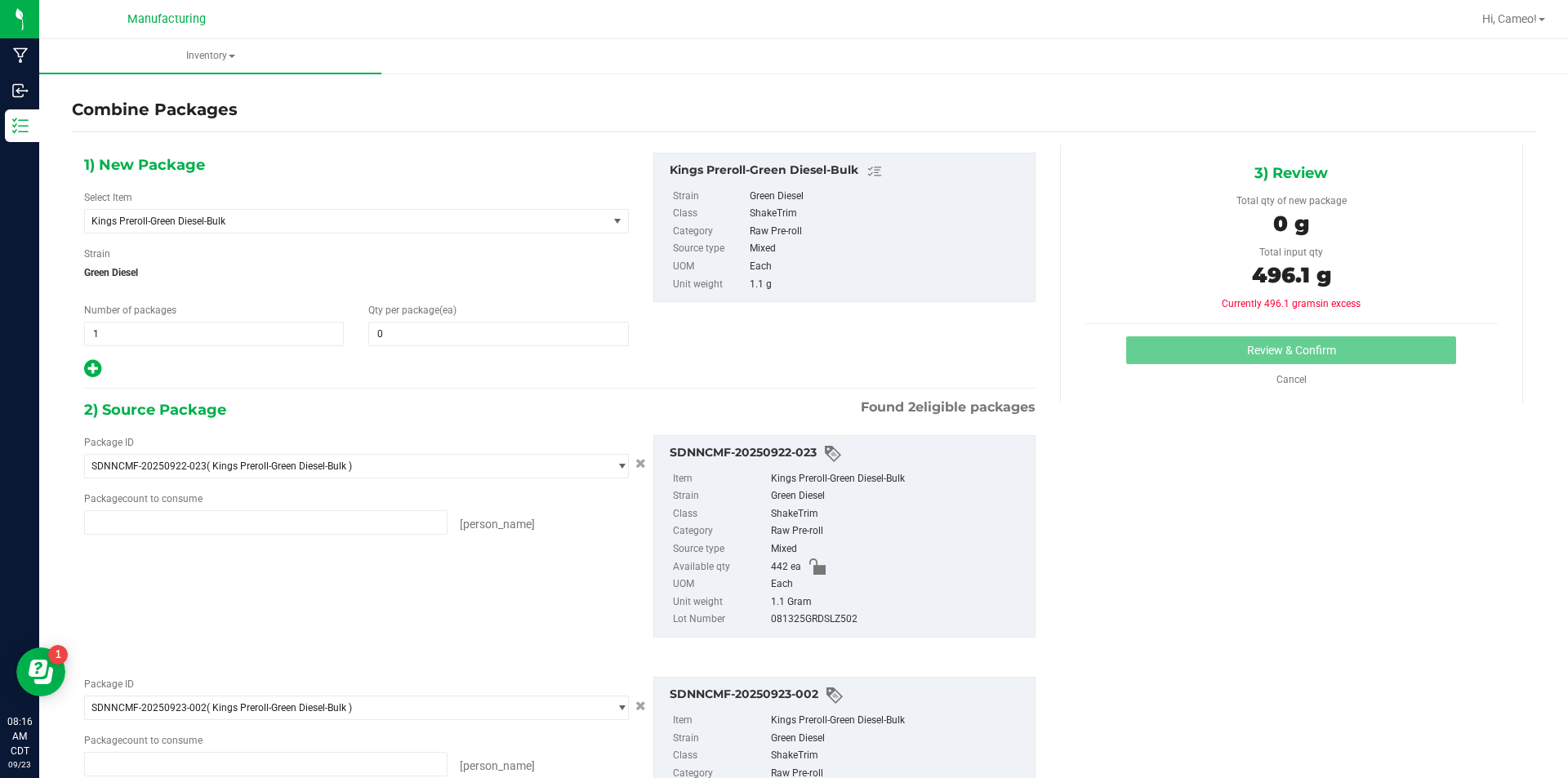
type input "442 ea"
type input "9 ea"
click at [443, 325] on span at bounding box center [497, 334] width 259 height 25
type input "451"
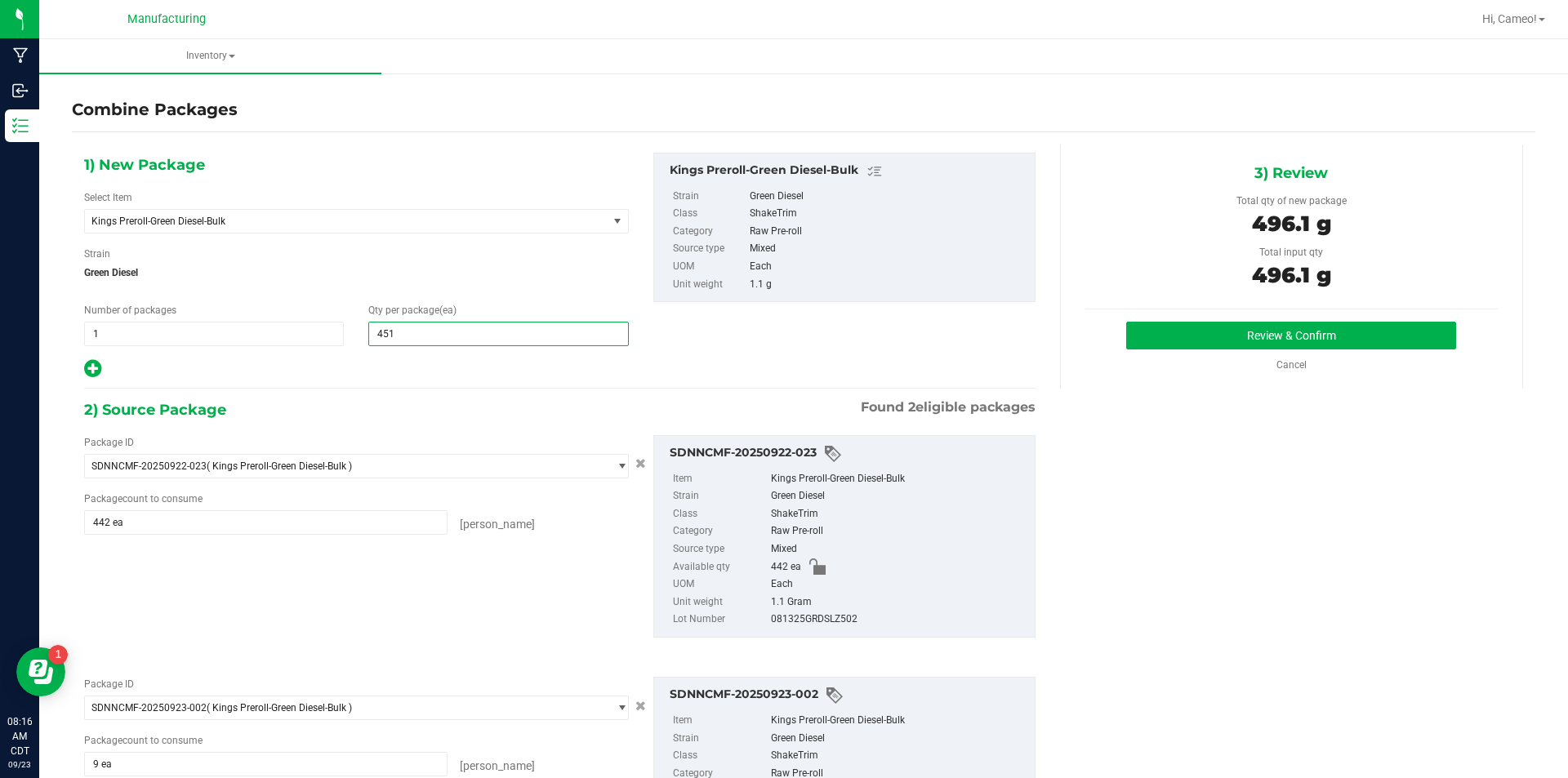
type input "451"
click at [512, 393] on div "1) New Package Select Item Kings Preroll-Green Diesel-Bulk 1:1 MCT/Distillate-B…" at bounding box center [559, 529] width 976 height 770
click at [509, 599] on div "Package ID SDNNCMF-20250922-023 ( Kings Preroll-Green Diesel-Bulk ) SDNNCMF-202…" at bounding box center [559, 537] width 976 height 229
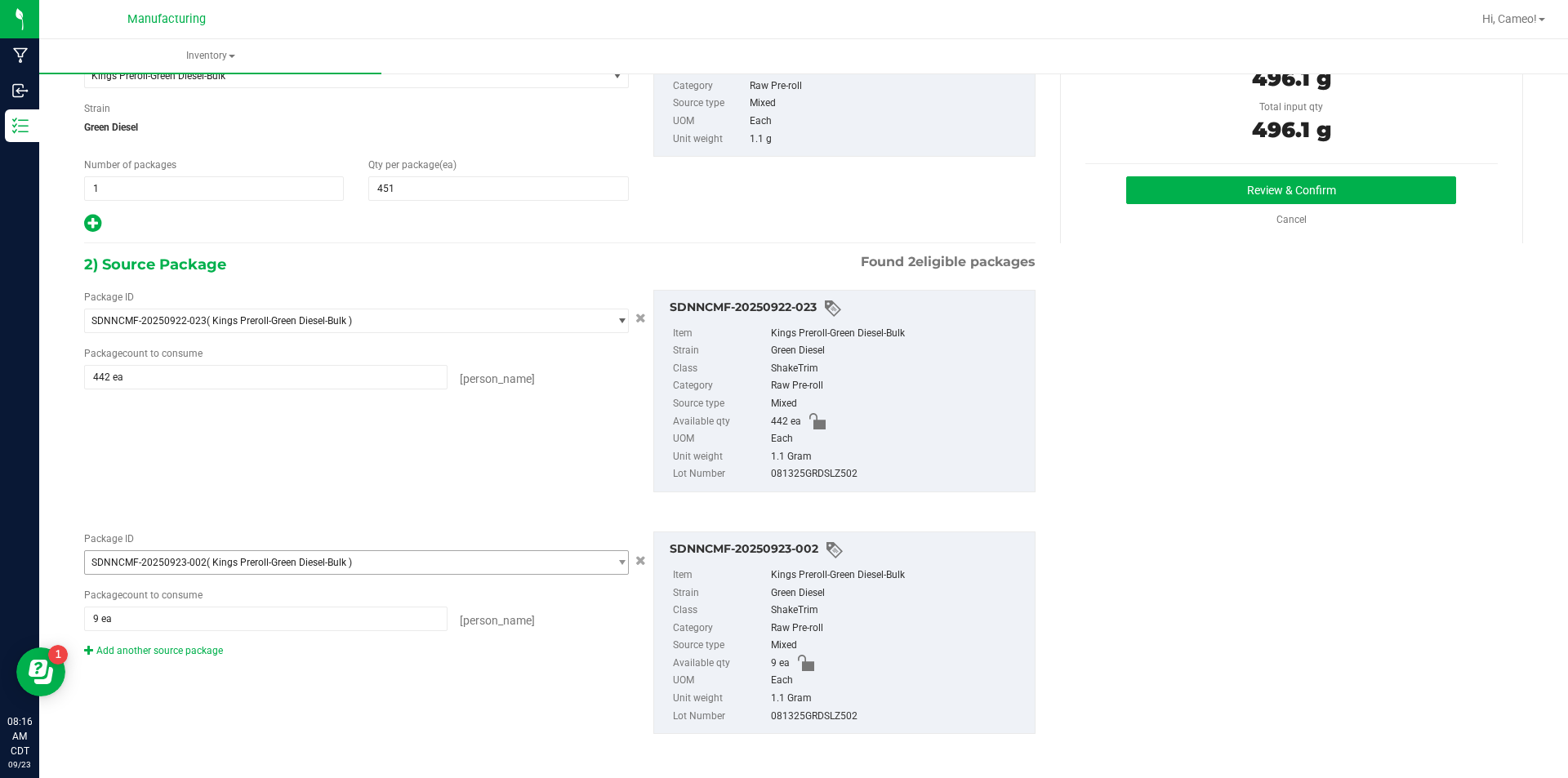
scroll to position [148, 0]
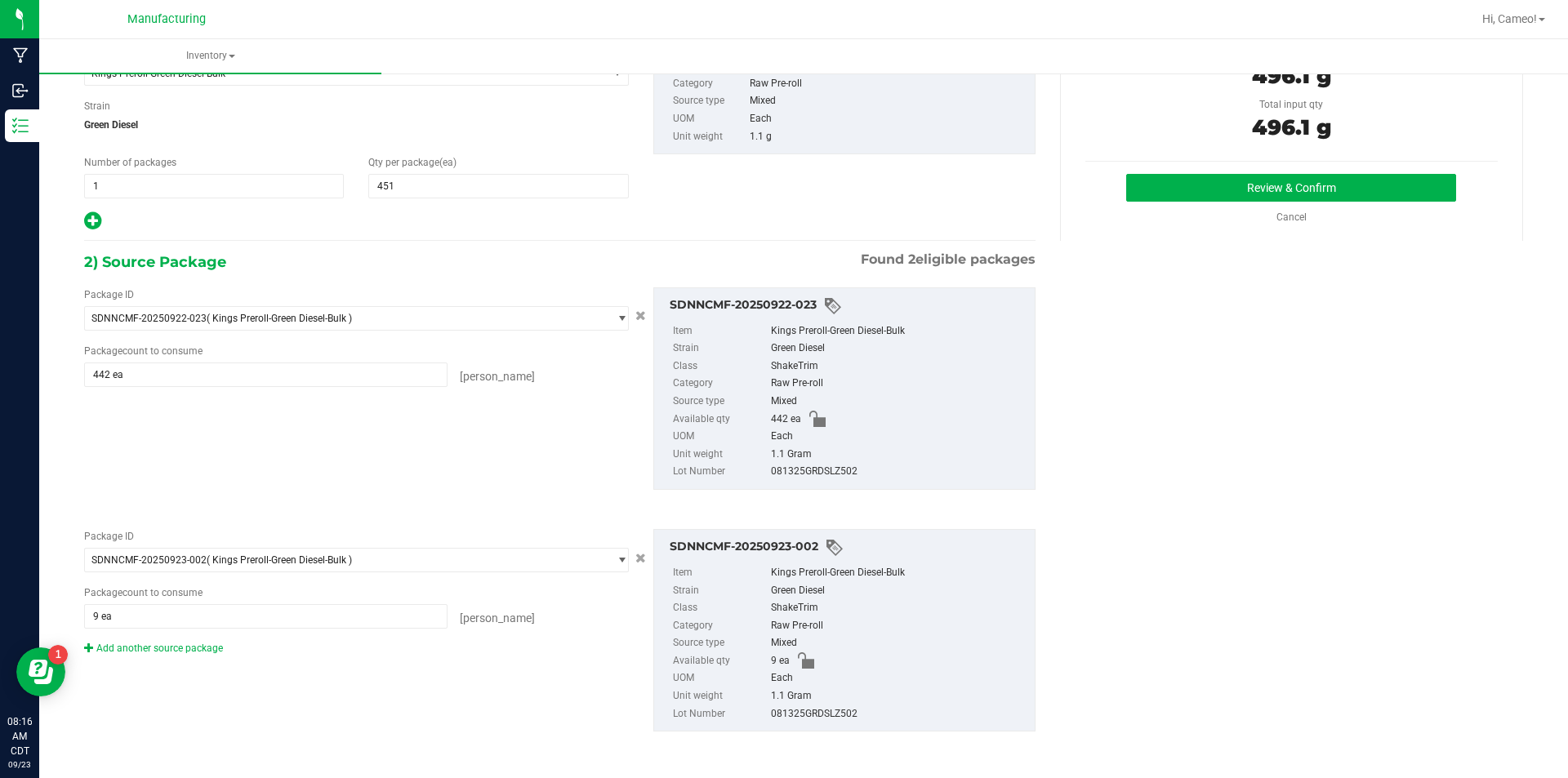
click at [1233, 269] on div "1) New Package Select Item Kings Preroll-Green Diesel-Bulk 1:1 MCT/Distillate-B…" at bounding box center [803, 381] width 1463 height 770
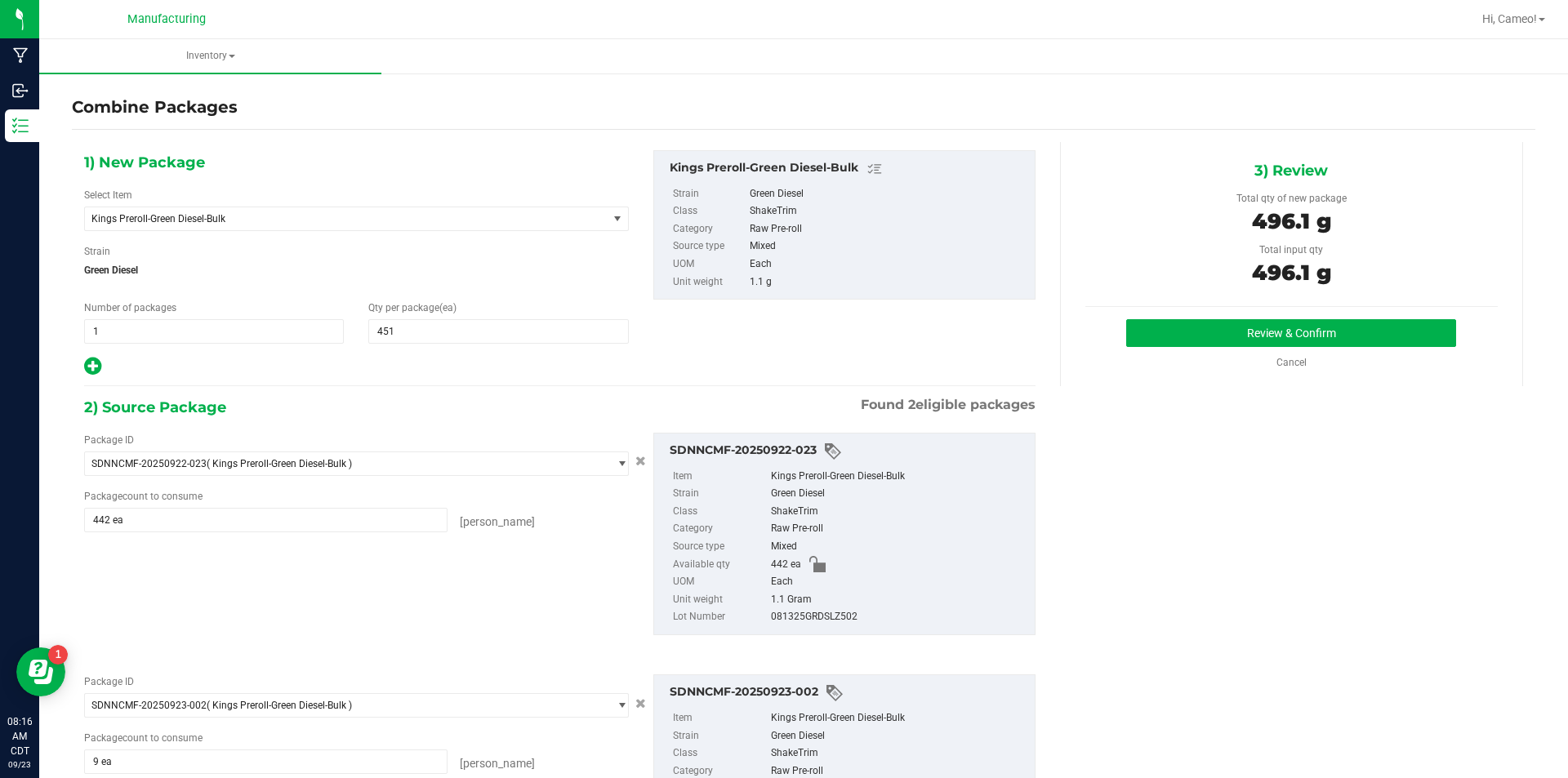
scroll to position [0, 0]
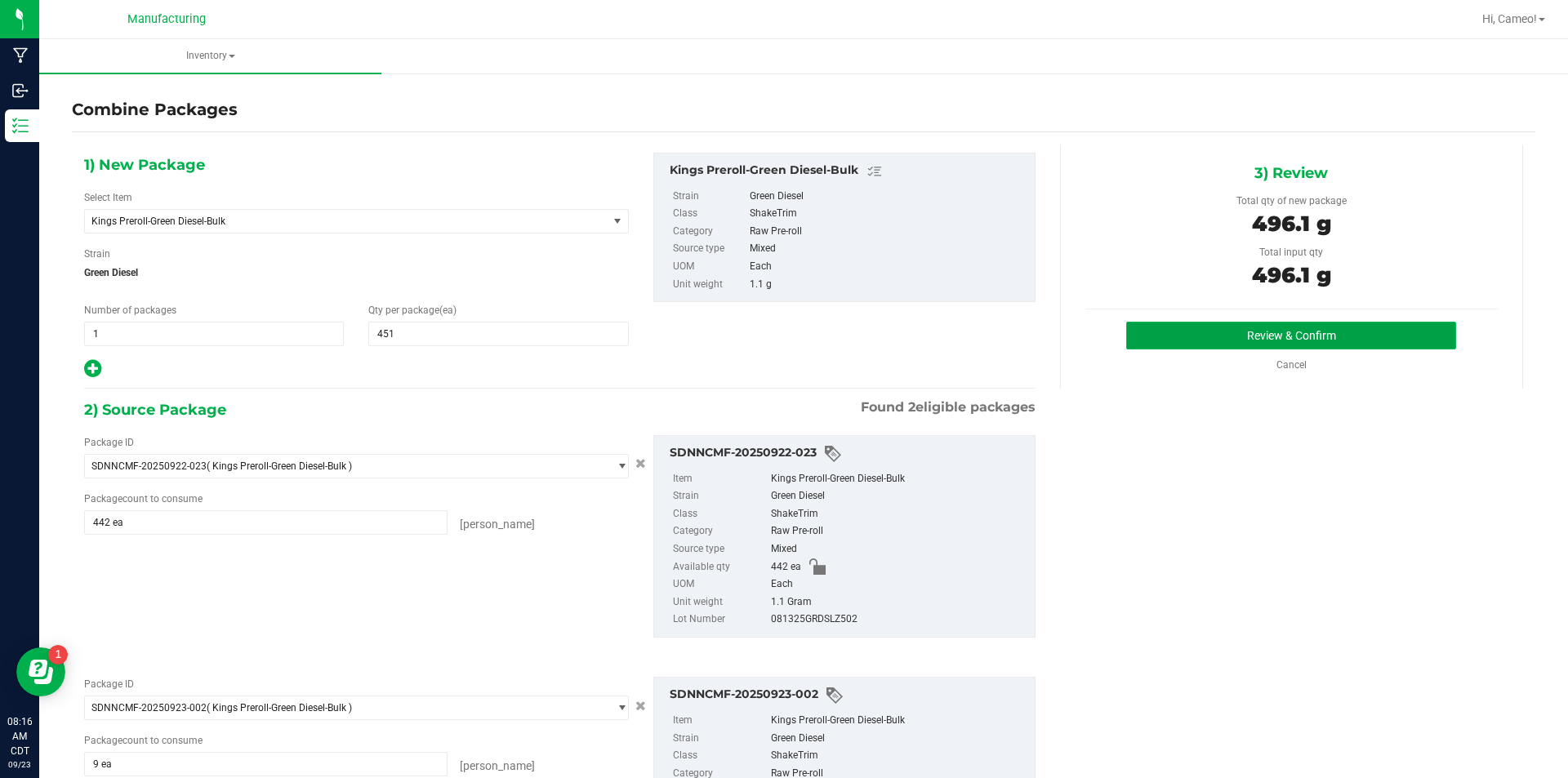
click at [1306, 335] on button "Review & Confirm" at bounding box center [1291, 335] width 330 height 28
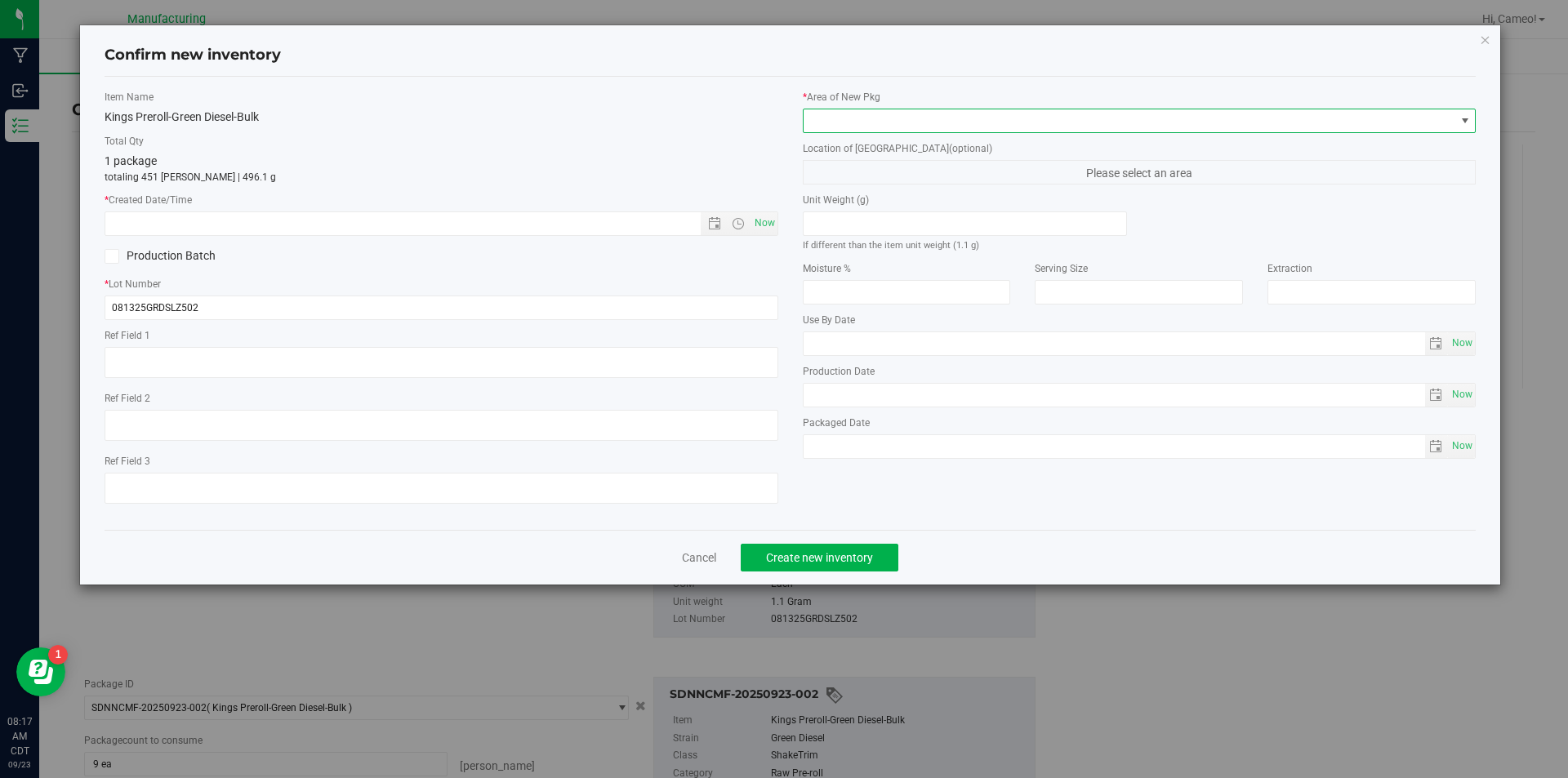
click at [863, 126] on span at bounding box center [1129, 121] width 652 height 23
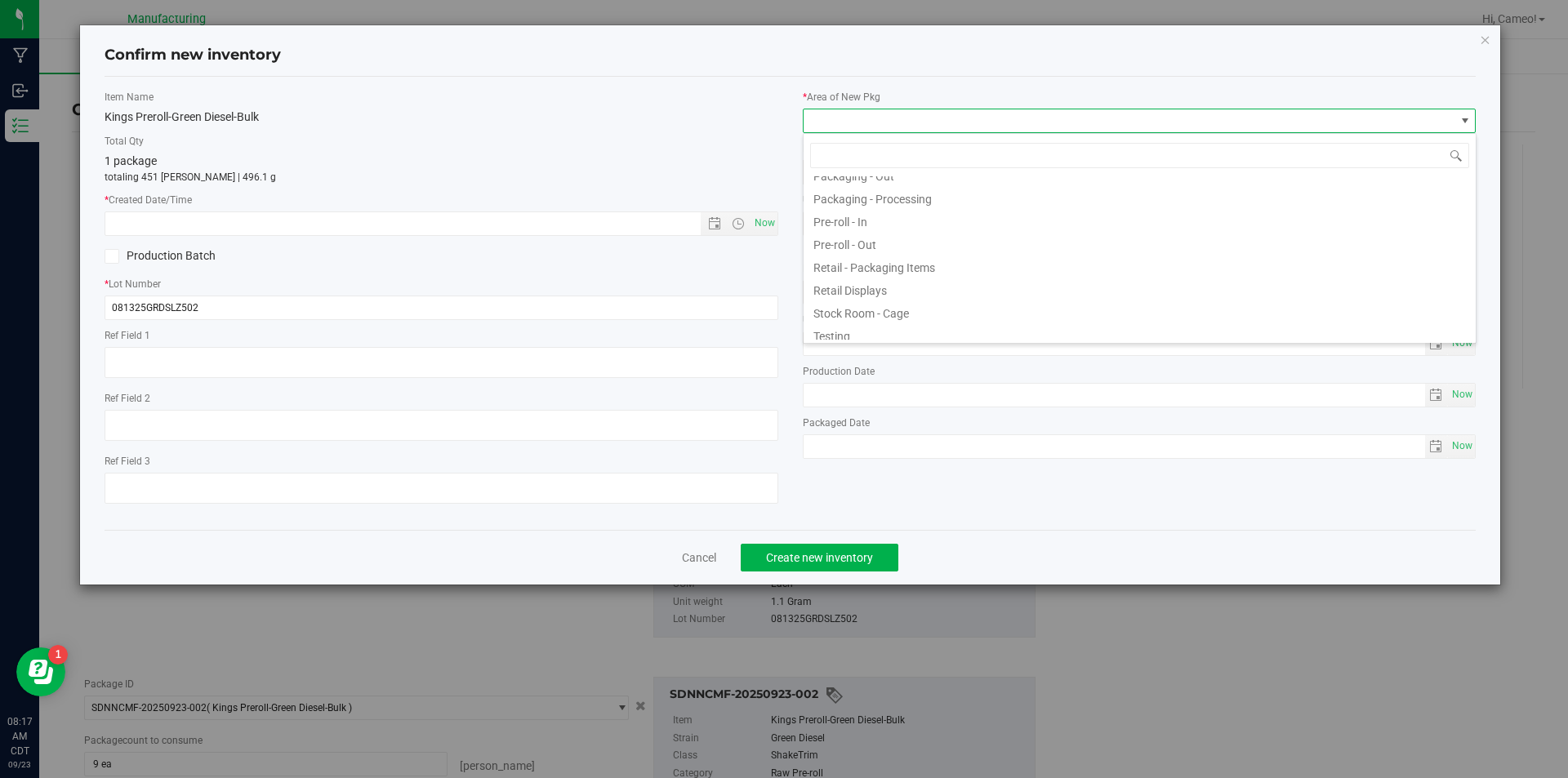
scroll to position [408, 0]
click at [893, 196] on li "Packaging - In" at bounding box center [1139, 191] width 672 height 23
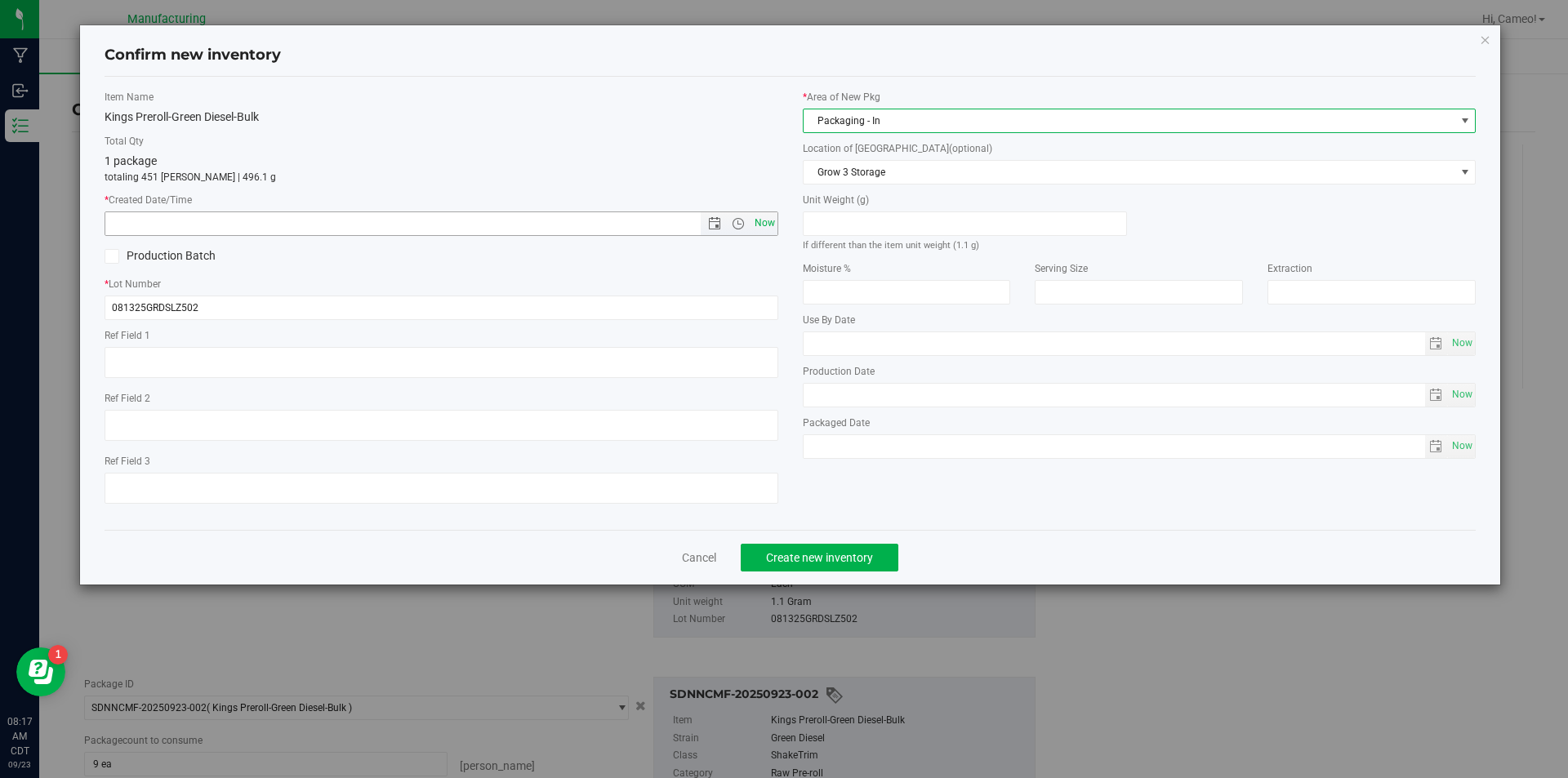
click at [760, 221] on span "Now" at bounding box center [764, 223] width 28 height 24
type input "[DATE] 8:17 AM"
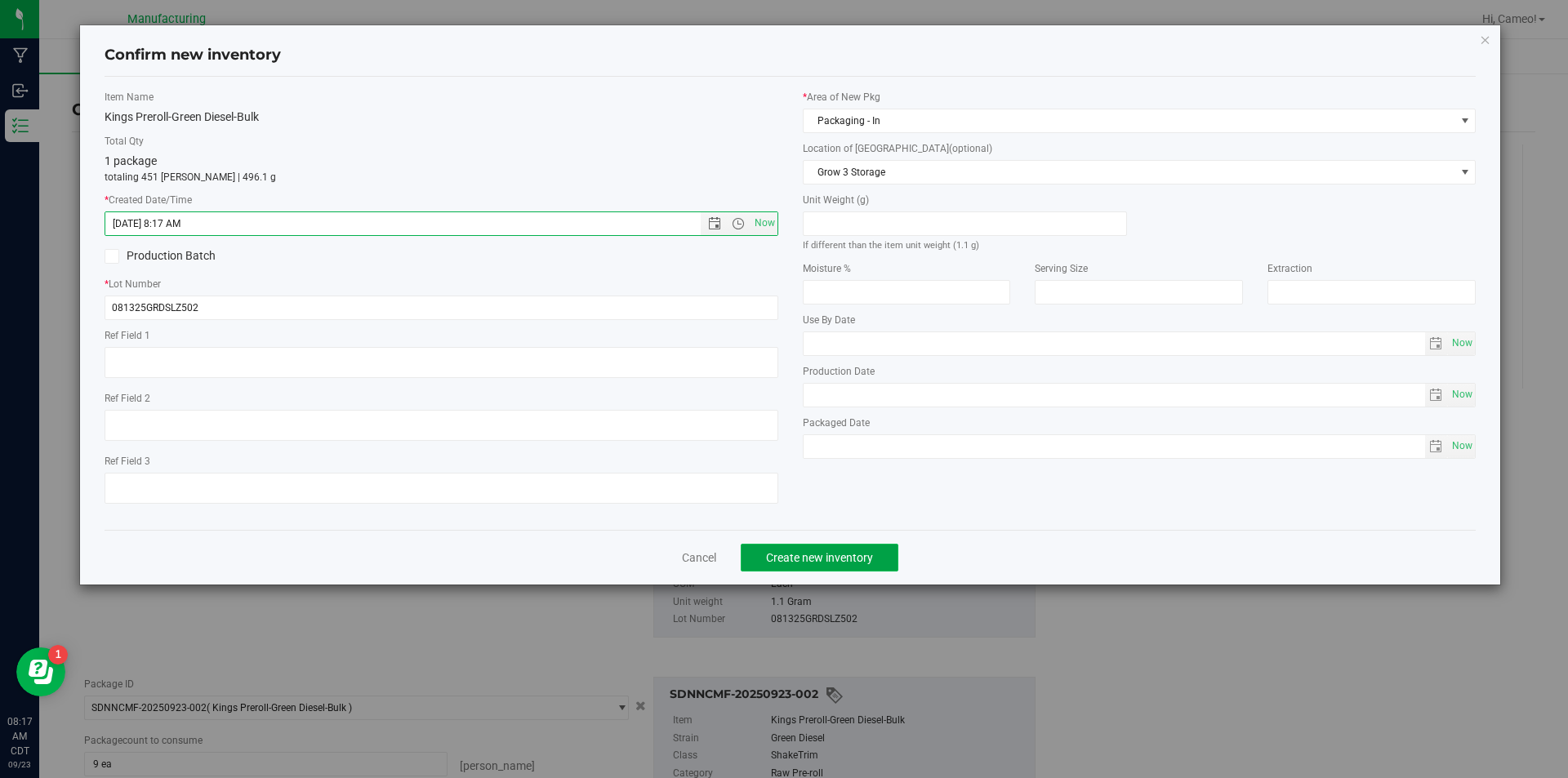
click at [835, 557] on span "Create new inventory" at bounding box center [819, 558] width 107 height 13
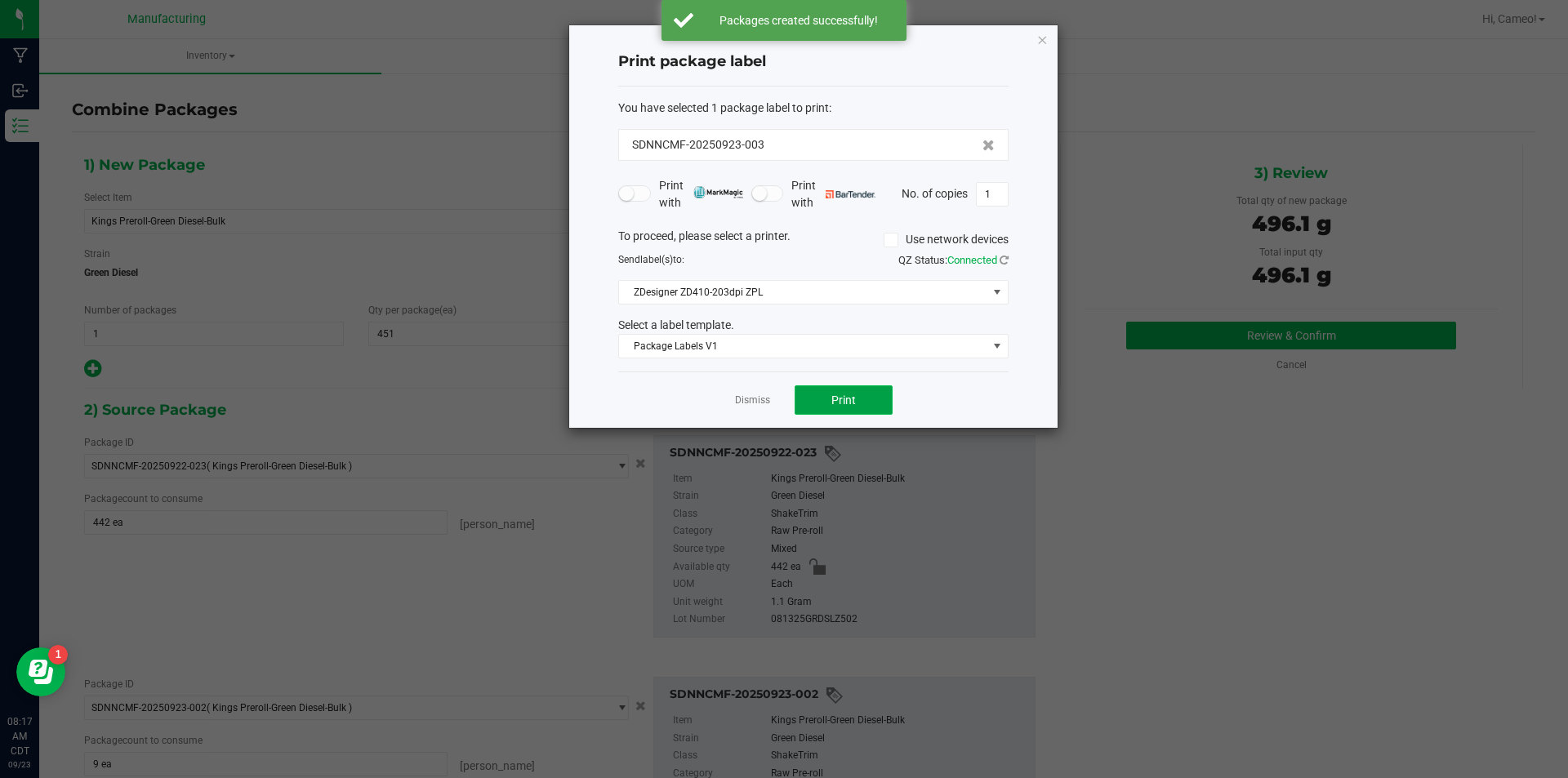
click at [872, 397] on button "Print" at bounding box center [843, 400] width 98 height 29
click at [758, 393] on link "Dismiss" at bounding box center [752, 400] width 35 height 14
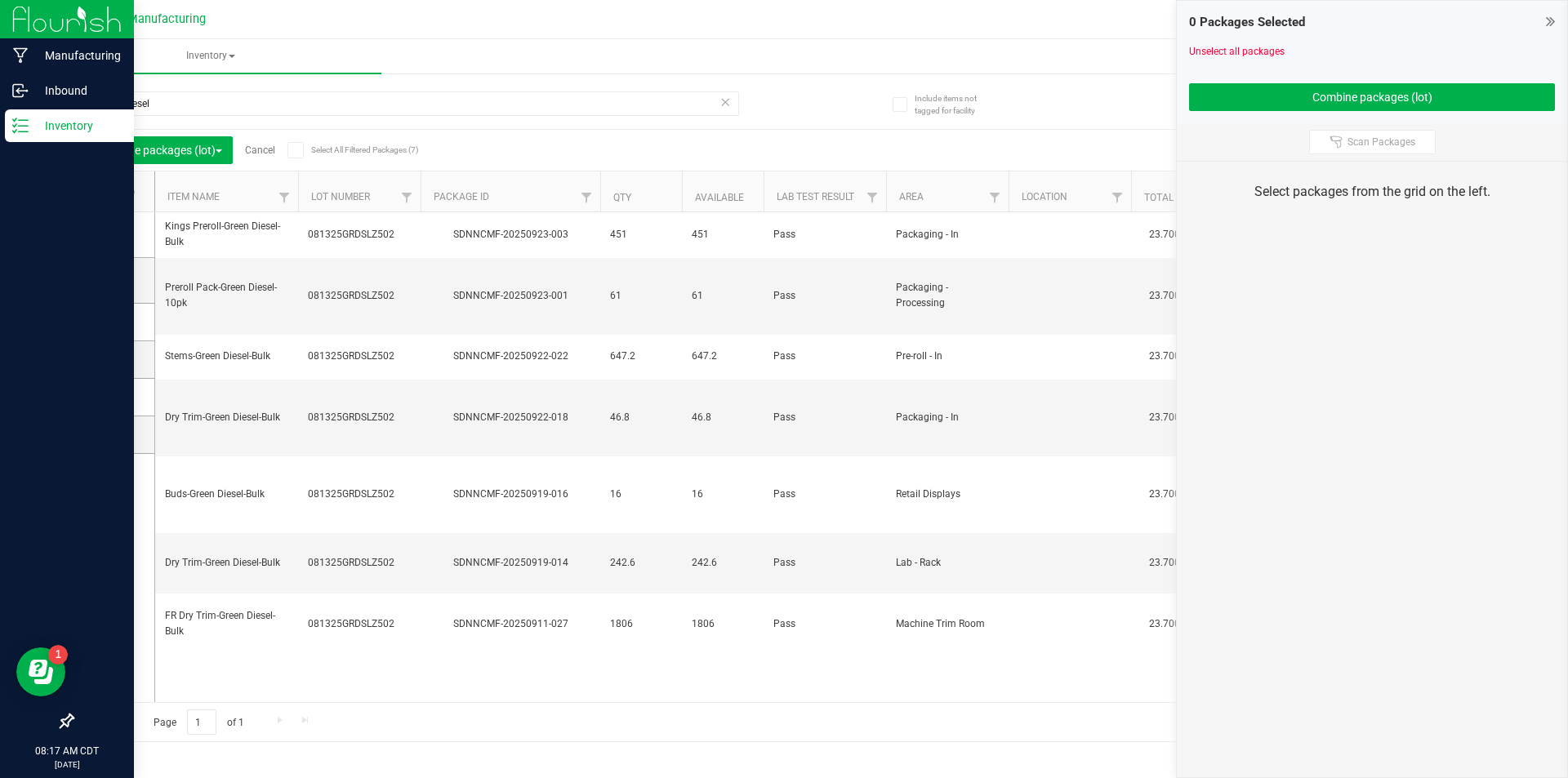
click at [52, 133] on p "Inventory" at bounding box center [78, 126] width 98 height 20
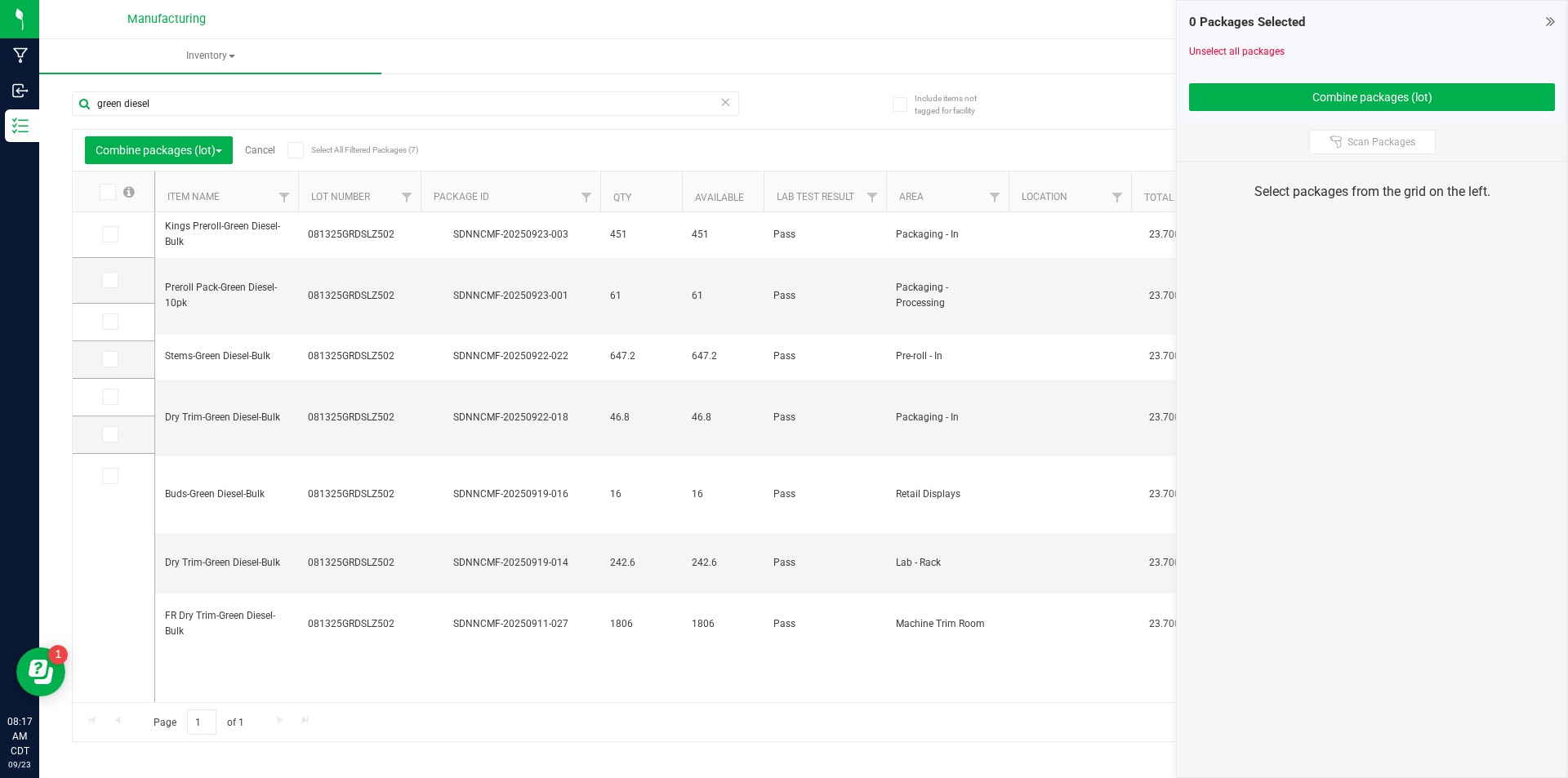
click at [258, 155] on link "Cancel" at bounding box center [259, 151] width 30 height 11
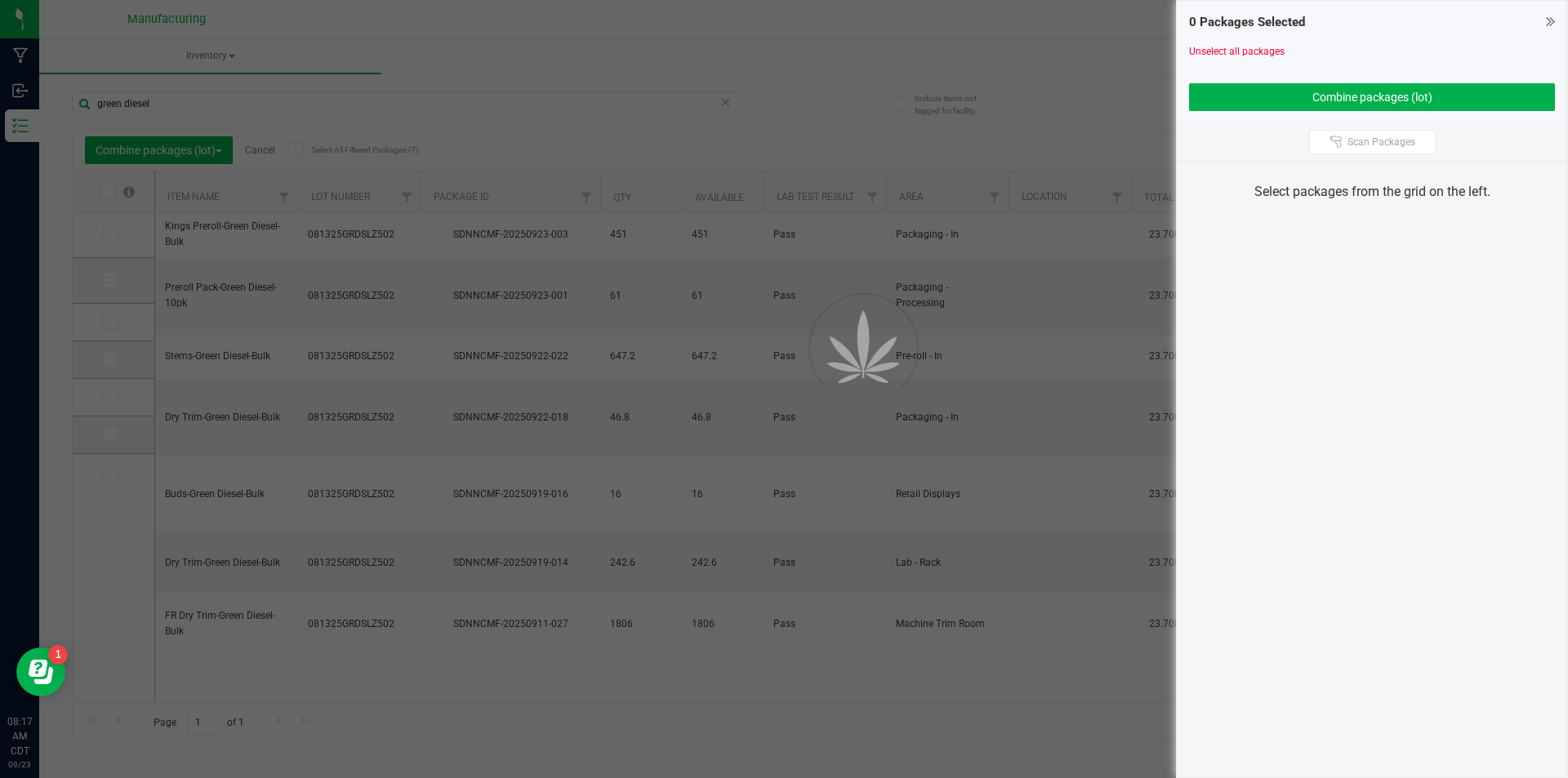
click at [259, 151] on div at bounding box center [784, 389] width 1568 height 778
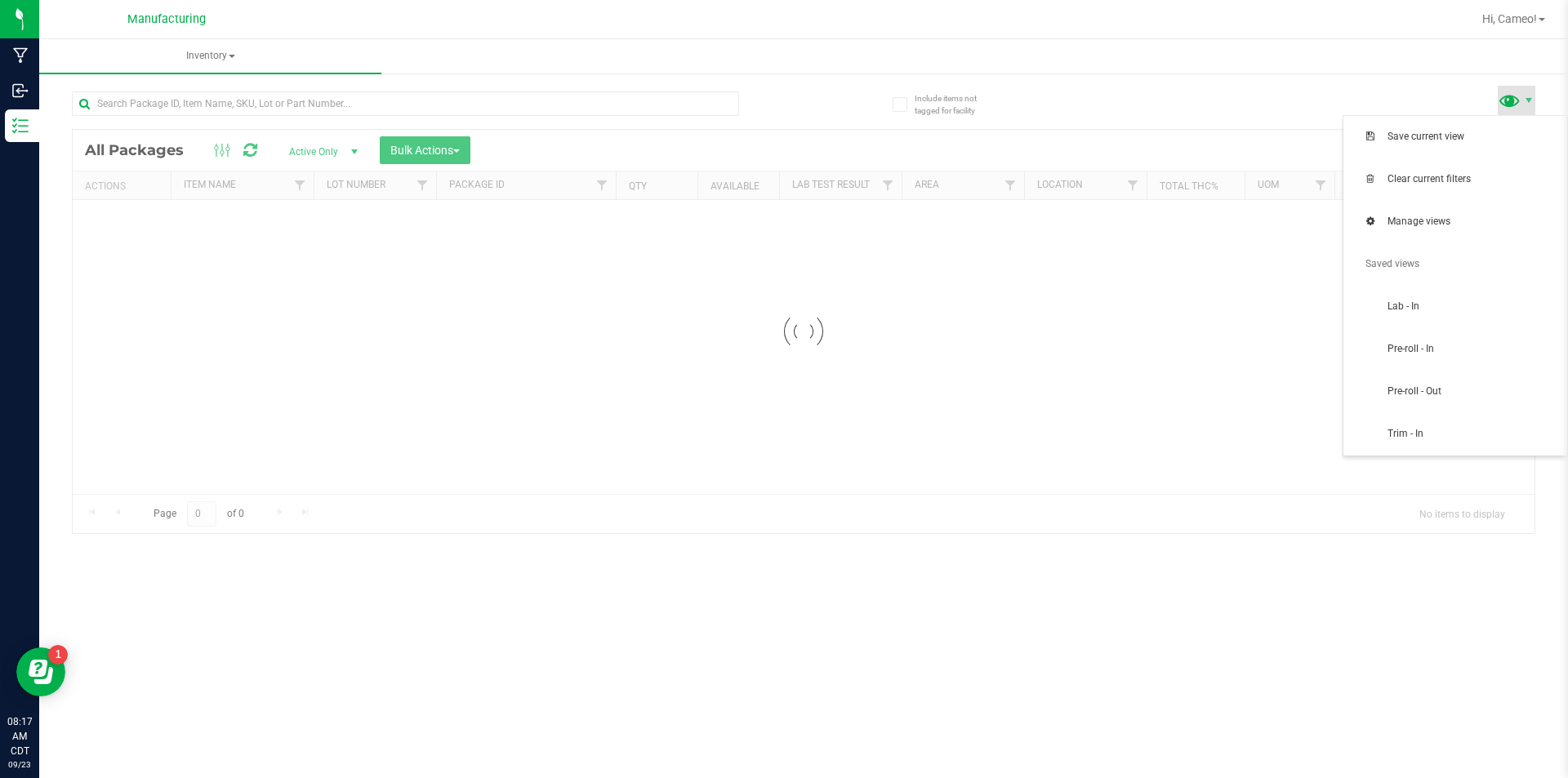
click at [1511, 99] on span at bounding box center [1509, 100] width 24 height 24
click at [1453, 357] on span "Pre-roll - In" at bounding box center [1455, 349] width 204 height 33
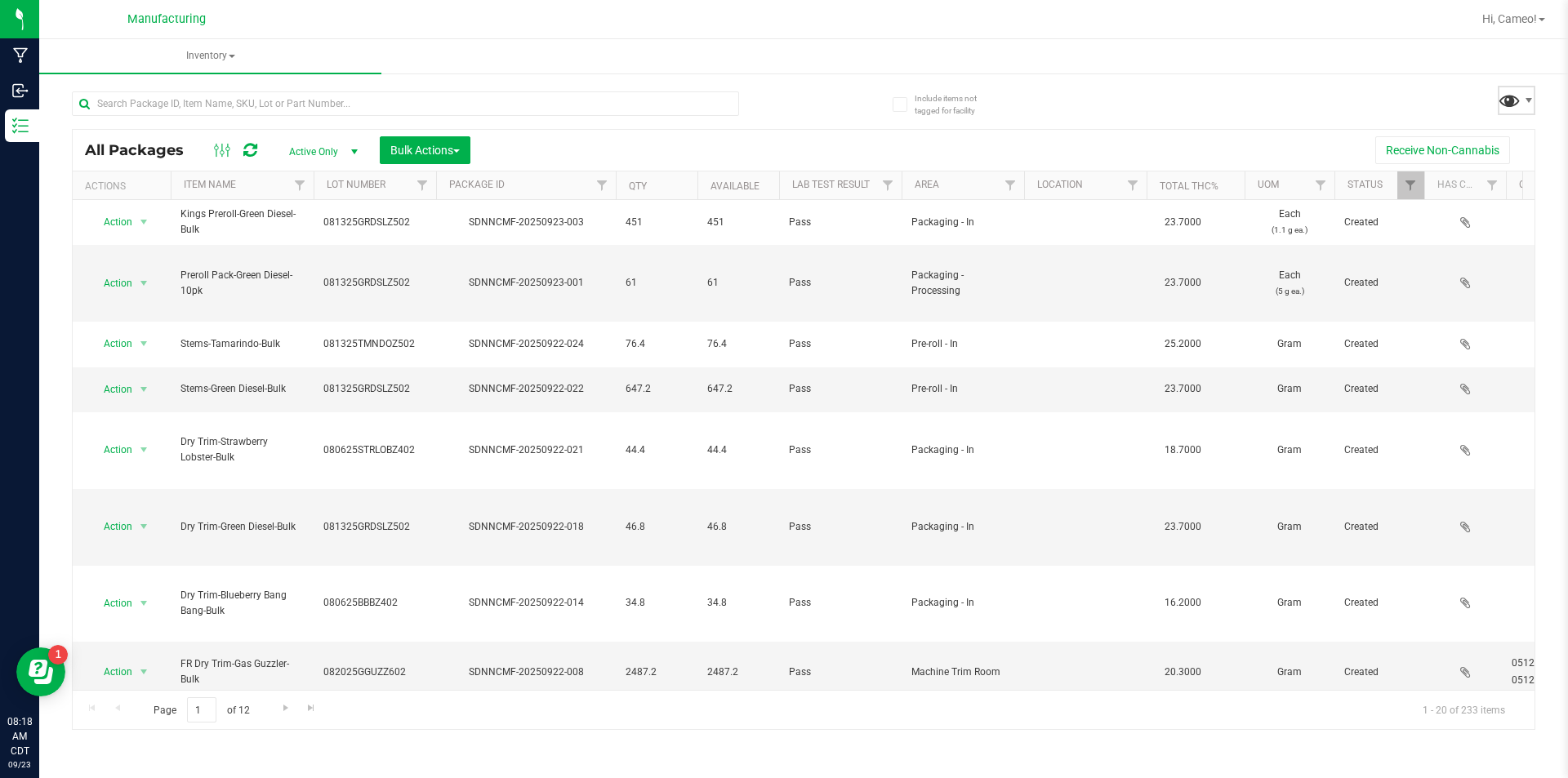
click at [1517, 99] on span at bounding box center [1509, 100] width 24 height 24
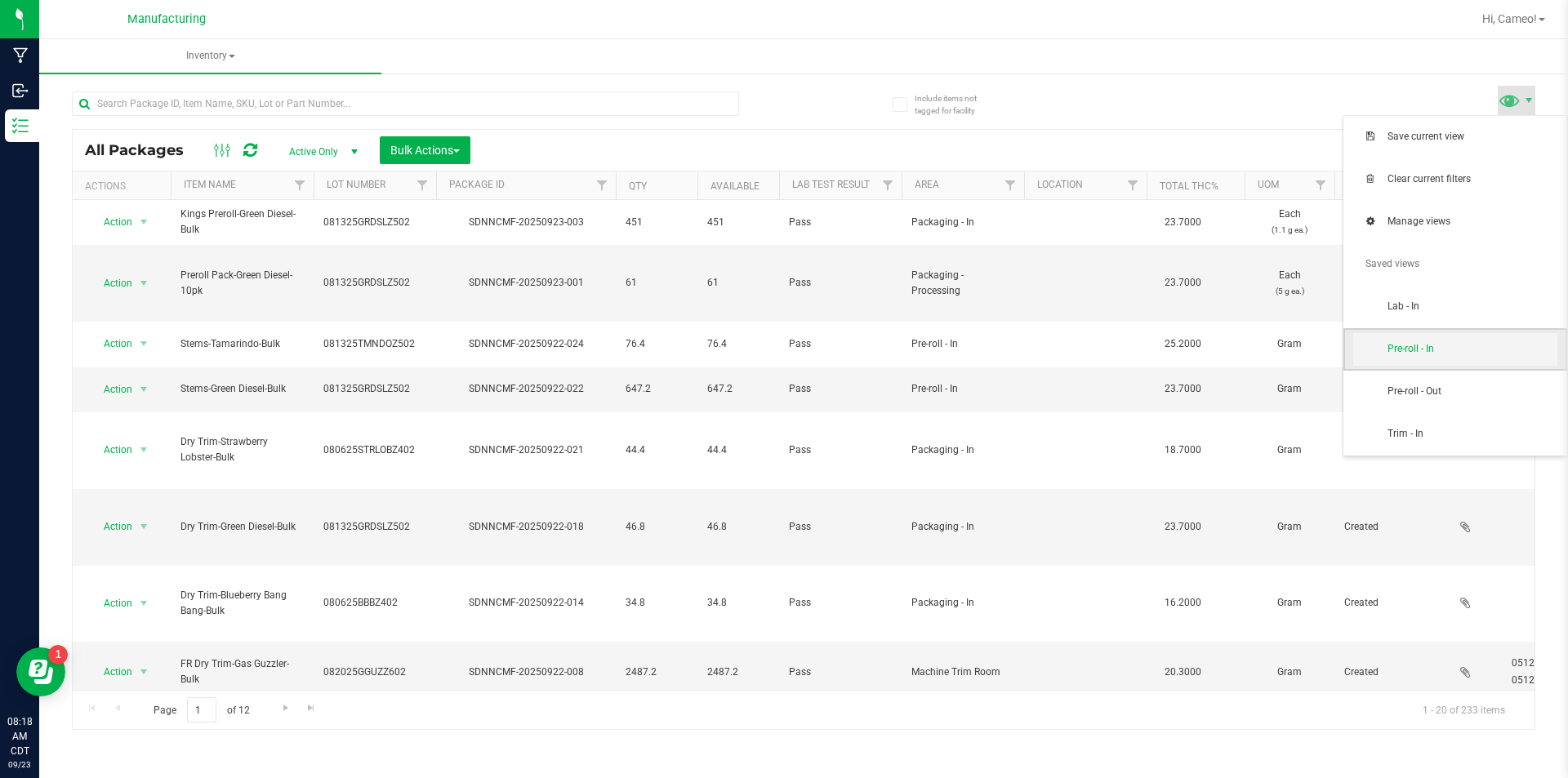
click at [1471, 362] on span "Pre-roll - In" at bounding box center [1455, 349] width 204 height 33
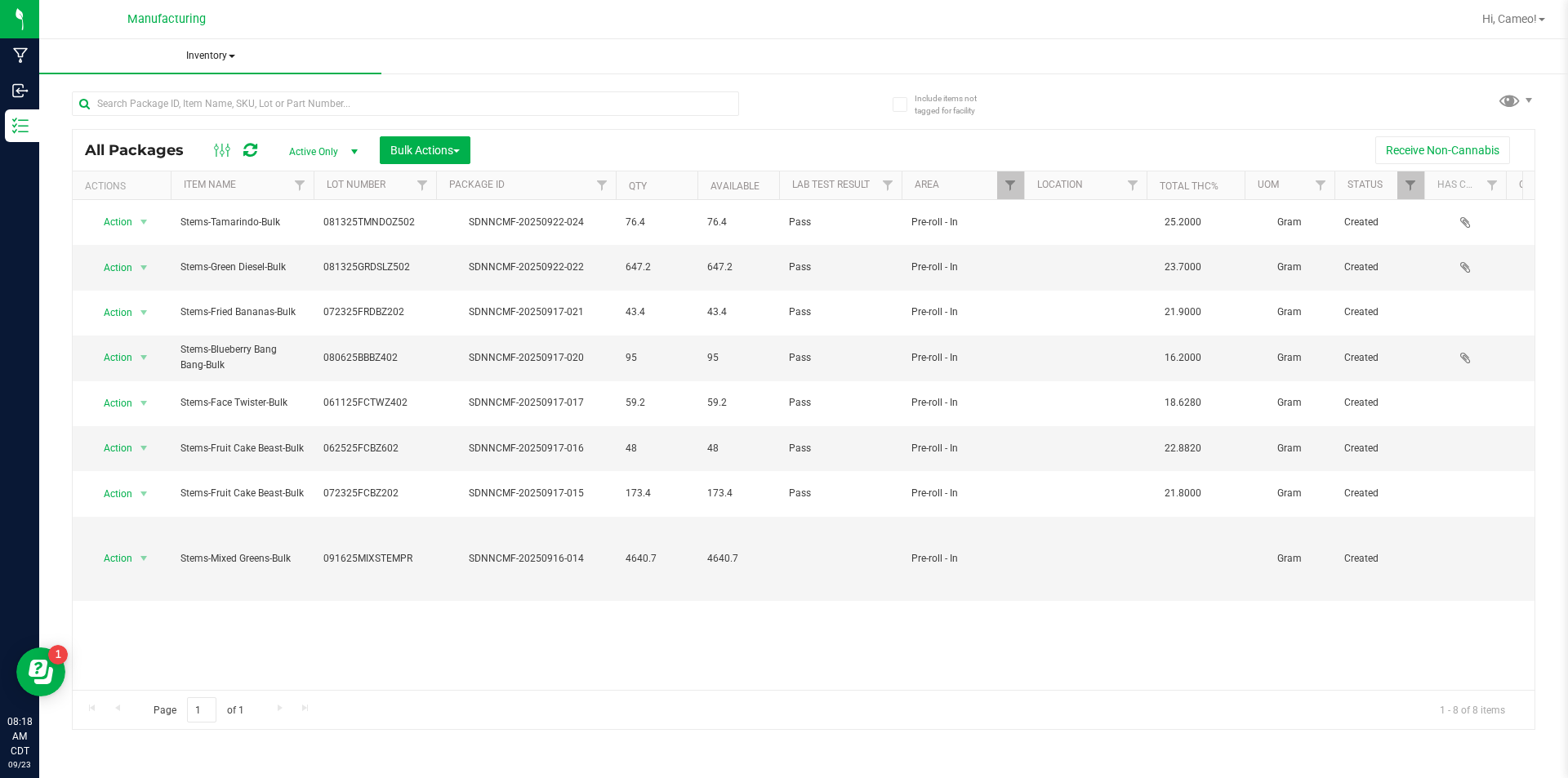
click at [211, 58] on span "Inventory" at bounding box center [210, 56] width 342 height 34
click at [154, 99] on span "All packages" at bounding box center [117, 97] width 112 height 14
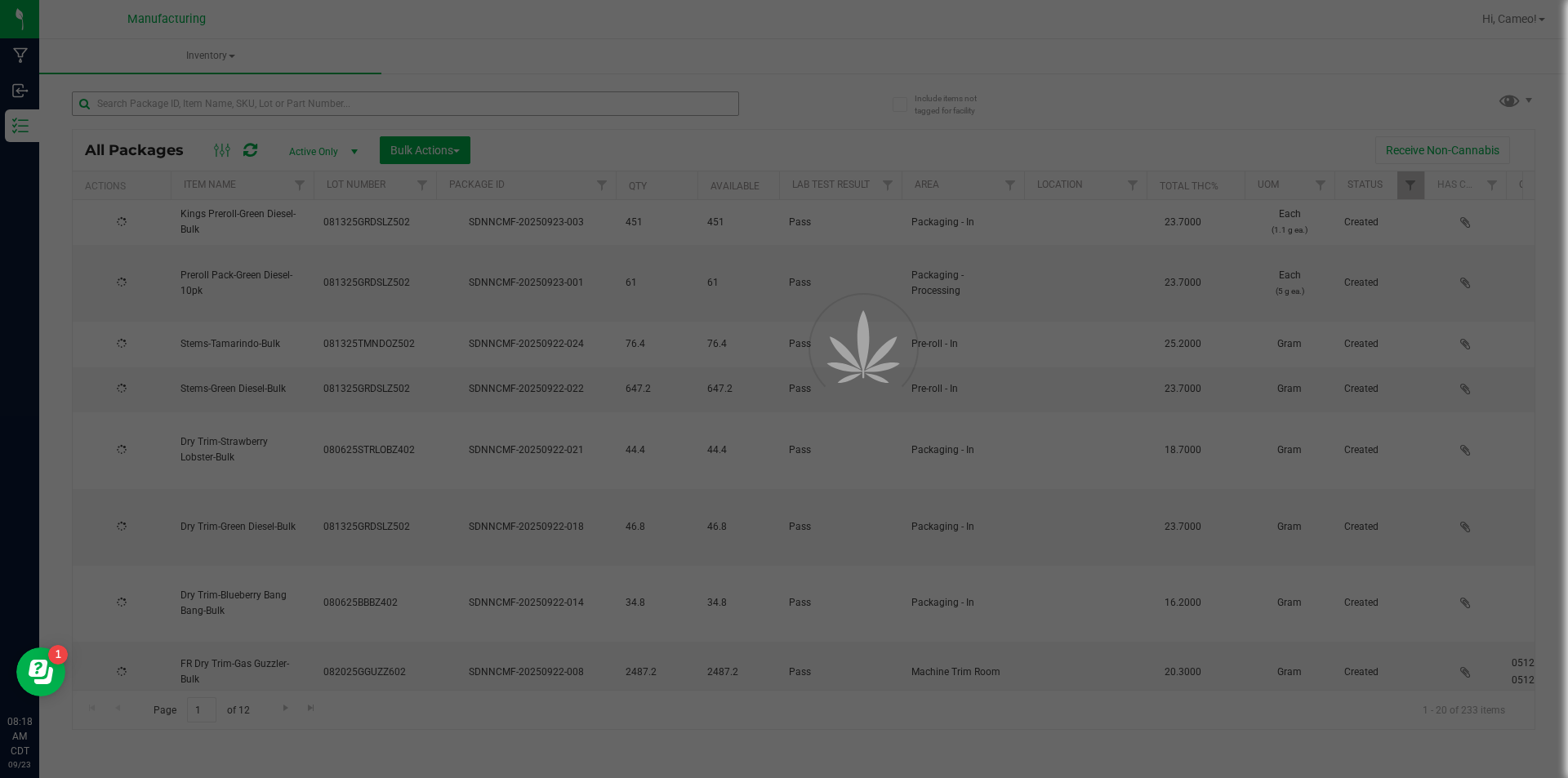
click at [259, 102] on div at bounding box center [784, 389] width 1568 height 778
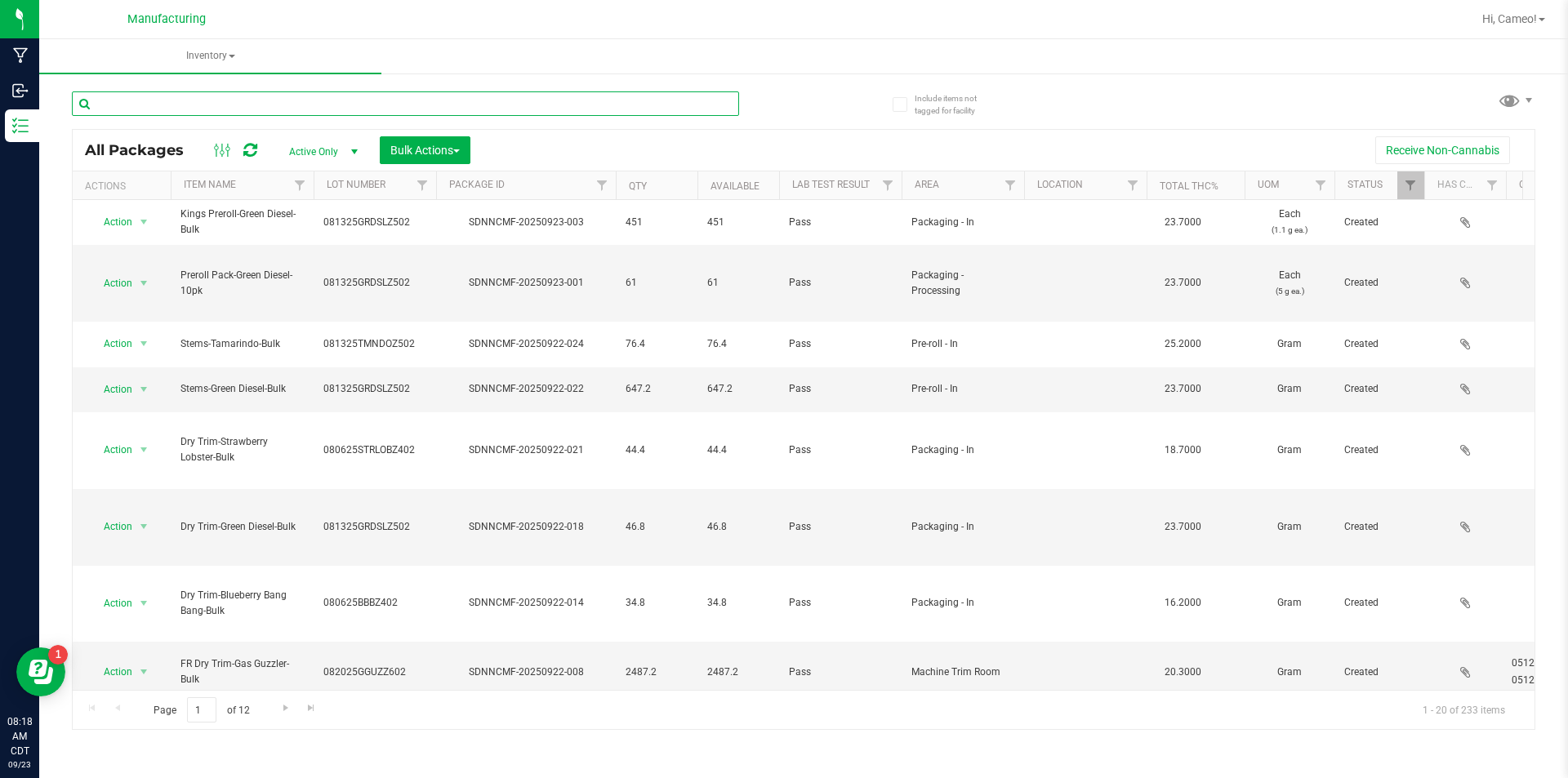
click at [259, 102] on input "text" at bounding box center [406, 104] width 667 height 25
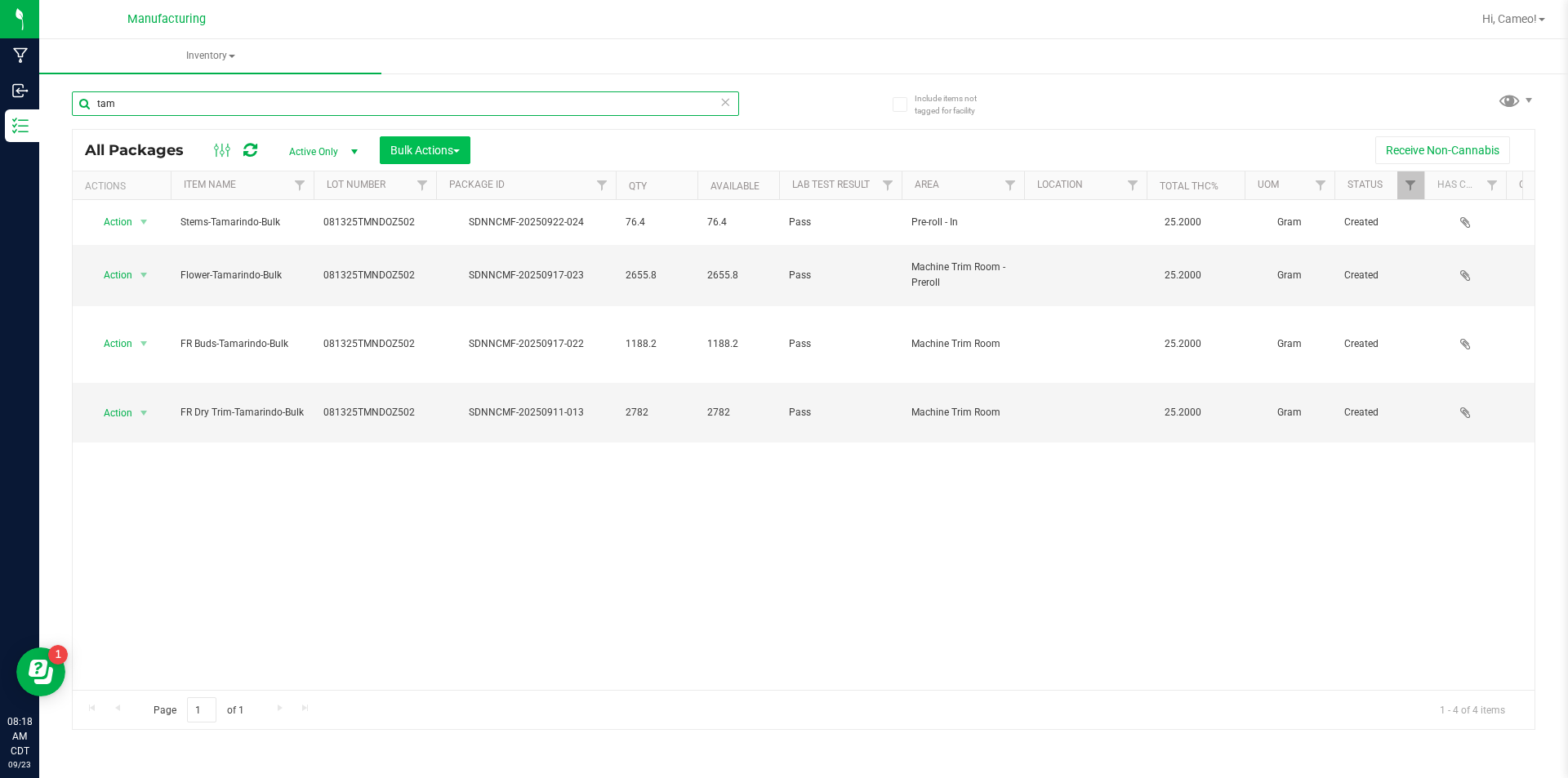
type input "tam"
click at [425, 145] on span "Bulk Actions" at bounding box center [425, 151] width 70 height 13
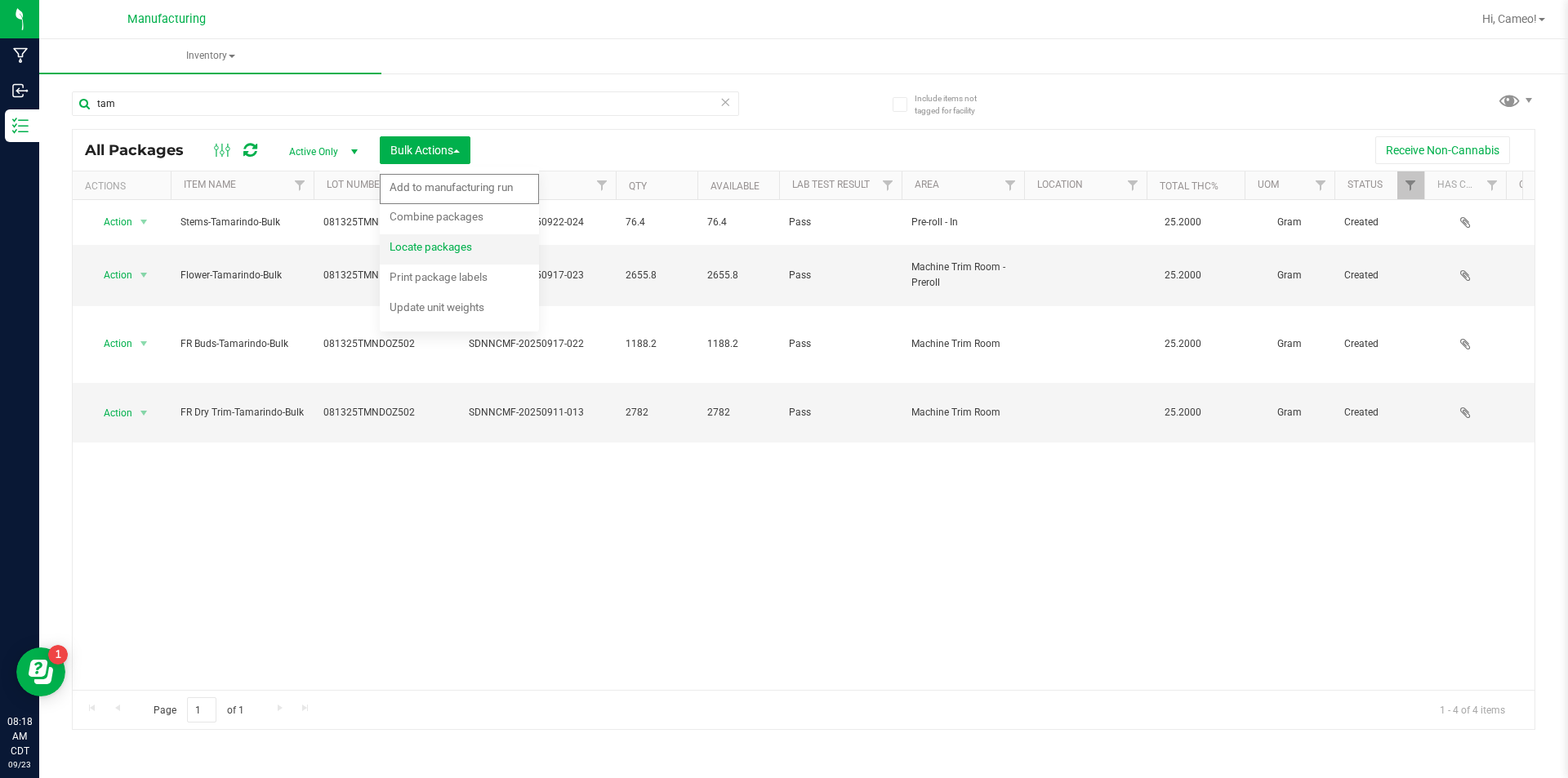
click at [445, 245] on span "Locate packages" at bounding box center [430, 246] width 83 height 13
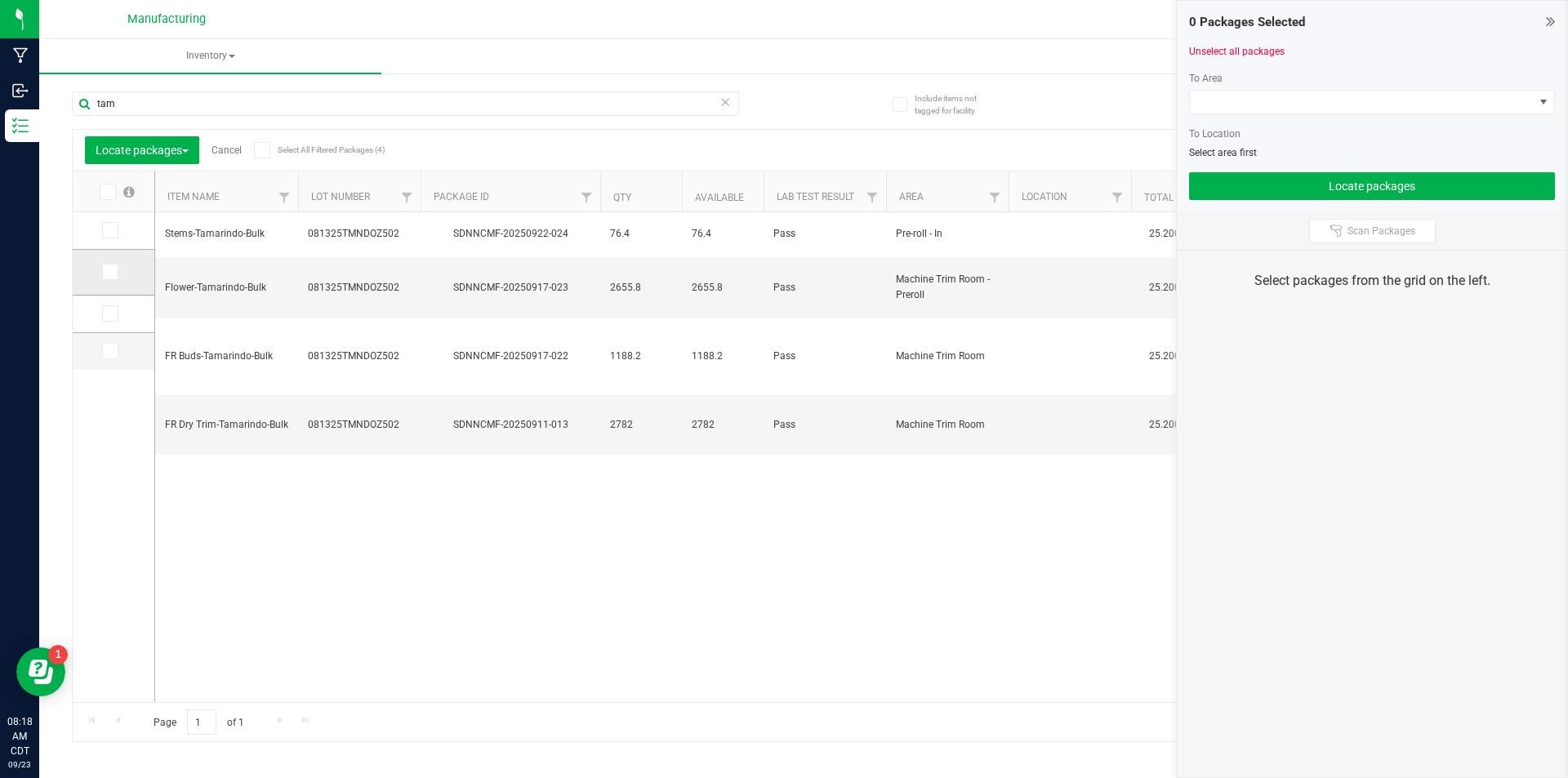
click at [114, 272] on icon at bounding box center [109, 272] width 11 height 0
click at [0, 0] on input "checkbox" at bounding box center [0, 0] width 0 height 0
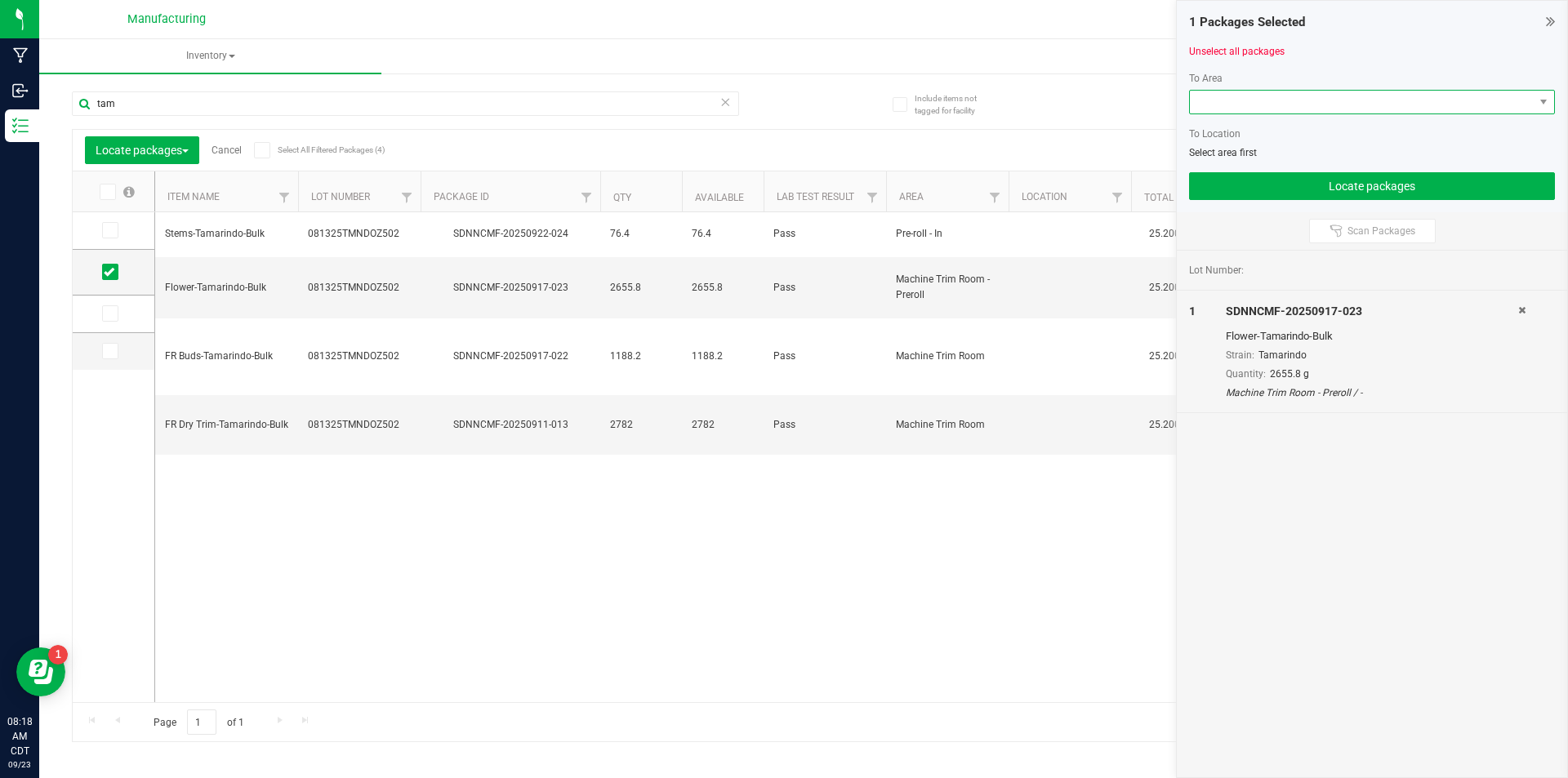
click at [1440, 93] on span at bounding box center [1362, 102] width 344 height 23
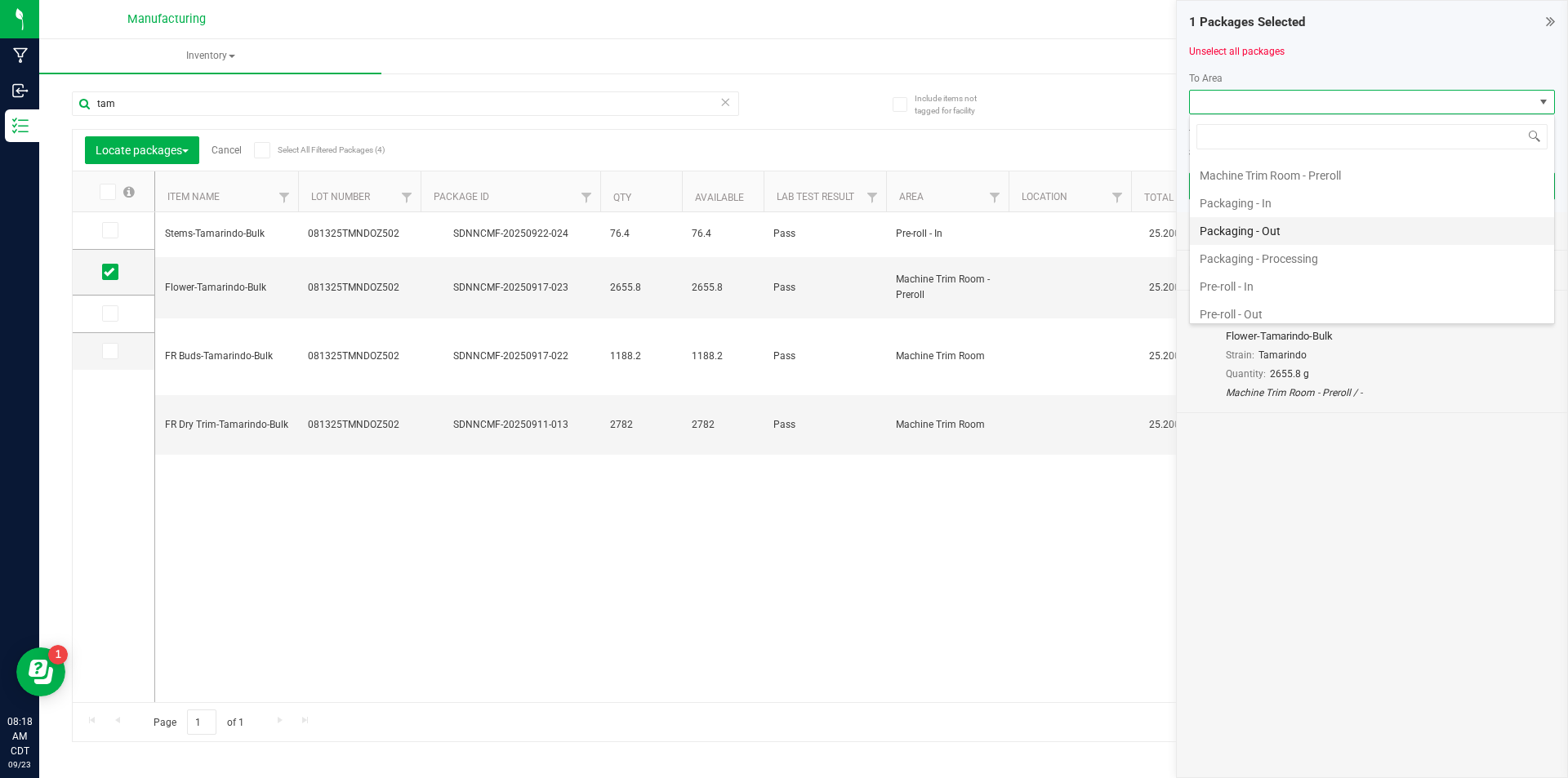
scroll to position [490, 0]
click at [1273, 267] on li "Pre-roll - In" at bounding box center [1372, 264] width 364 height 28
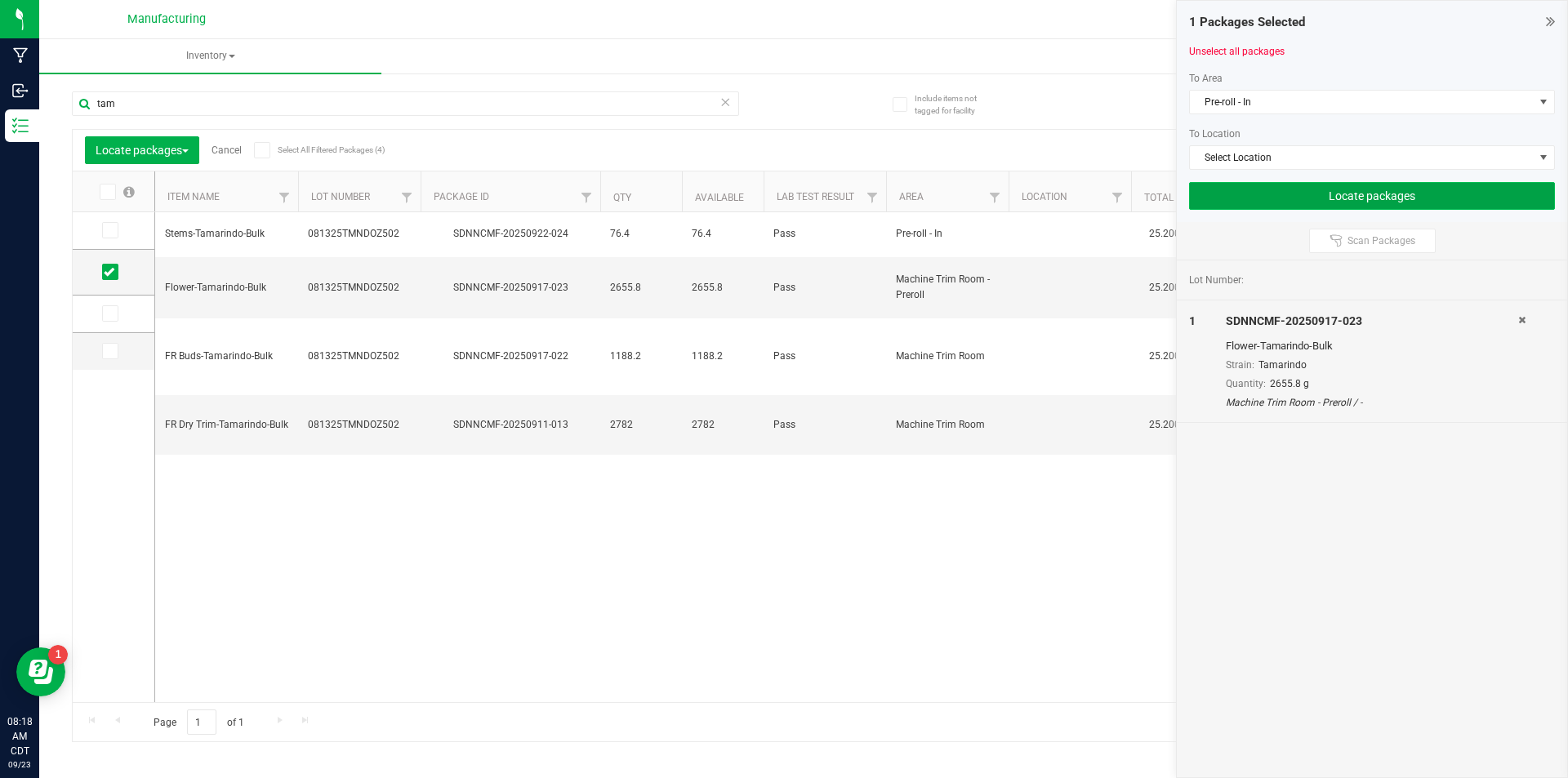
click at [1320, 192] on button "Locate packages" at bounding box center [1372, 196] width 366 height 28
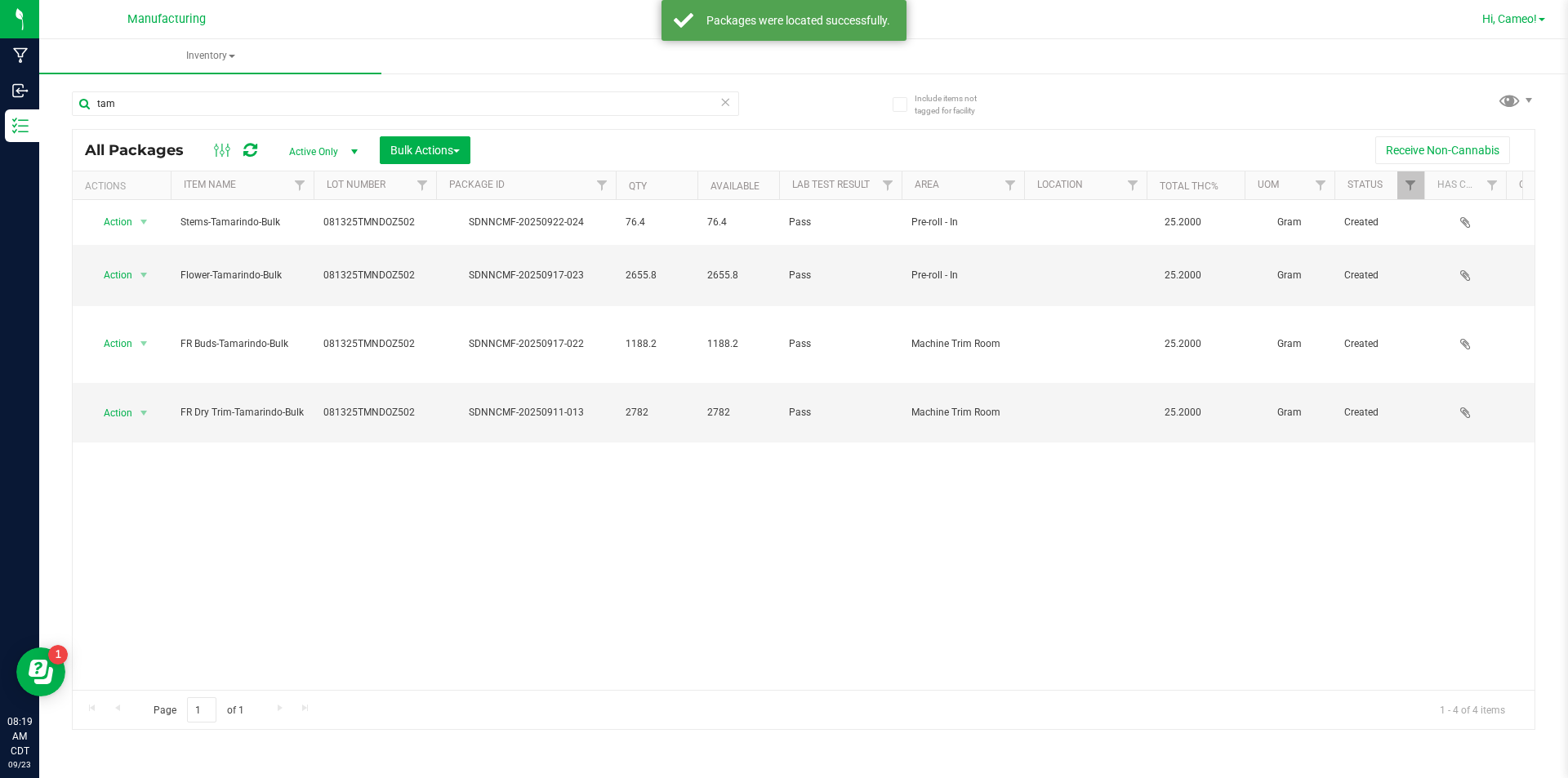
click at [1507, 22] on span "Hi, Cameo!" at bounding box center [1509, 19] width 55 height 13
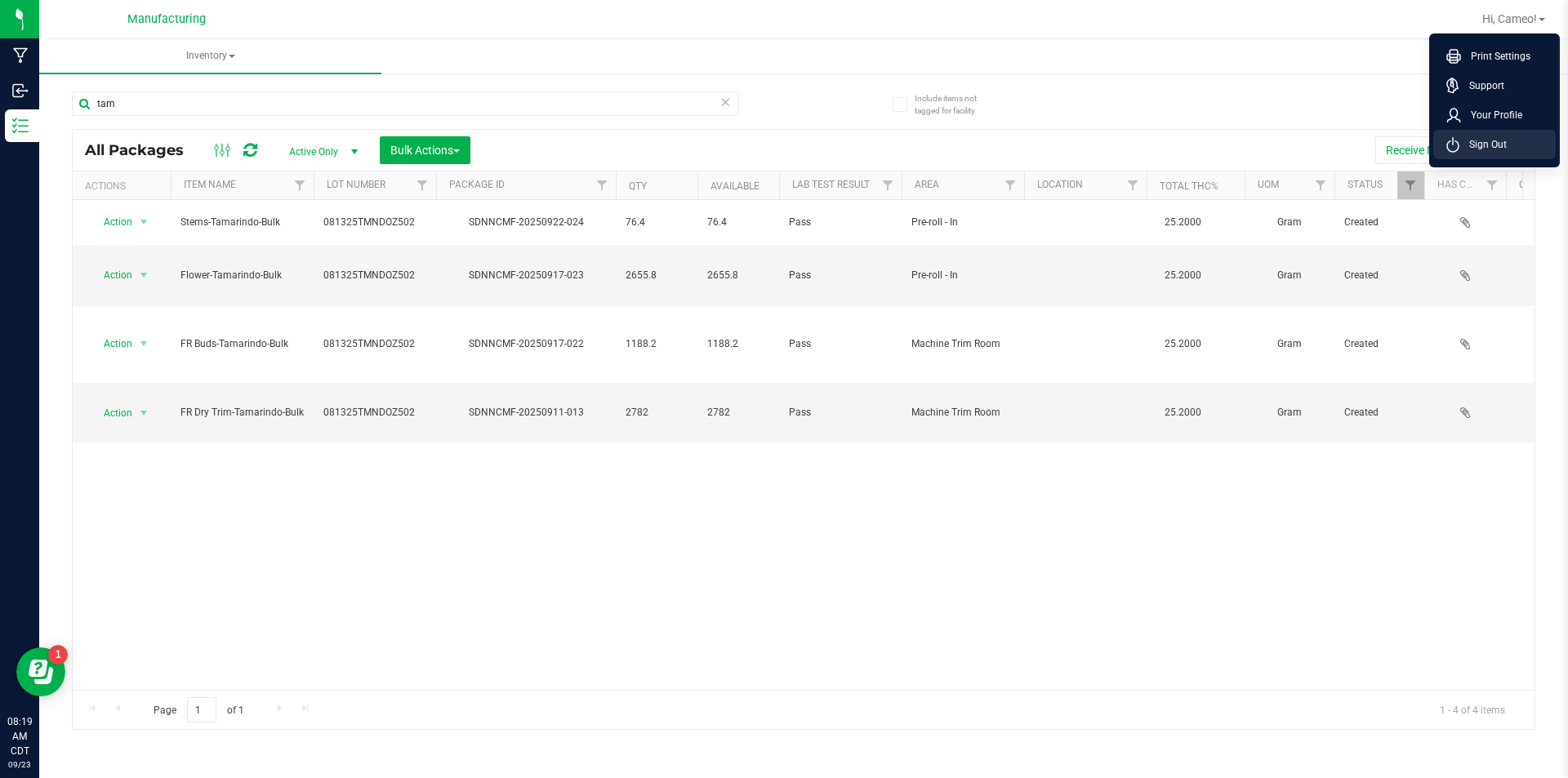
click at [1481, 141] on span "Sign Out" at bounding box center [1483, 145] width 47 height 16
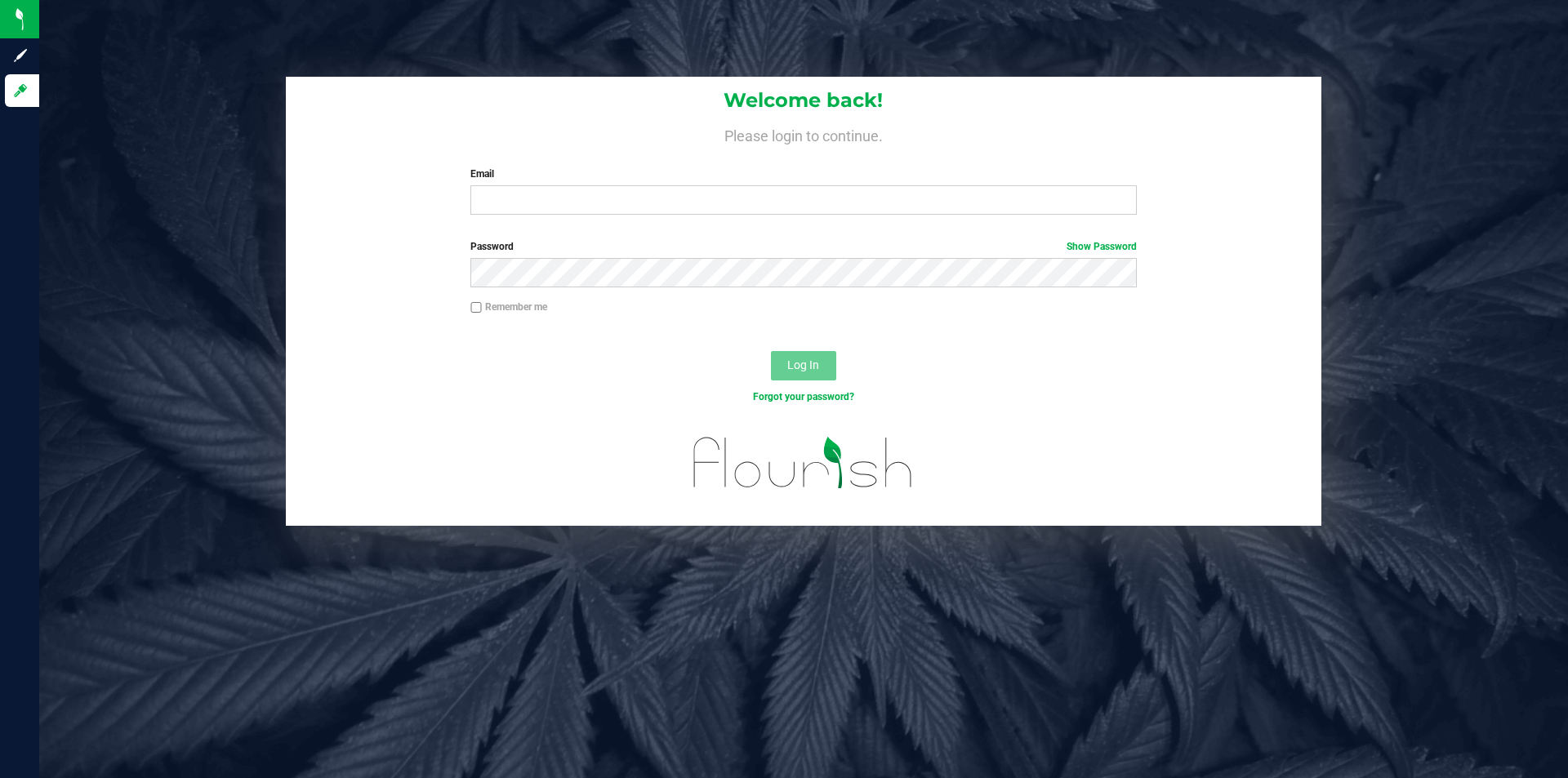
click at [626, 395] on div "Forgot your password?" at bounding box center [803, 397] width 690 height 15
